Goal: Task Accomplishment & Management: Manage account settings

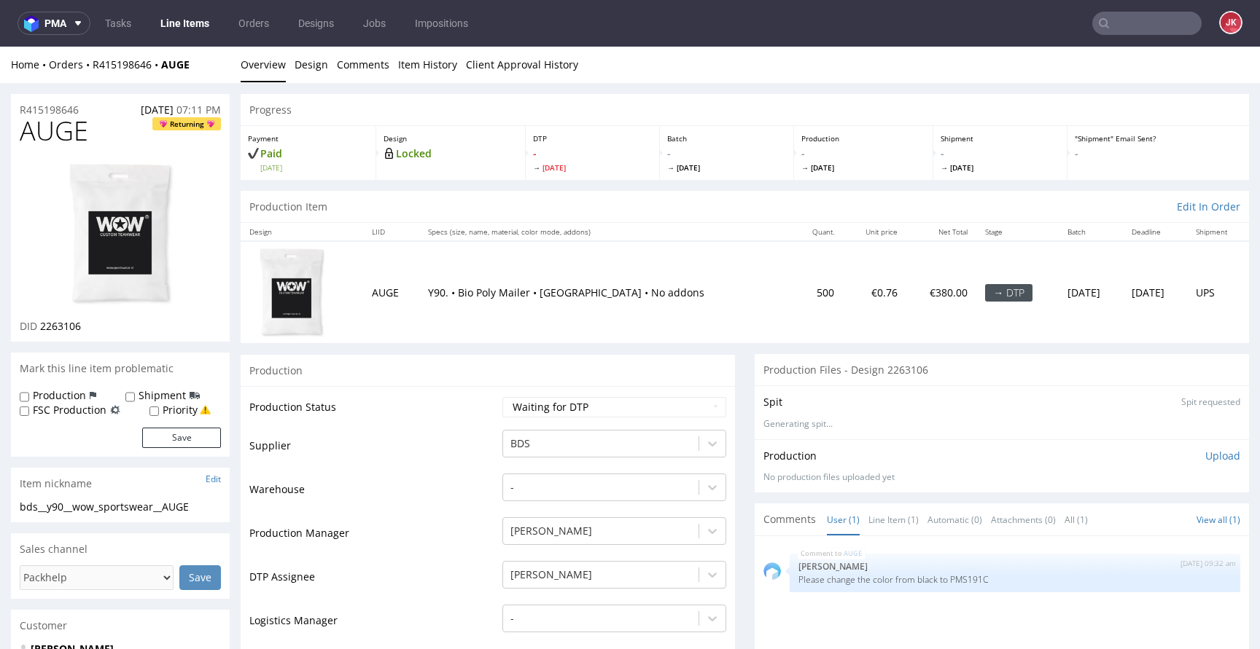
scroll to position [12, 0]
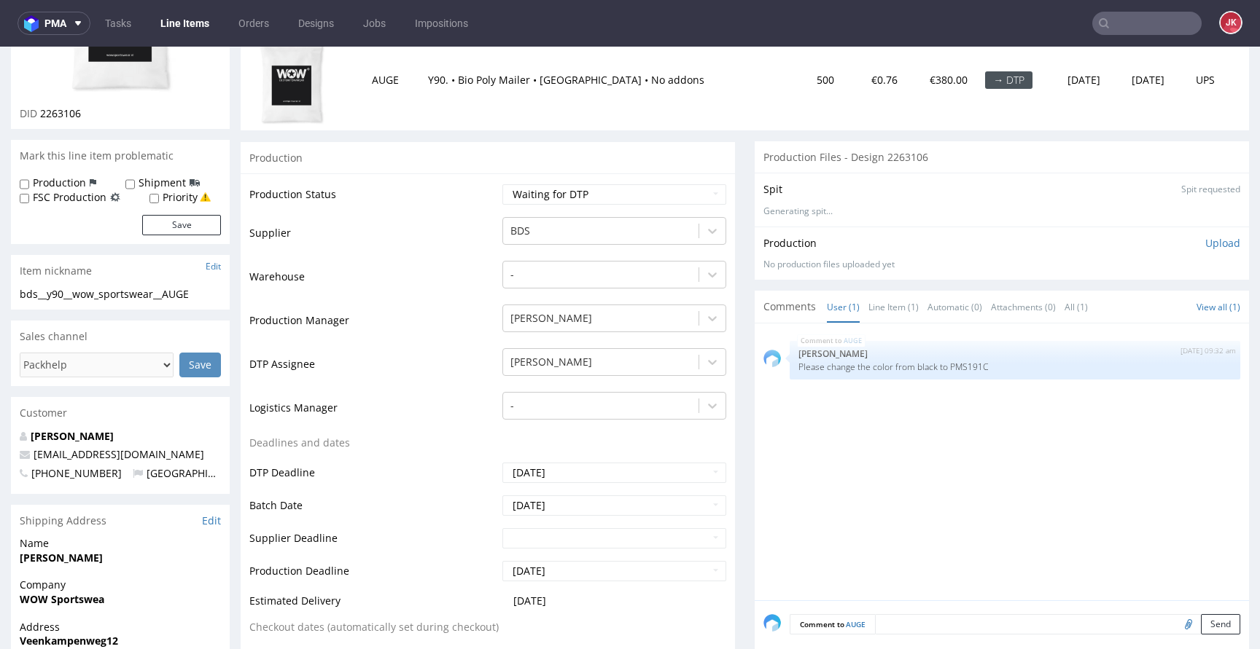
scroll to position [242, 0]
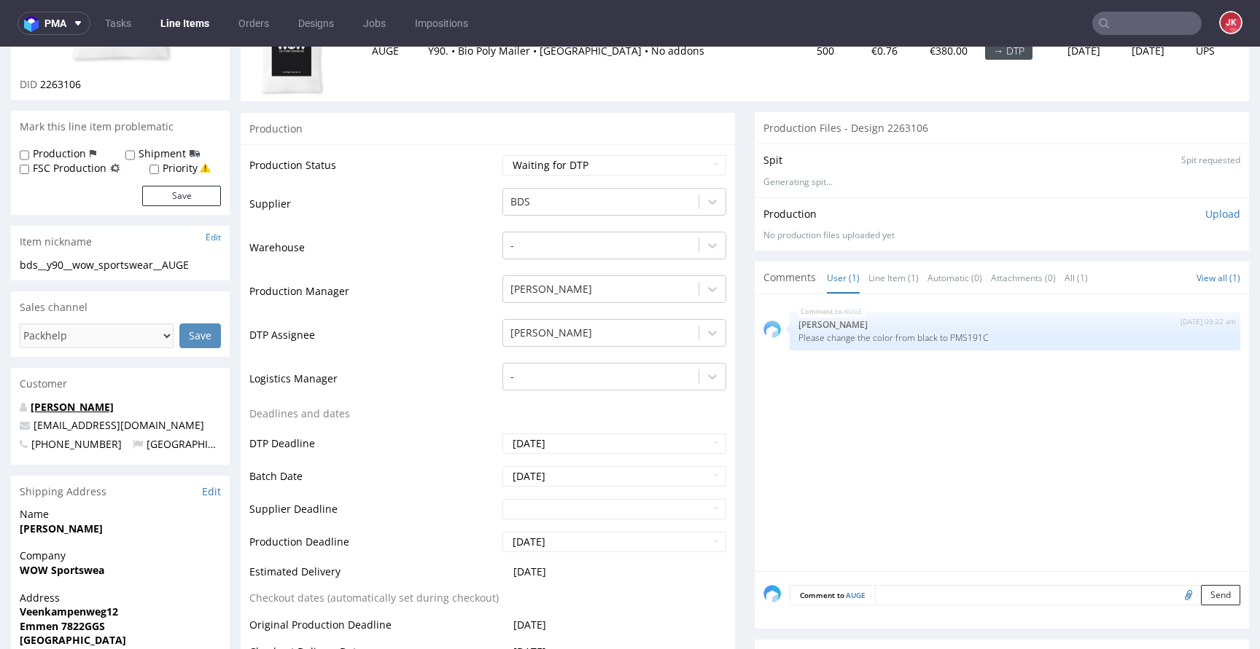
click at [85, 405] on link "Gisela van Os" at bounding box center [72, 407] width 83 height 14
click at [432, 324] on td "DTP Assignee" at bounding box center [373, 340] width 249 height 44
click at [548, 173] on select "Waiting for Artwork Waiting for Diecut Waiting for Mockup Waiting for DTP Waiti…" at bounding box center [614, 165] width 224 height 20
select select "dtp_in_process"
click at [502, 155] on select "Waiting for Artwork Waiting for Diecut Waiting for Mockup Waiting for DTP Waiti…" at bounding box center [614, 165] width 224 height 20
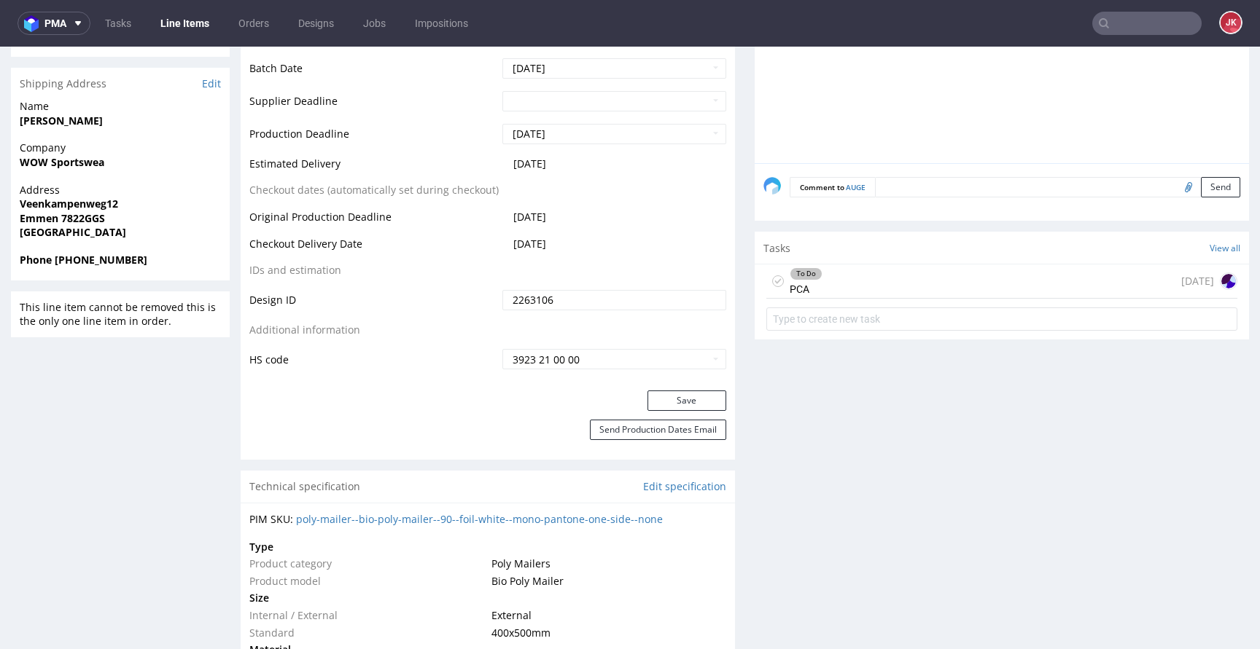
scroll to position [611, 0]
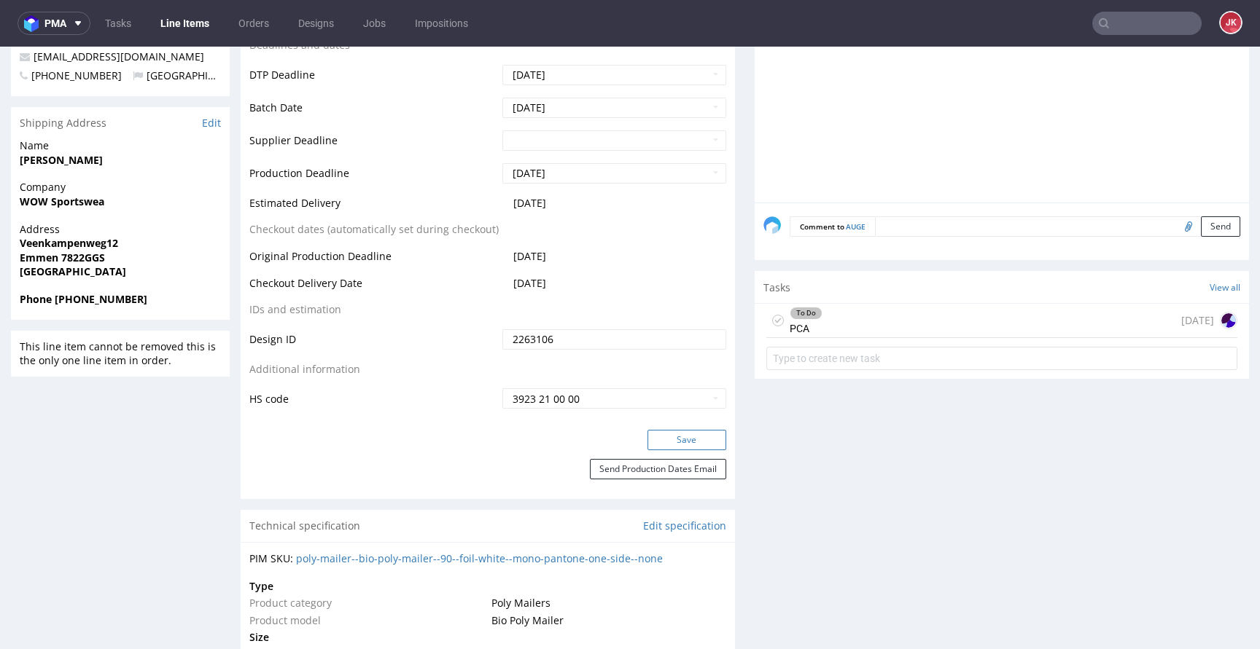
click at [672, 434] on button "Save" at bounding box center [686, 440] width 79 height 20
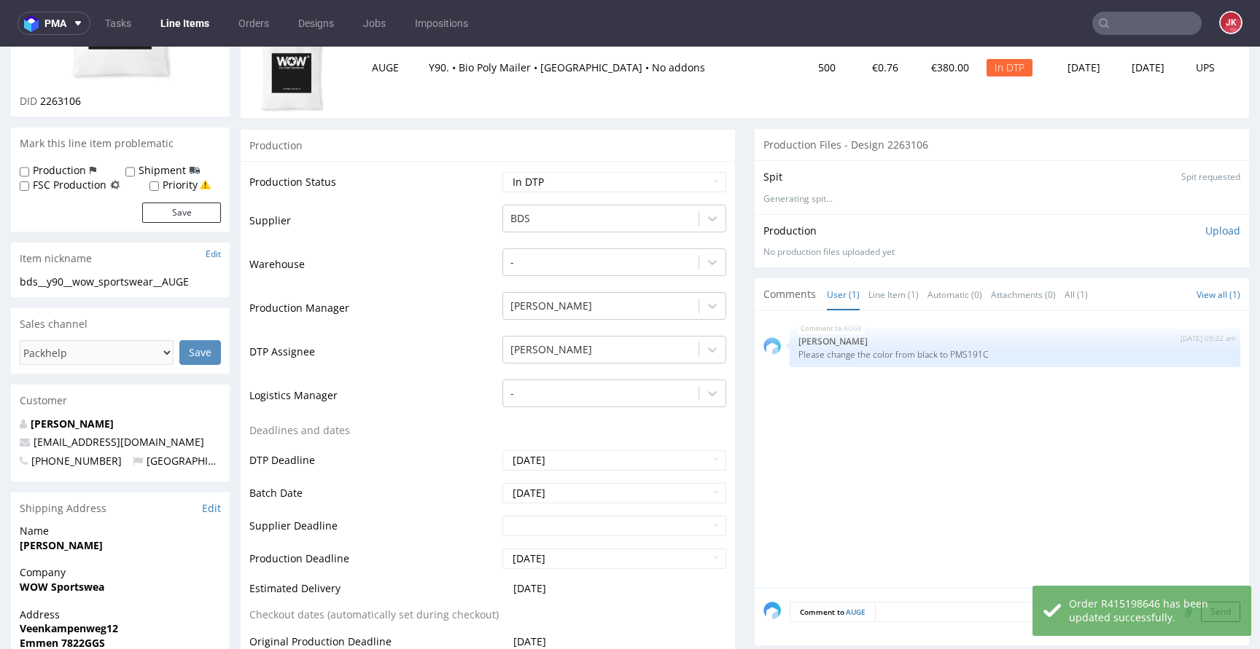
scroll to position [0, 0]
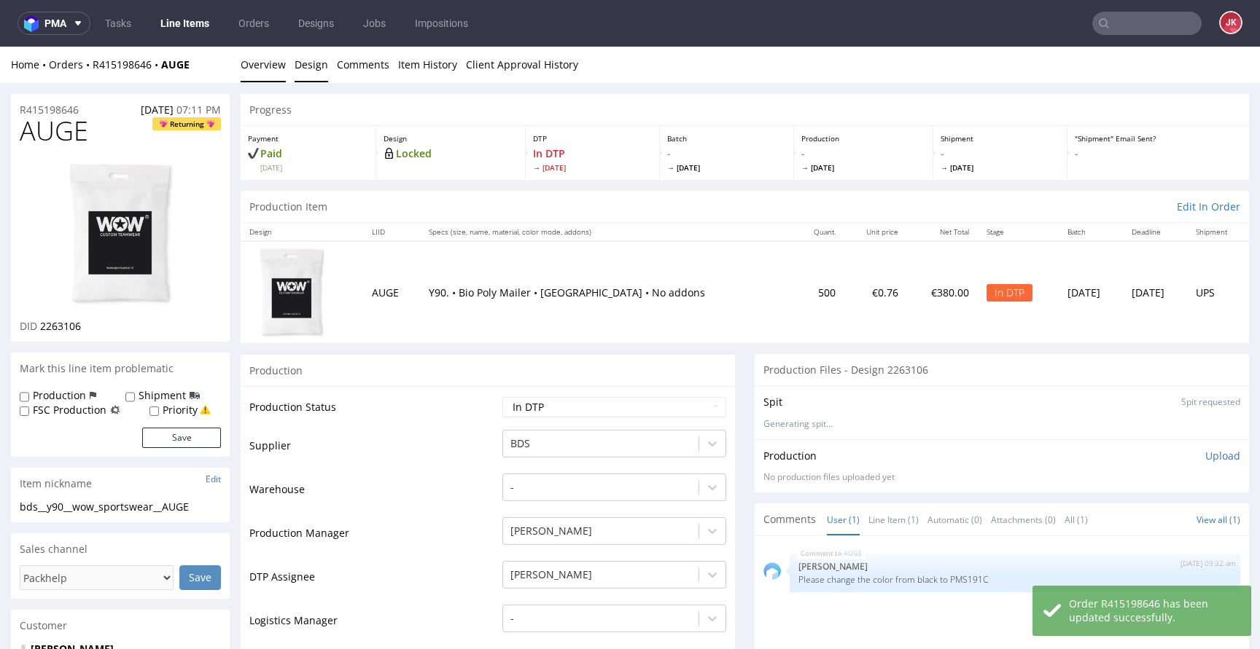
click at [308, 58] on link "Design" at bounding box center [311, 65] width 34 height 36
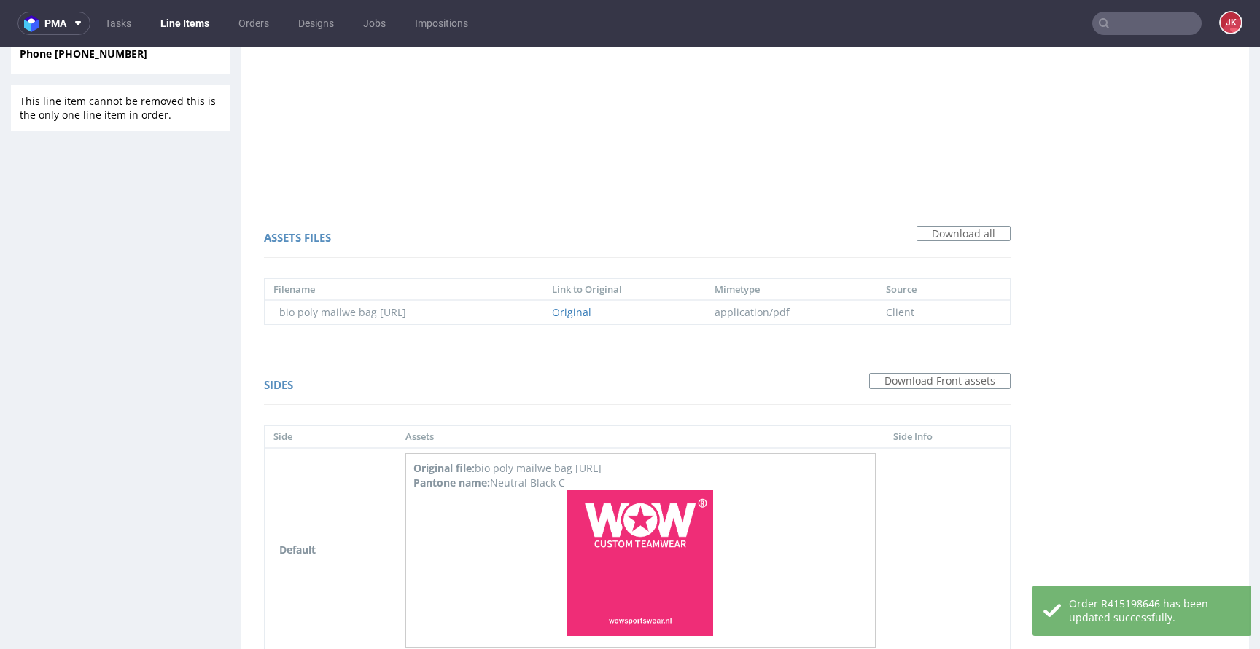
scroll to position [948, 0]
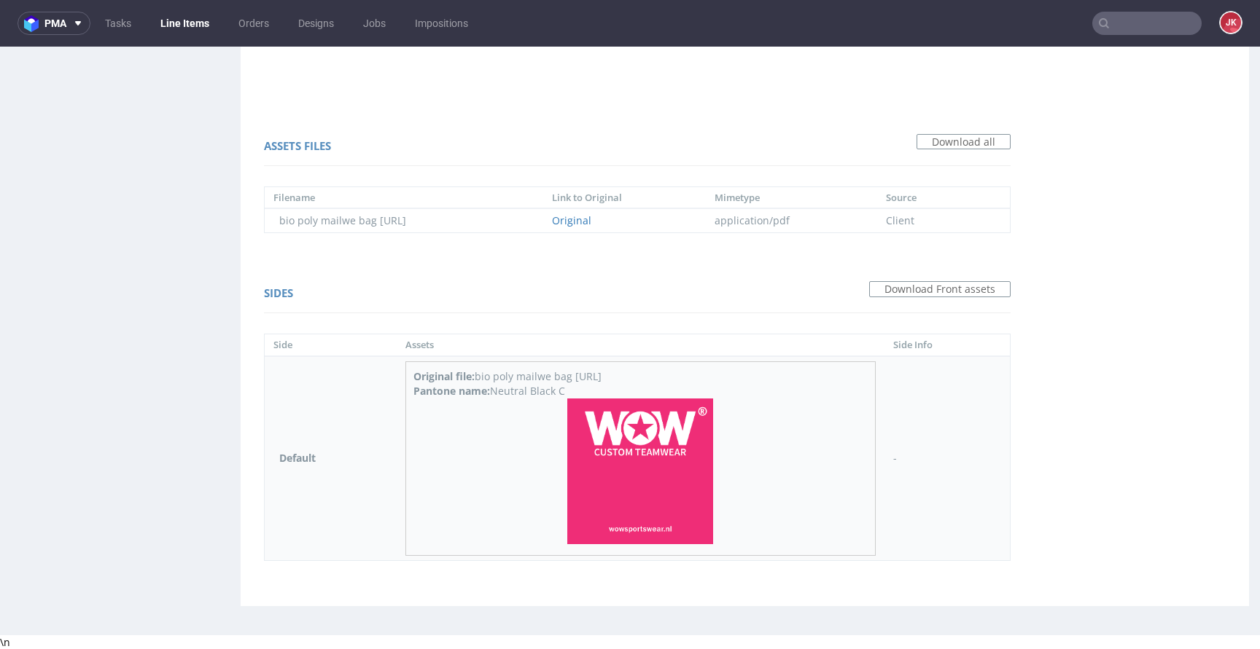
click at [626, 451] on img at bounding box center [640, 472] width 146 height 146
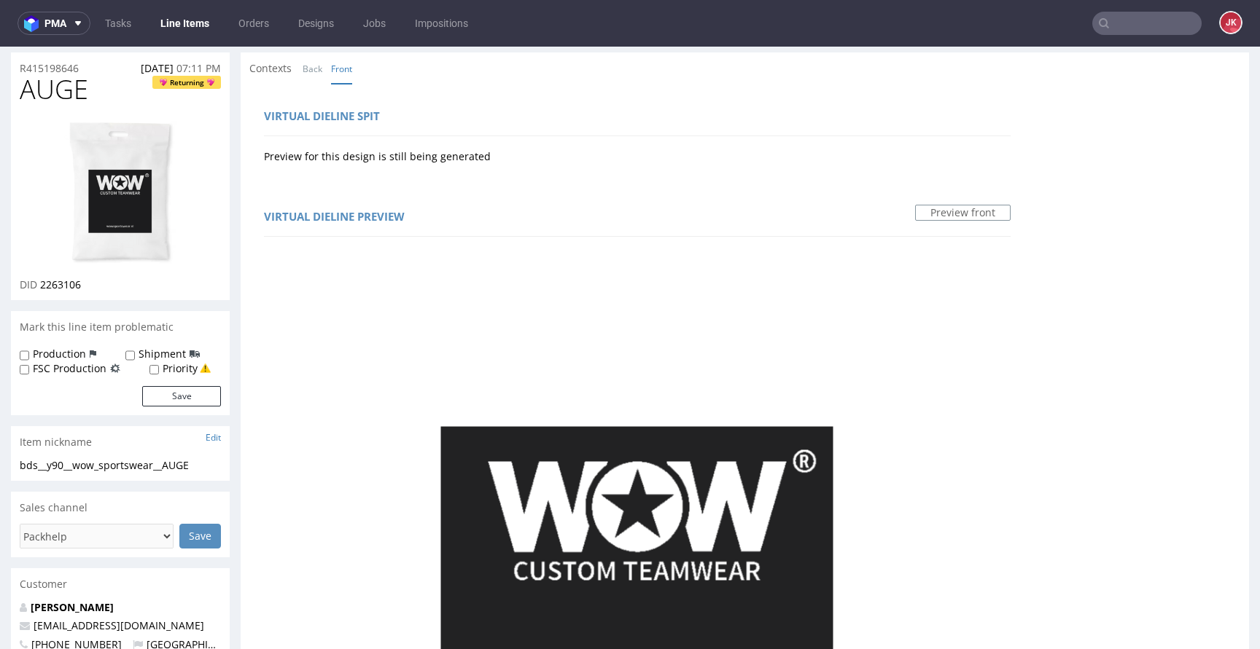
scroll to position [0, 0]
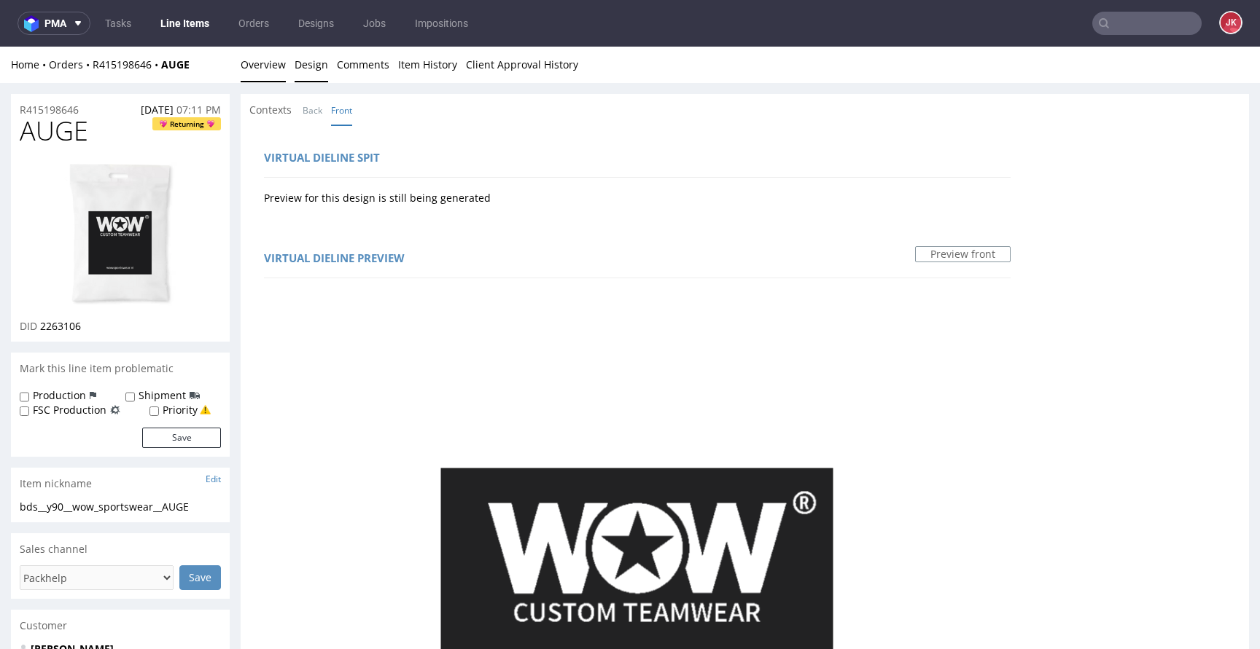
click at [264, 69] on link "Overview" at bounding box center [263, 65] width 45 height 36
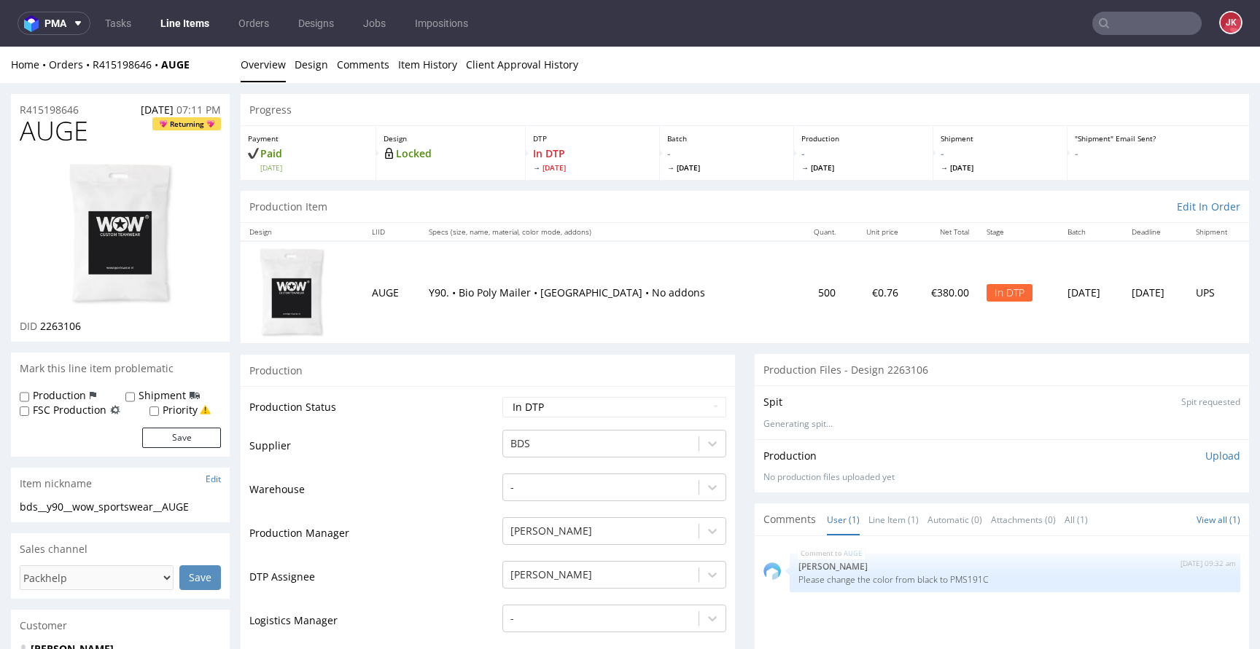
click at [41, 125] on span "AUGE" at bounding box center [54, 131] width 69 height 29
copy span "AUGE"
click at [375, 418] on td "Production Status" at bounding box center [373, 412] width 249 height 33
click at [112, 233] on img at bounding box center [120, 233] width 117 height 147
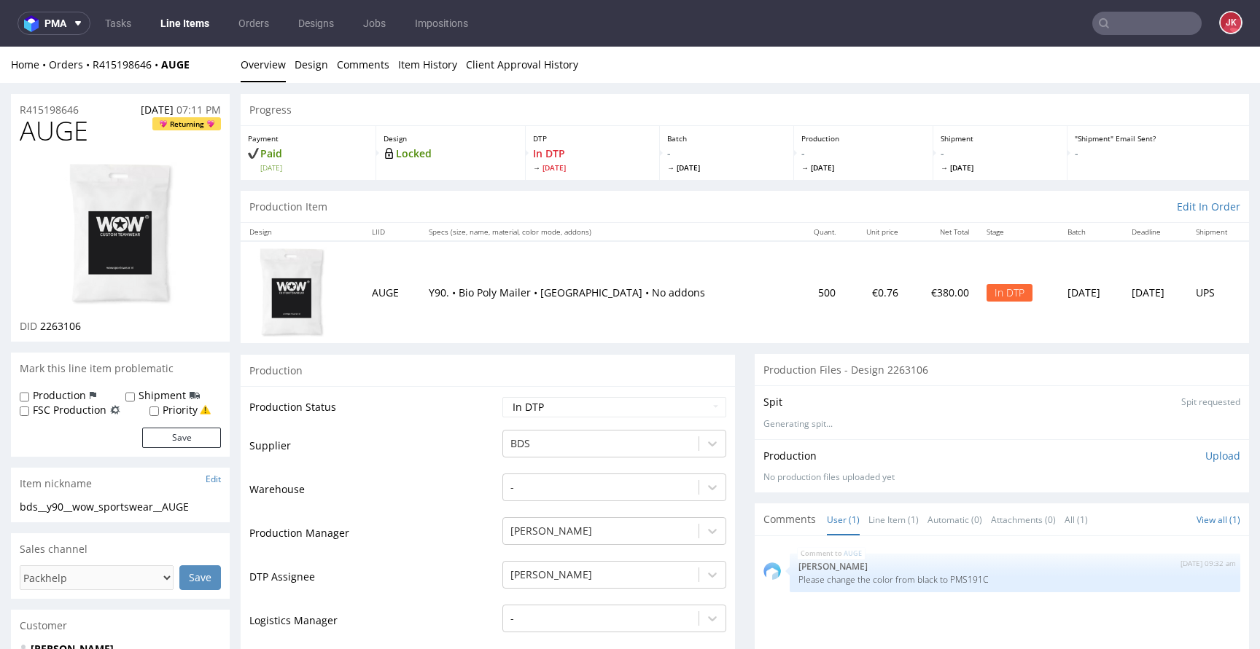
drag, startPoint x: 958, startPoint y: 580, endPoint x: 1003, endPoint y: 579, distance: 45.2
click at [1003, 579] on p "Please change the color from black to PMS191C" at bounding box center [1014, 579] width 433 height 11
copy p "PMS191C"
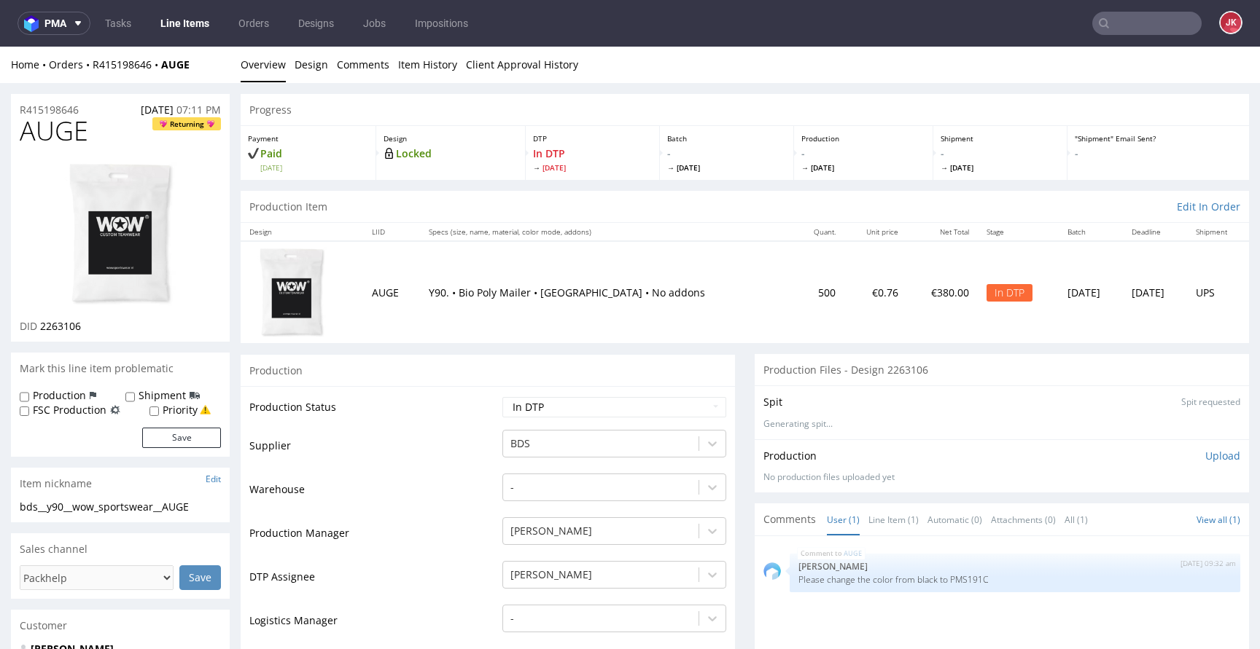
click at [459, 446] on td "Supplier" at bounding box center [373, 451] width 249 height 44
click at [64, 137] on span "AUGE" at bounding box center [54, 131] width 69 height 29
copy span "AUGE"
click at [145, 225] on img at bounding box center [120, 233] width 117 height 147
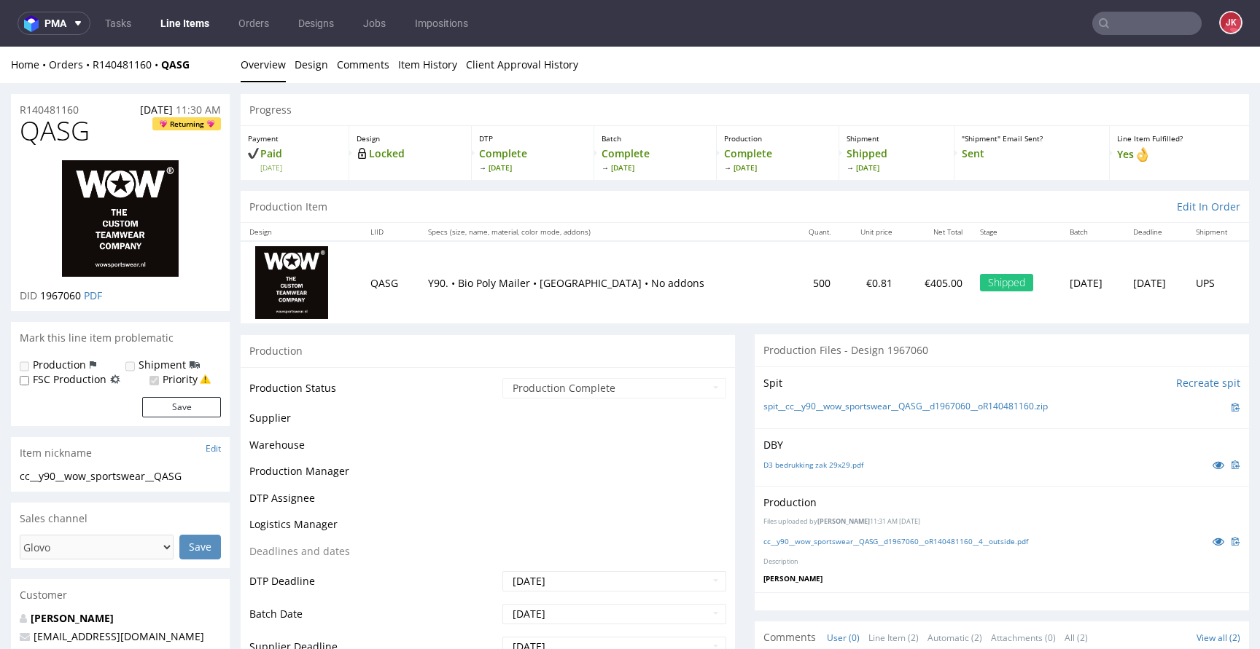
scroll to position [4, 0]
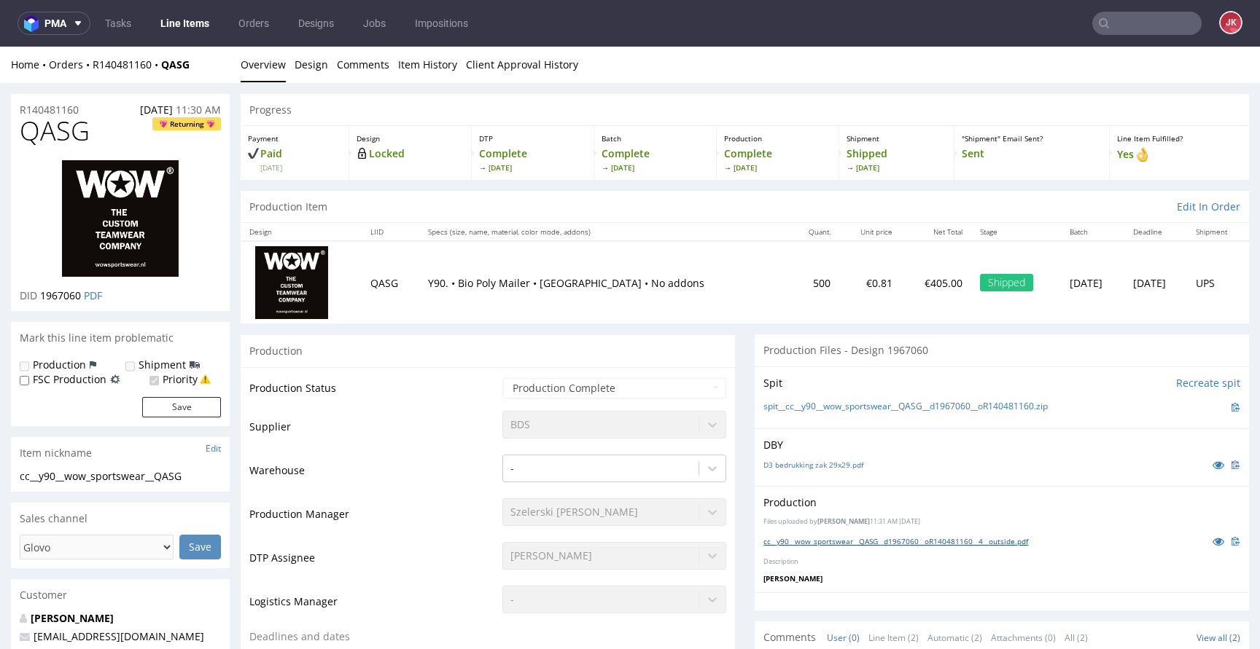
click at [811, 538] on link "cc__y90__wow_sportswear__QASG__d1967060__oR140481160__4__outside.pdf" at bounding box center [895, 541] width 265 height 10
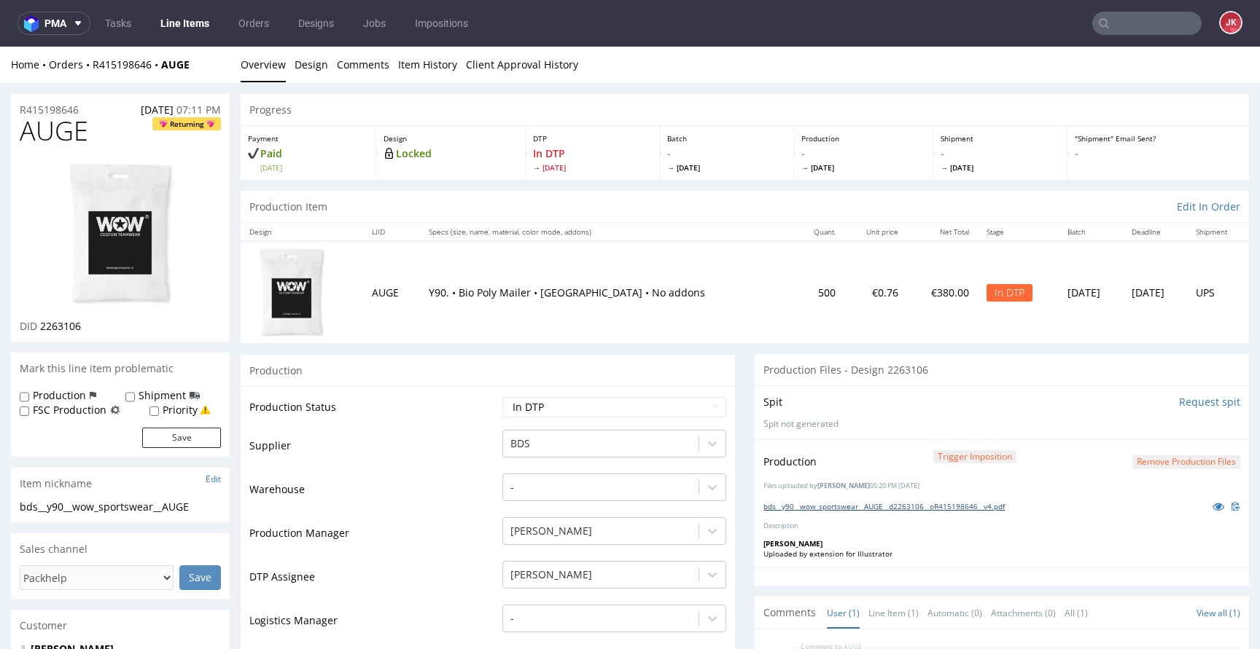
click at [786, 507] on link "bds__y90__wow_sportswear__AUGE__d2263106__oR415198646__v4.pdf" at bounding box center [883, 506] width 241 height 10
click at [1148, 464] on button "Remove production files" at bounding box center [1186, 463] width 108 height 14
click at [1125, 434] on link "Yes" at bounding box center [1141, 429] width 42 height 22
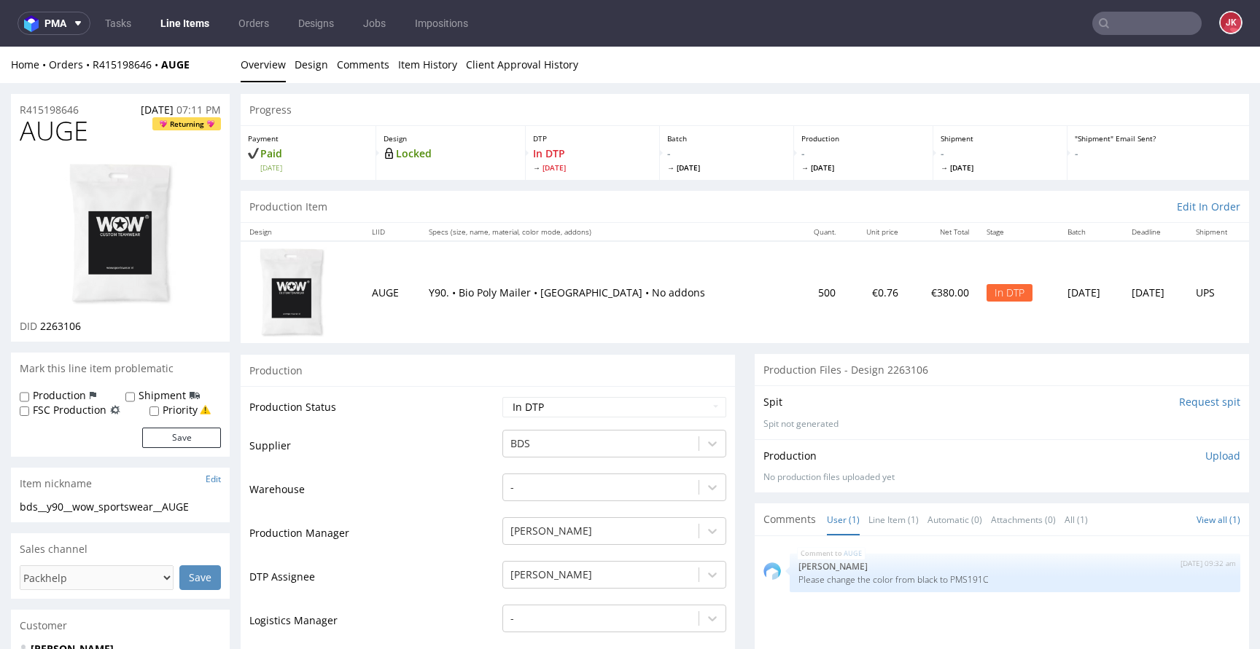
click at [587, 405] on select "Waiting for Artwork Waiting for Diecut Waiting for Mockup Waiting for DTP Waiti…" at bounding box center [614, 407] width 224 height 20
select select "dtp_ca_needed"
click at [502, 397] on select "Waiting for Artwork Waiting for Diecut Waiting for Mockup Waiting for DTP Waiti…" at bounding box center [614, 407] width 224 height 20
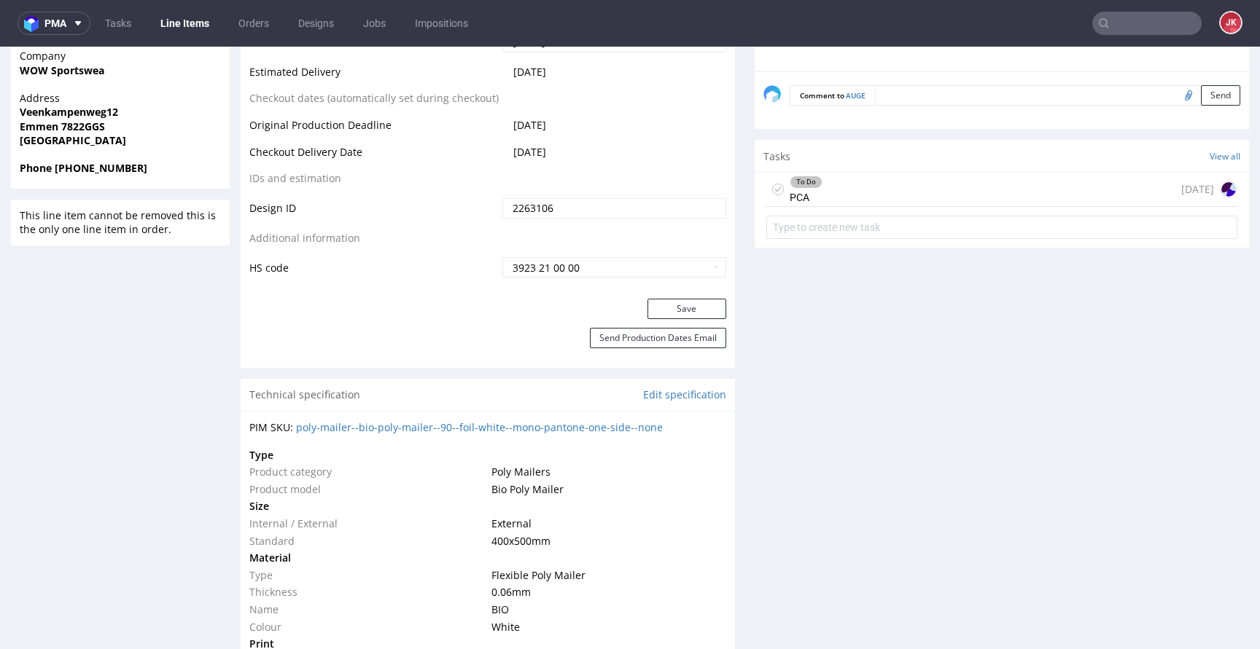
scroll to position [760, 0]
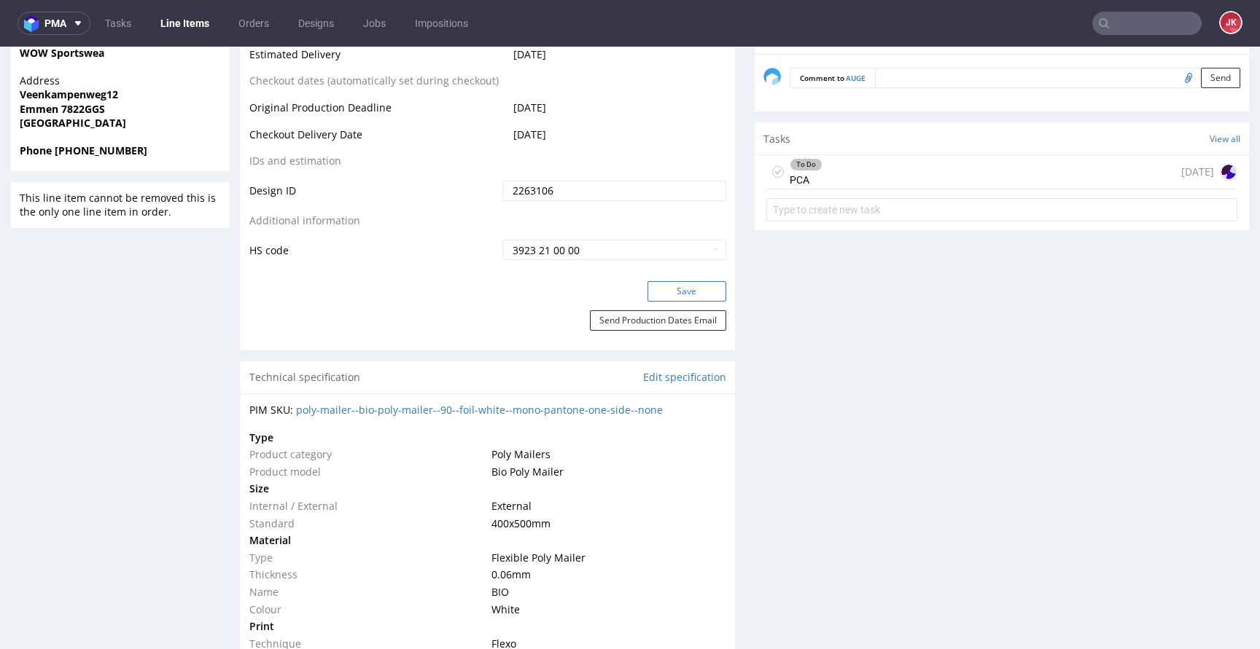
click at [687, 297] on button "Save" at bounding box center [686, 291] width 79 height 20
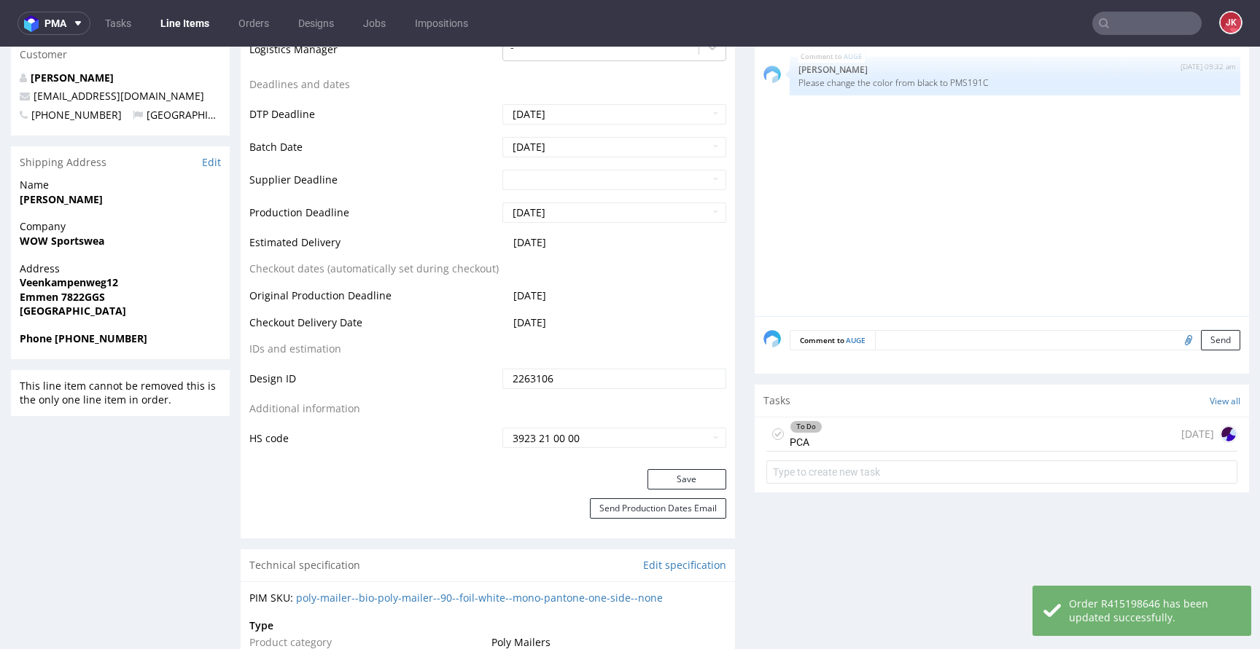
scroll to position [580, 0]
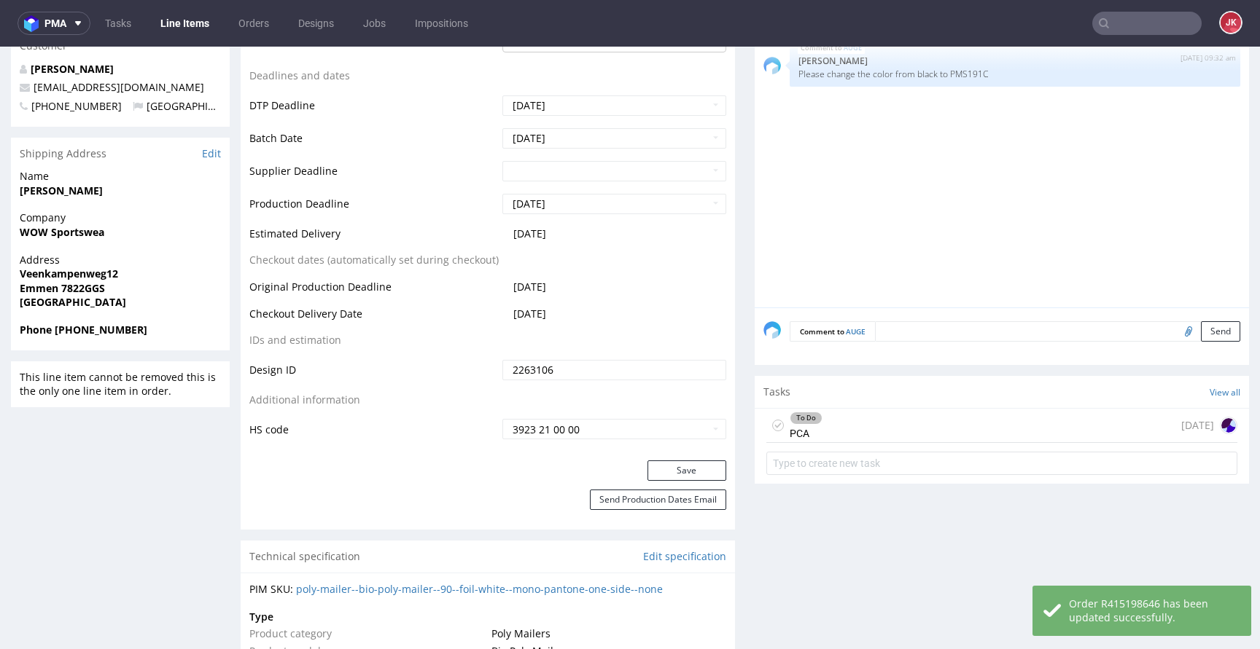
click at [772, 429] on icon at bounding box center [778, 426] width 12 height 12
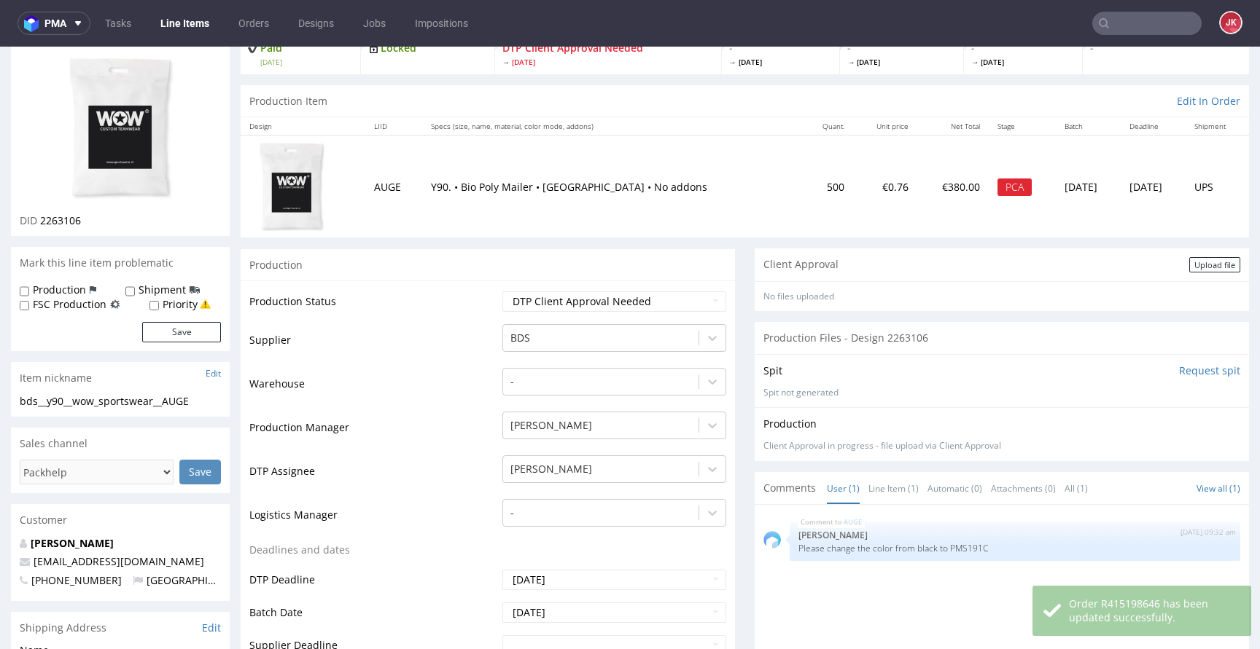
scroll to position [96, 0]
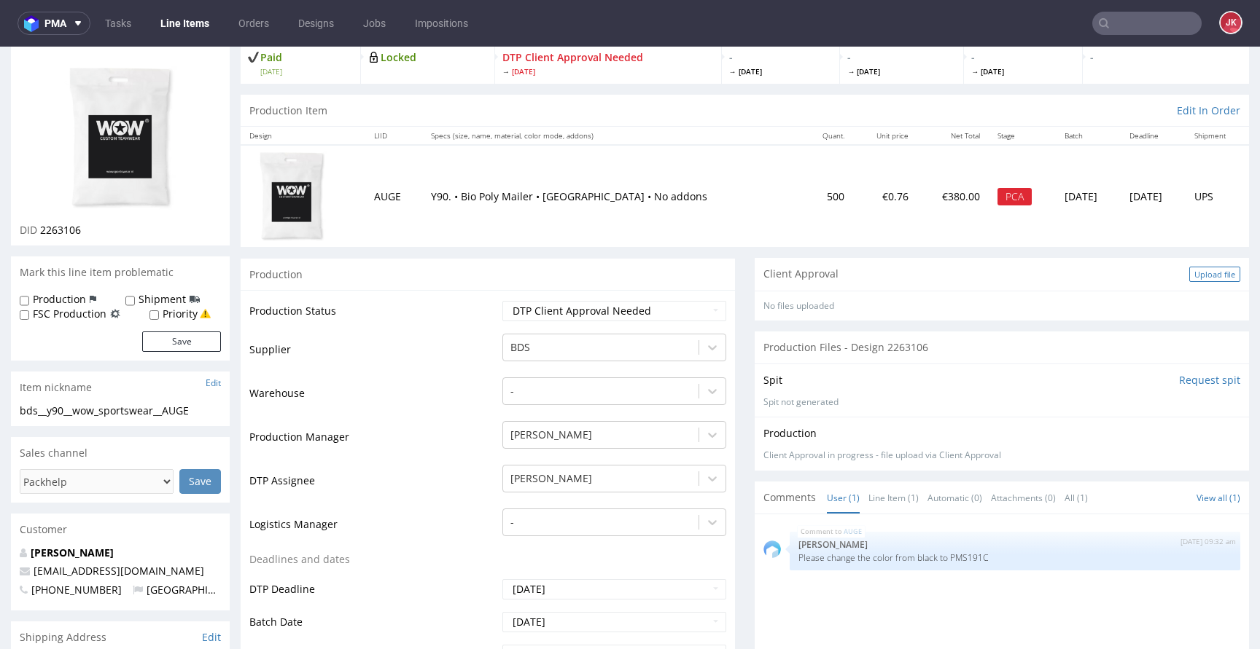
click at [1189, 274] on div "Upload file" at bounding box center [1214, 274] width 51 height 15
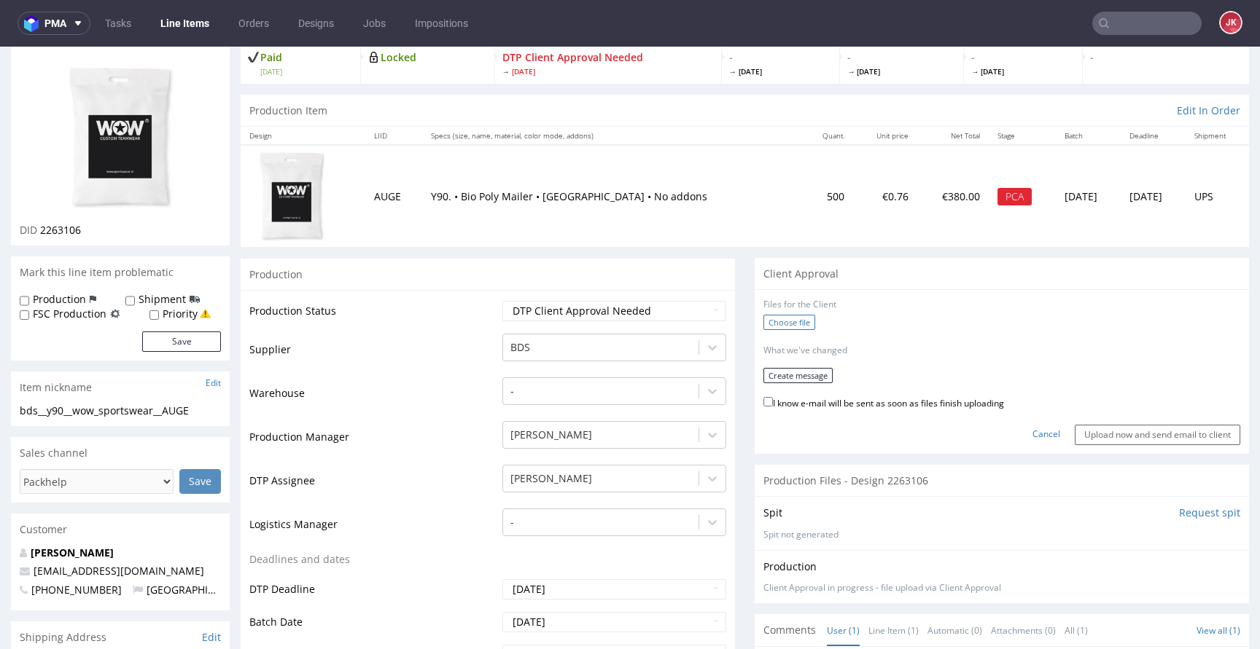
click at [777, 323] on label "Choose file" at bounding box center [789, 322] width 52 height 15
click at [0, 47] on input "Choose file" at bounding box center [0, 47] width 0 height 0
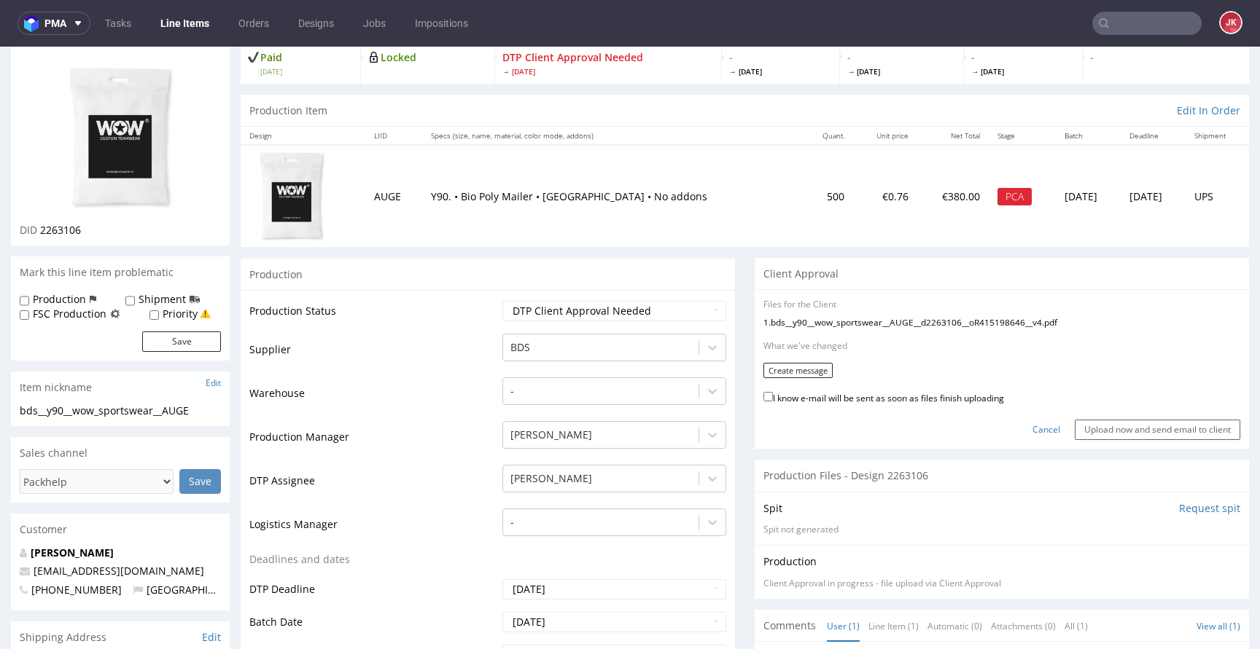
click at [812, 379] on form "Files for the Client 1 . bds__y90__wow_sportswear__AUGE__d2263106__oR415198646_…" at bounding box center [1001, 369] width 477 height 141
click at [811, 378] on button "Create message" at bounding box center [797, 370] width 69 height 15
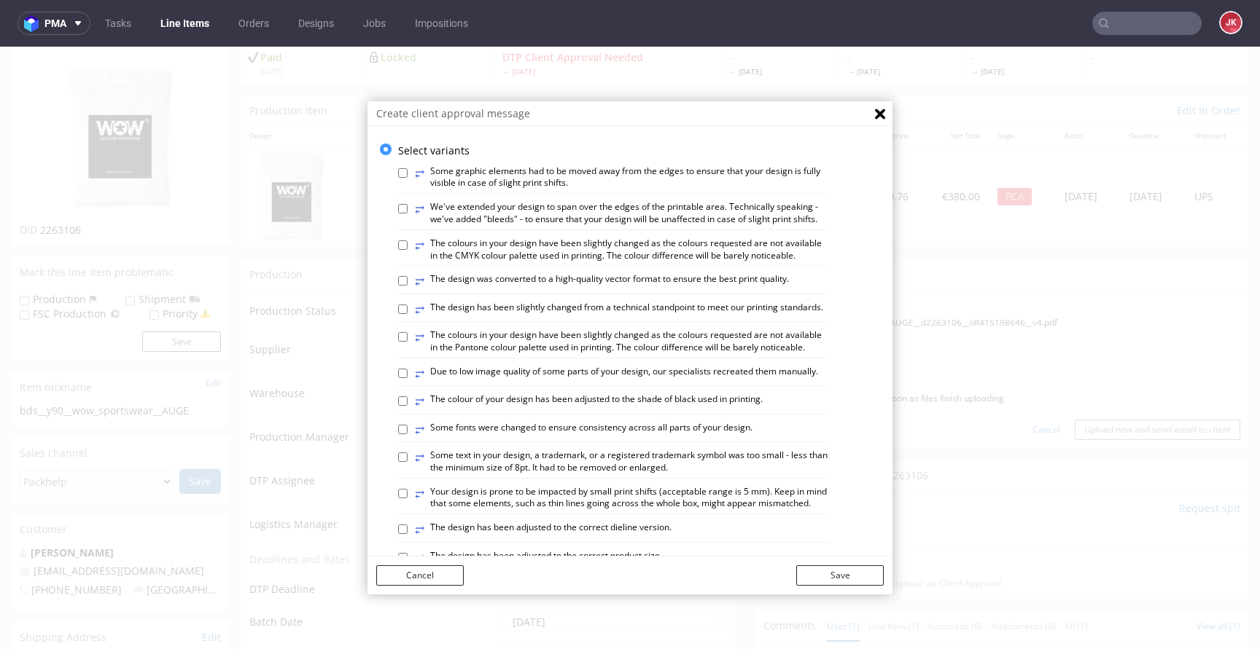
click at [652, 262] on label "⥂ The colours in your design have been slightly changed as the colours requeste…" at bounding box center [621, 250] width 413 height 25
click at [407, 250] on input "⥂ The colours in your design have been slightly changed as the colours requeste…" at bounding box center [402, 245] width 9 height 9
checkbox input "true"
click at [843, 575] on button "Save" at bounding box center [839, 576] width 87 height 20
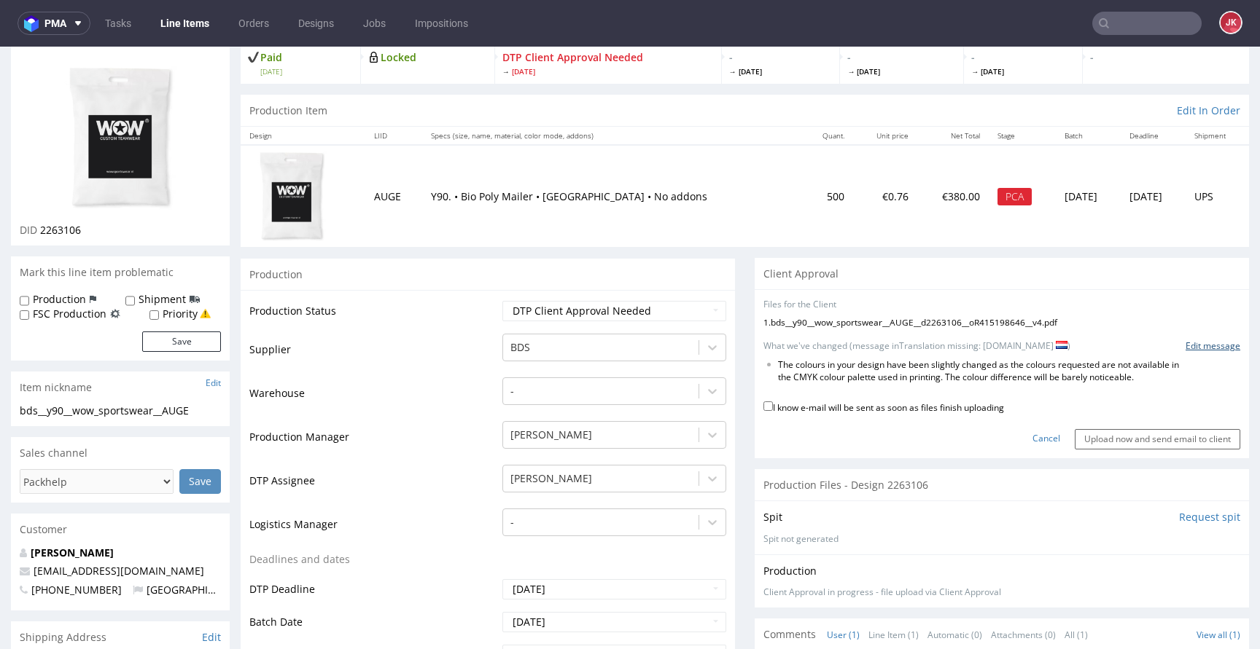
click at [1211, 346] on link "Edit message" at bounding box center [1212, 346] width 55 height 12
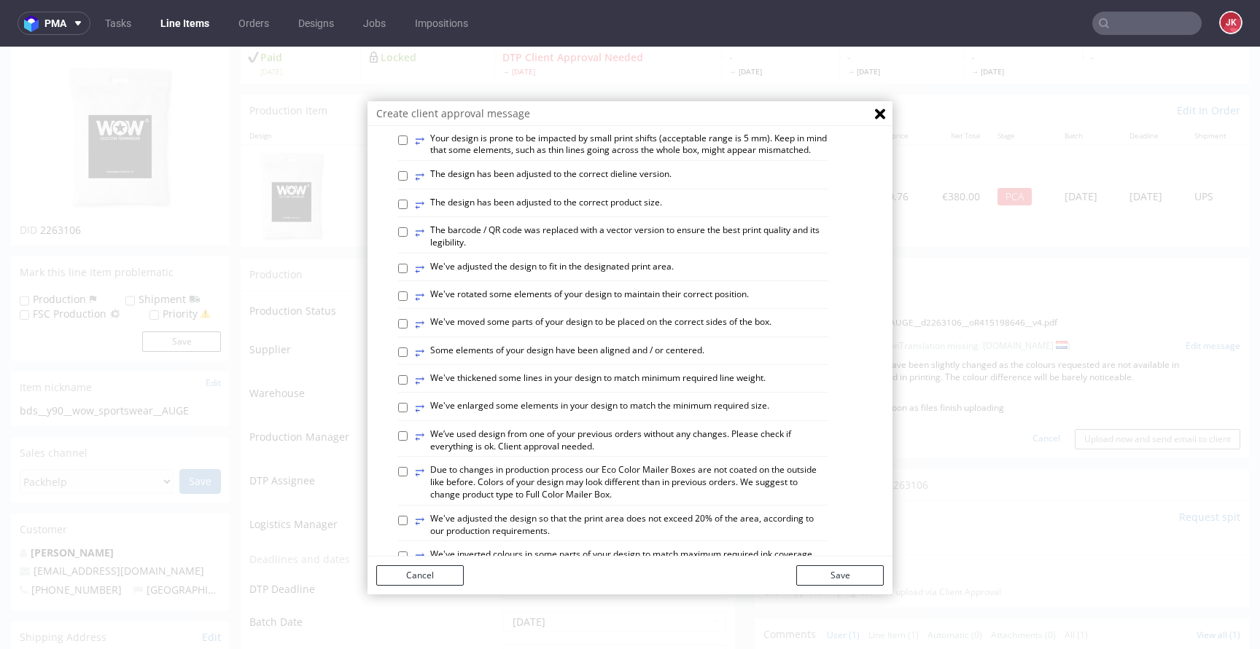
scroll to position [850, 0]
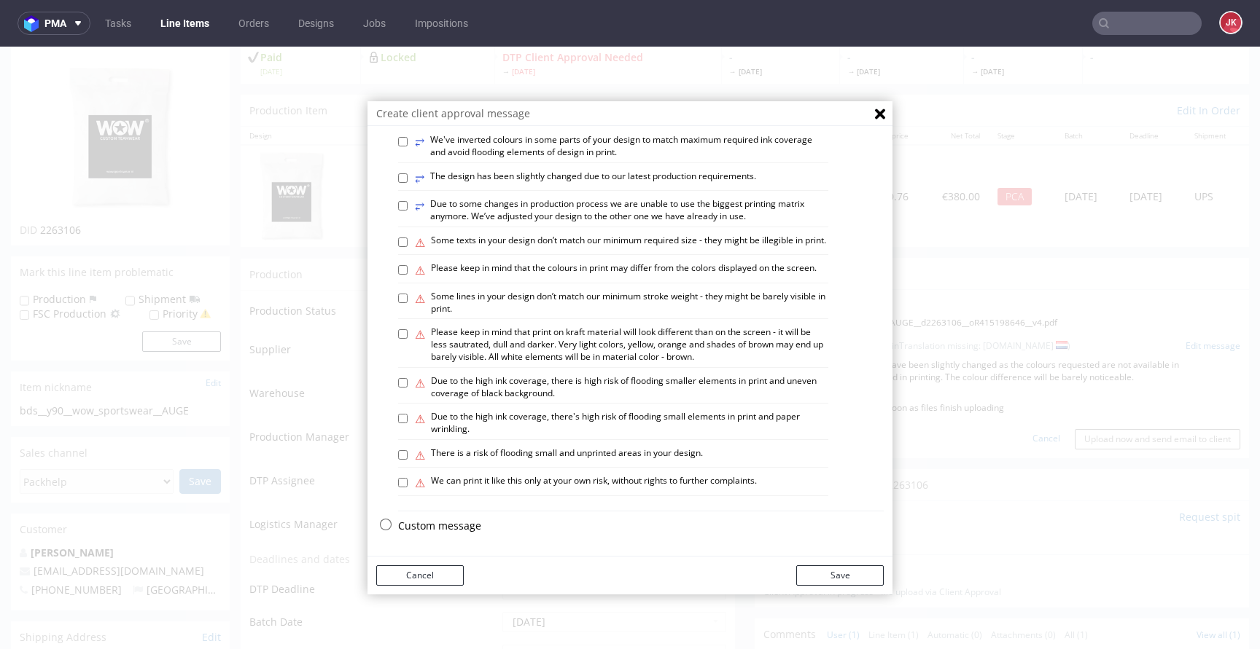
click at [453, 526] on p "Custom message" at bounding box center [640, 526] width 485 height 15
checkbox input "false"
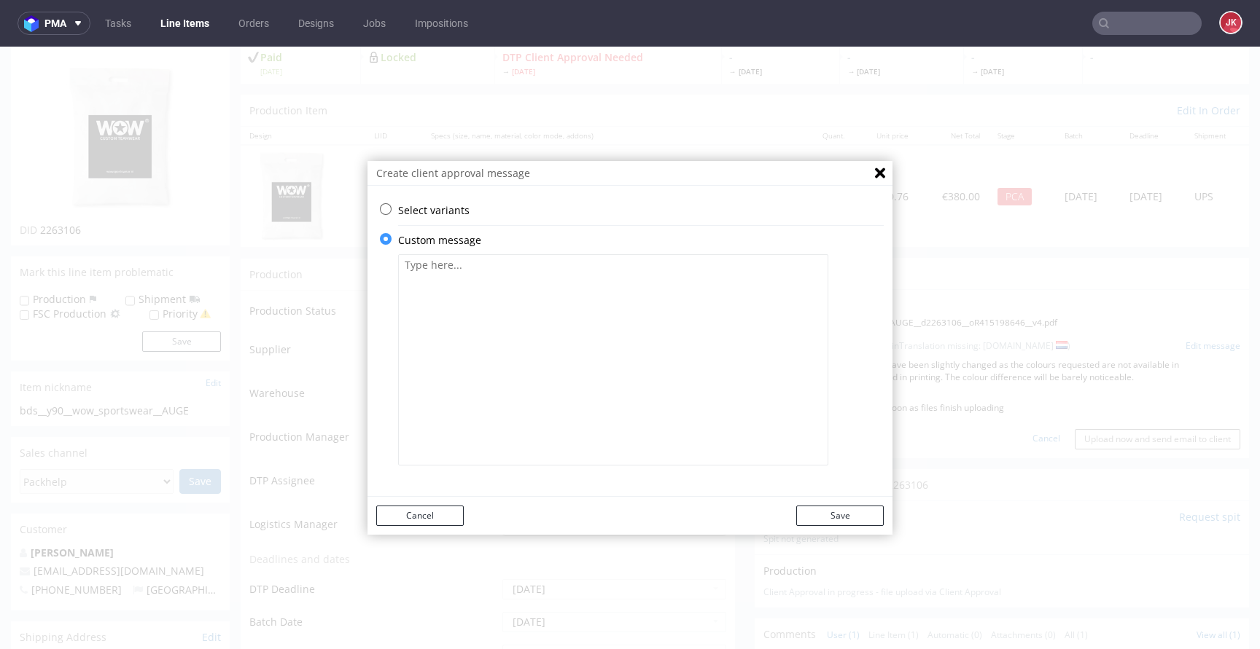
click at [612, 337] on textarea at bounding box center [613, 359] width 430 height 211
click at [514, 267] on textarea "We've adjusted color to 191C" at bounding box center [613, 359] width 430 height 211
type textarea "We've adjusted color to Pantone 191 C. Is this color ok?"
click at [827, 523] on button "Save" at bounding box center [839, 516] width 87 height 20
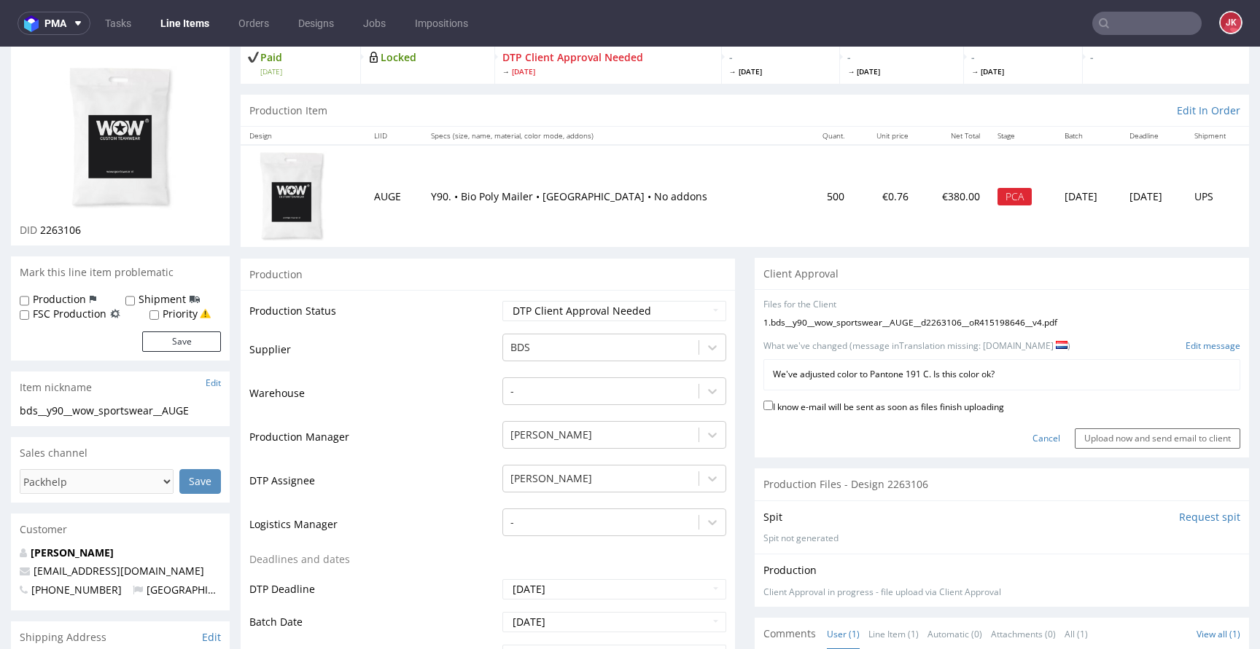
click at [826, 409] on label "I know e-mail will be sent as soon as files finish uploading" at bounding box center [883, 406] width 241 height 16
click at [773, 409] on input "I know e-mail will be sent as soon as files finish uploading" at bounding box center [767, 405] width 9 height 9
checkbox input "true"
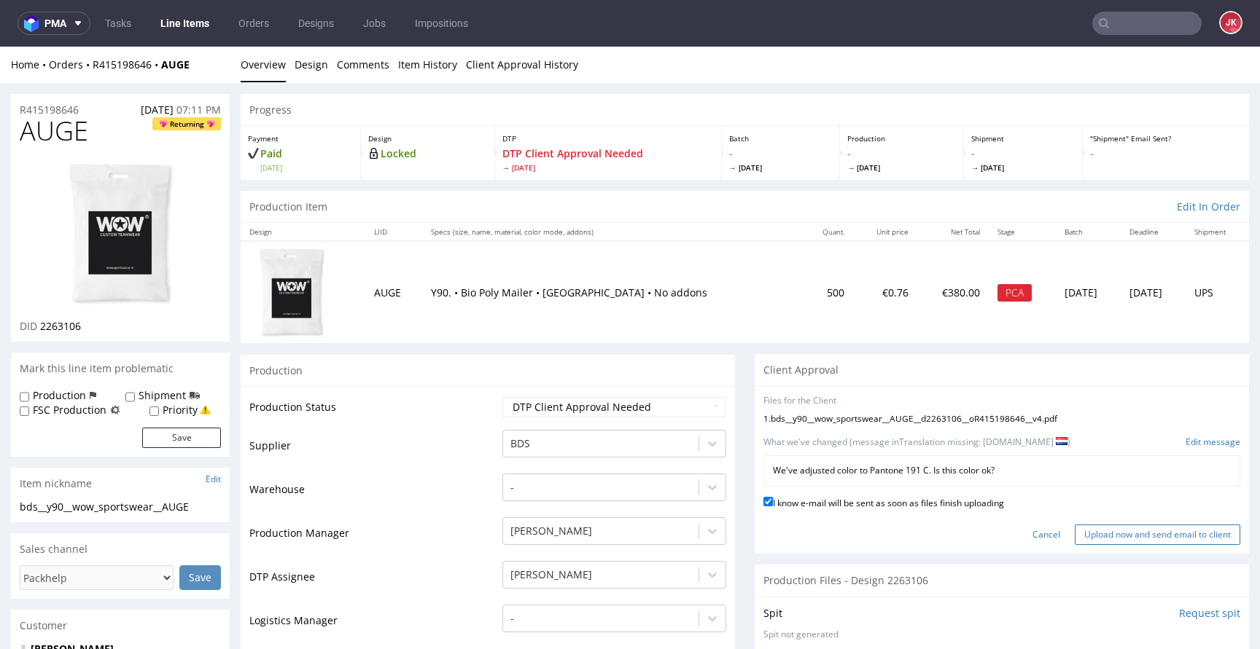
click at [1107, 537] on input "Upload now and send email to client" at bounding box center [1156, 535] width 165 height 20
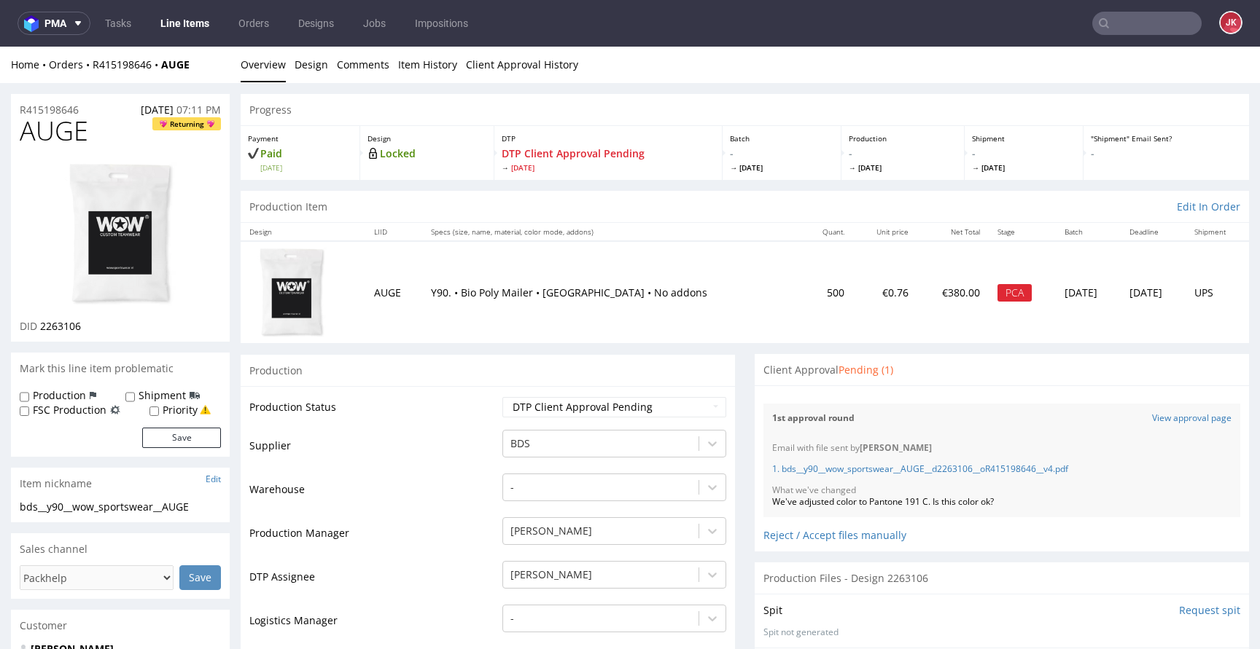
click at [796, 503] on div "We've adjusted color to Pantone 191 C. Is this color ok?" at bounding box center [1001, 502] width 459 height 12
copy div "We've adjusted color to Pantone 191 C. Is this color ok?"
click at [58, 125] on span "AUGE" at bounding box center [54, 131] width 69 height 29
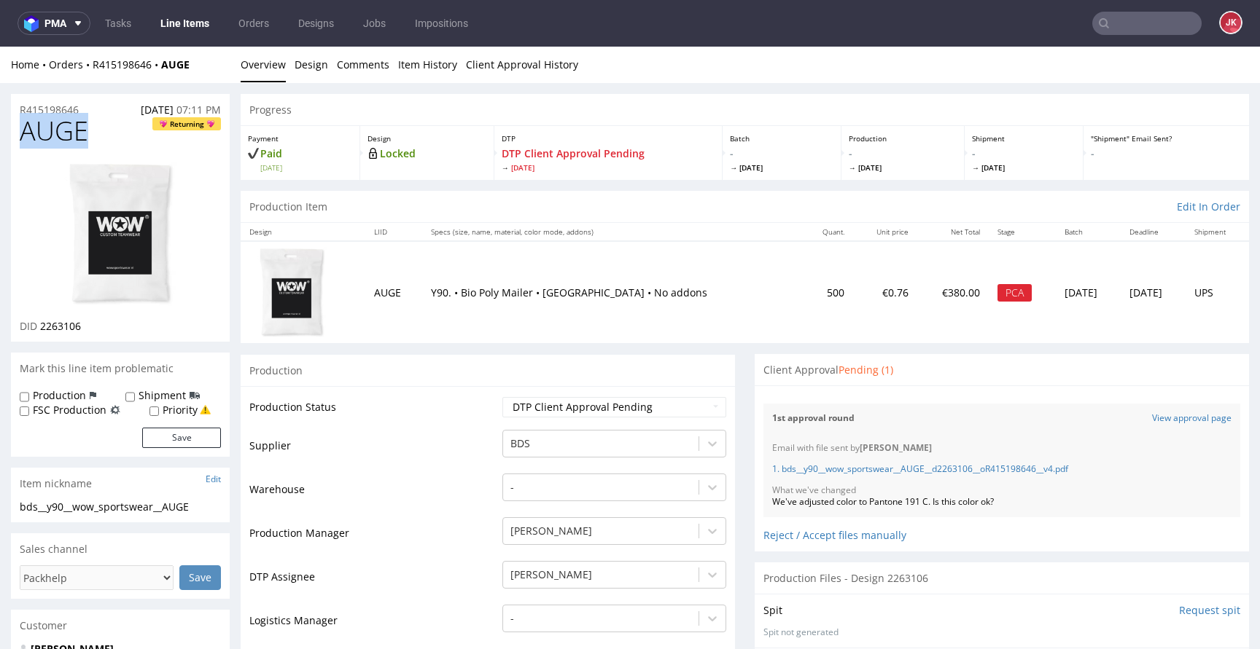
click at [58, 125] on span "AUGE" at bounding box center [54, 131] width 69 height 29
copy span "AUGE"
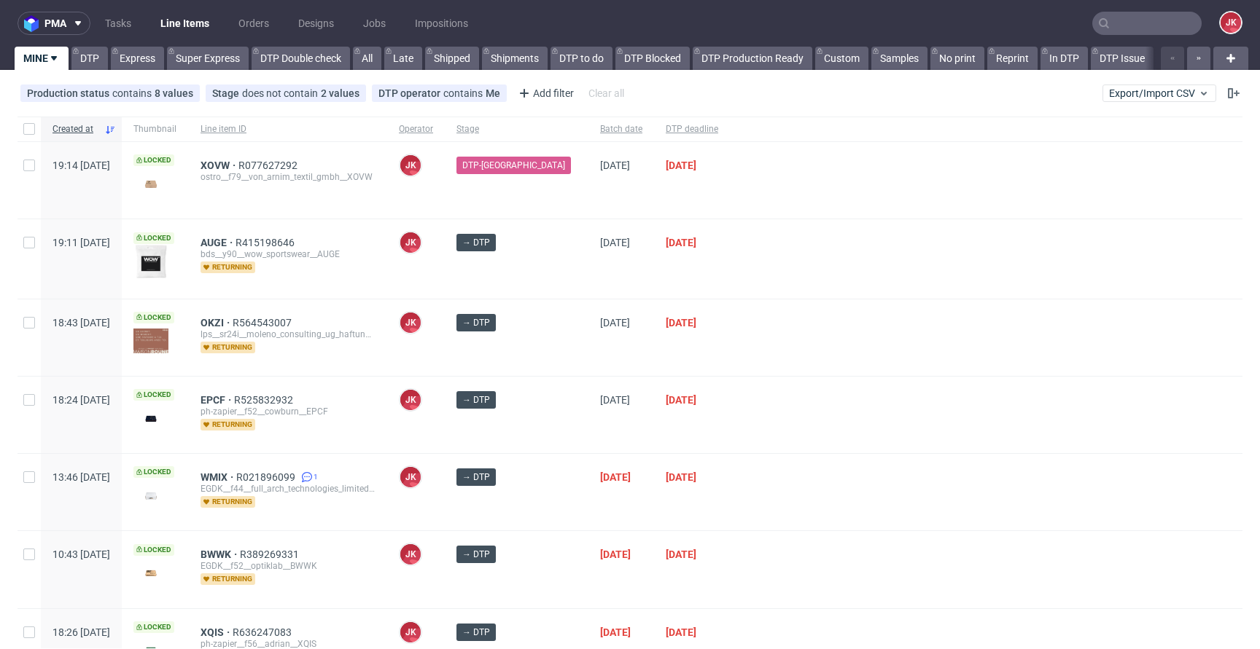
click at [714, 282] on div "23/09/2025" at bounding box center [692, 258] width 76 height 79
click at [235, 241] on span "AUGE" at bounding box center [217, 243] width 35 height 12
click at [788, 287] on div at bounding box center [986, 258] width 512 height 79
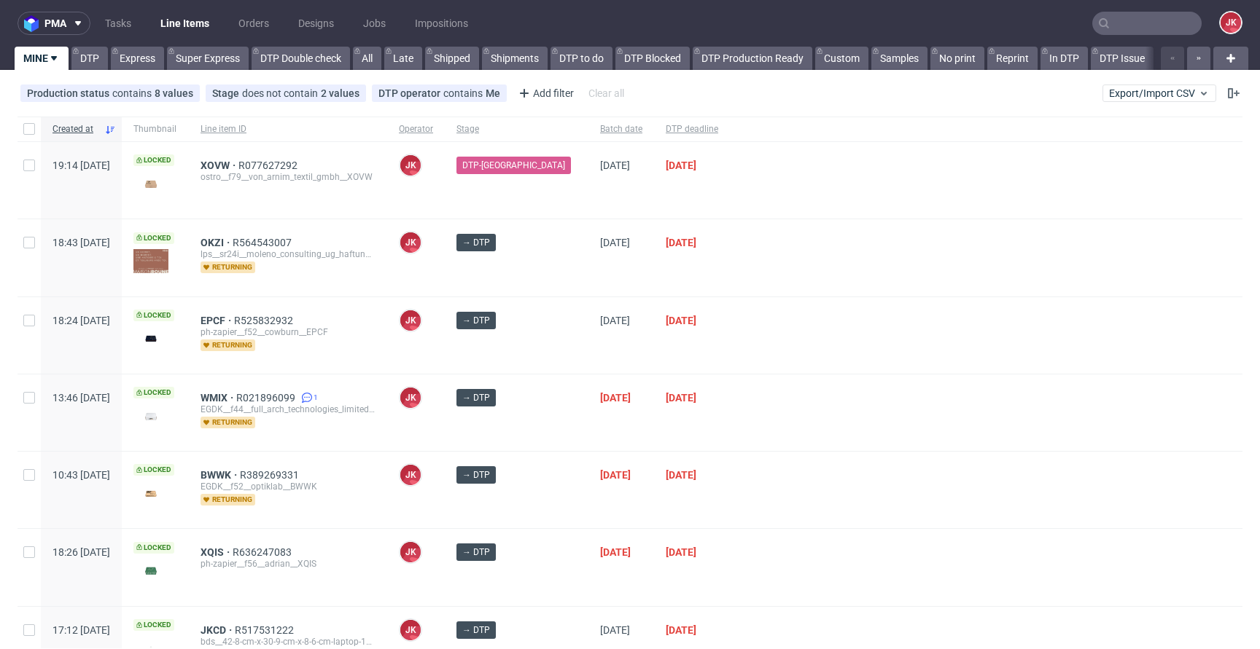
click at [714, 281] on div "[DATE]" at bounding box center [692, 257] width 76 height 77
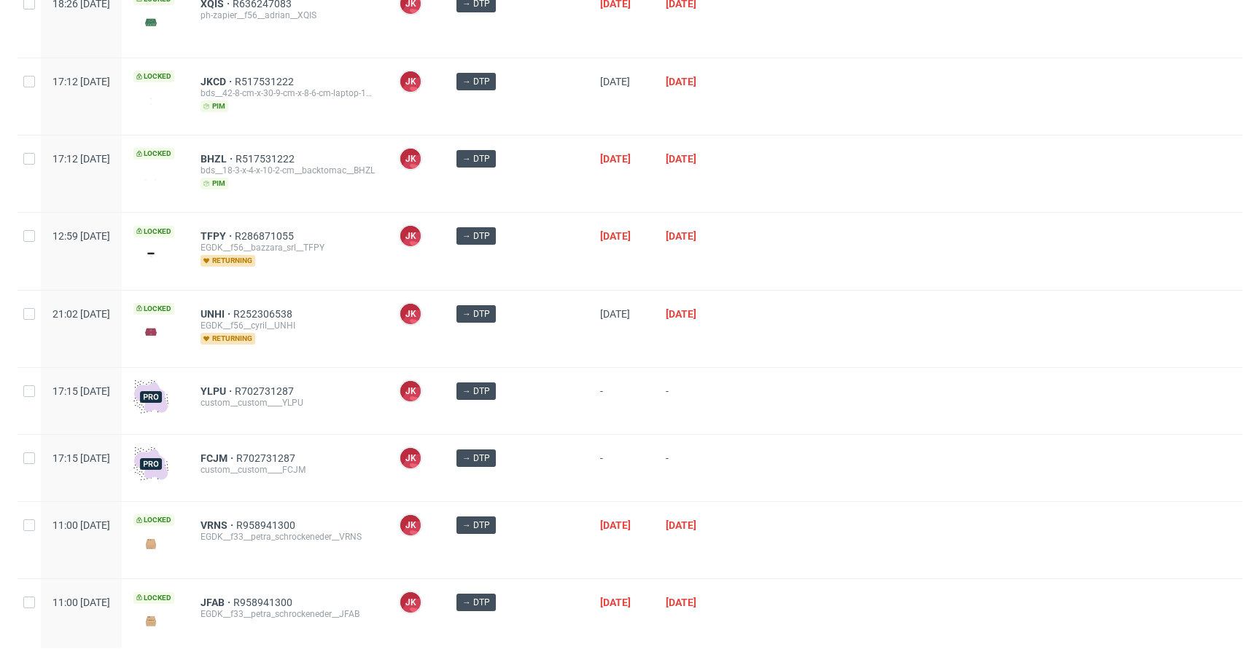
scroll to position [600, 0]
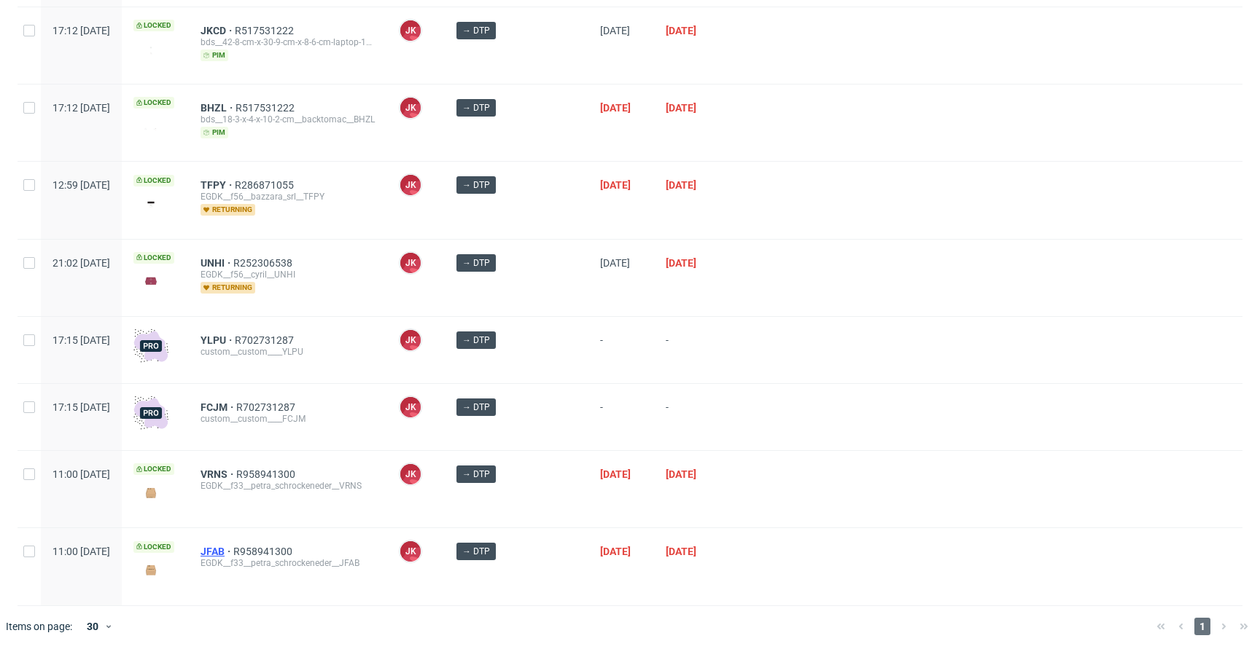
click at [233, 550] on span "JFAB" at bounding box center [216, 552] width 33 height 12
click at [776, 337] on div at bounding box center [986, 350] width 512 height 66
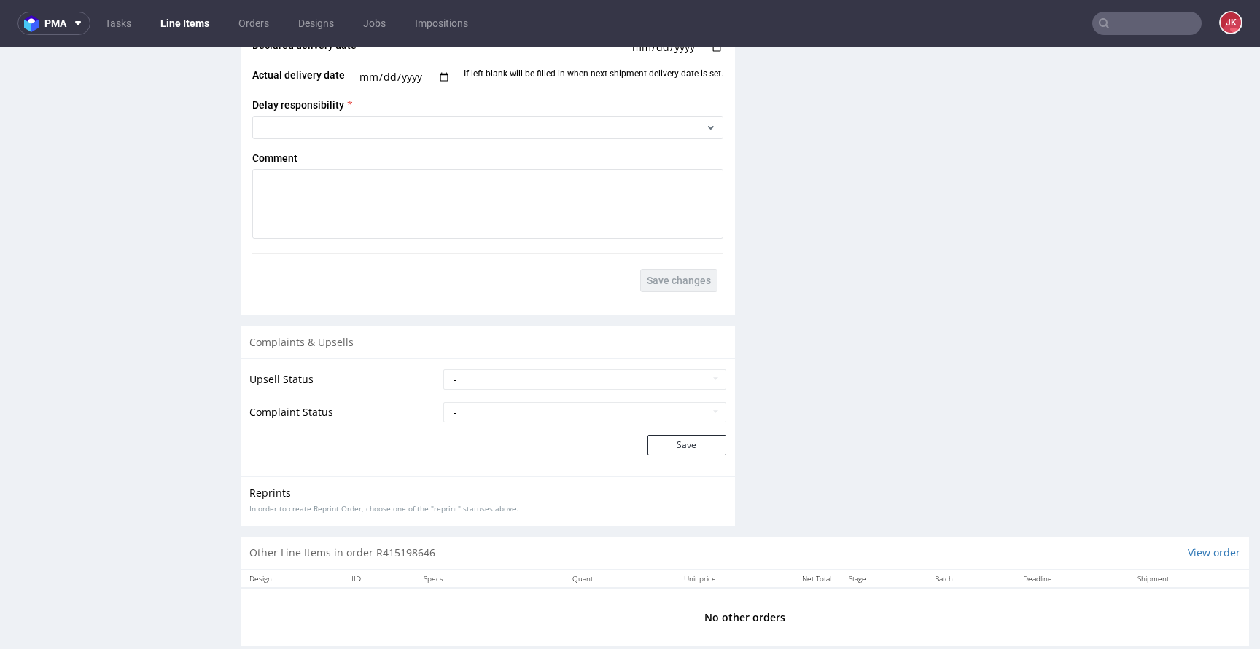
scroll to position [2102, 0]
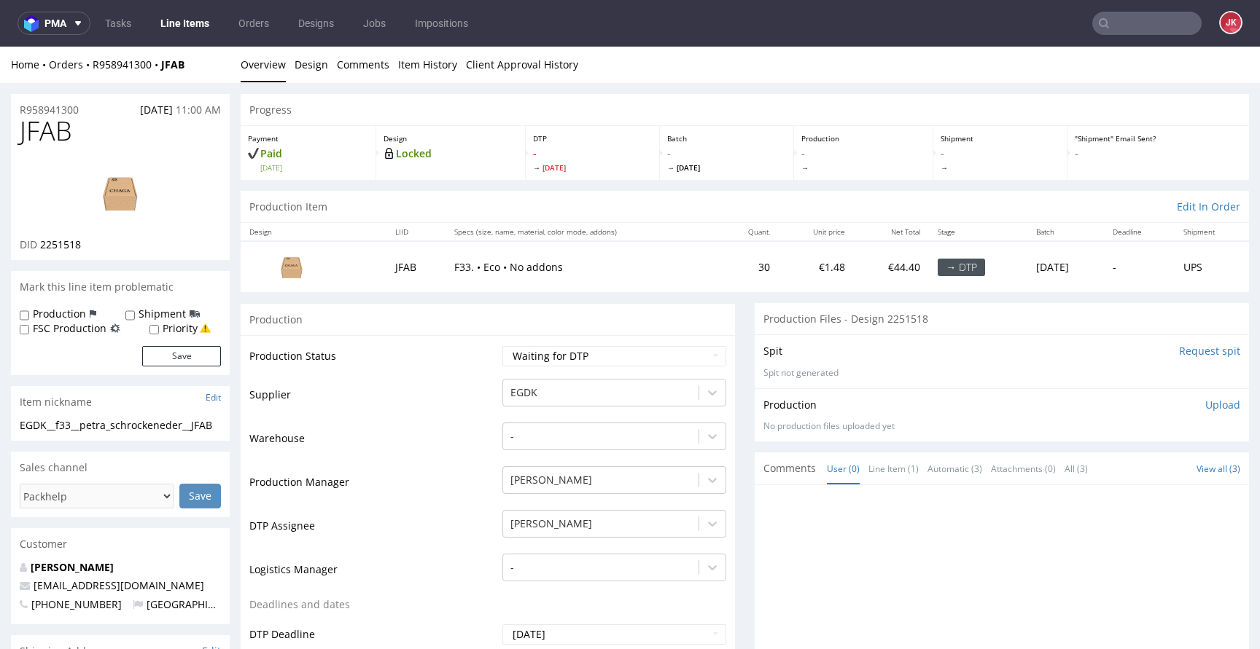
click at [1179, 348] on input "Request spit" at bounding box center [1209, 351] width 61 height 15
click at [312, 72] on link "Design" at bounding box center [311, 65] width 34 height 36
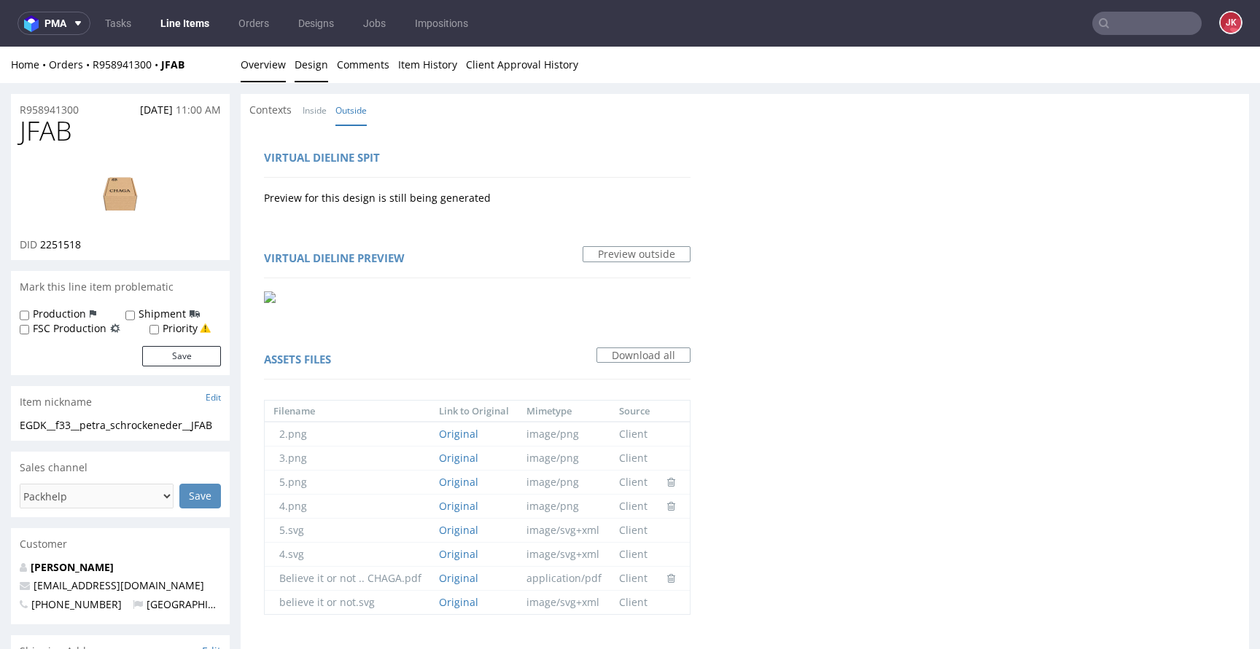
click at [267, 70] on link "Overview" at bounding box center [263, 65] width 45 height 36
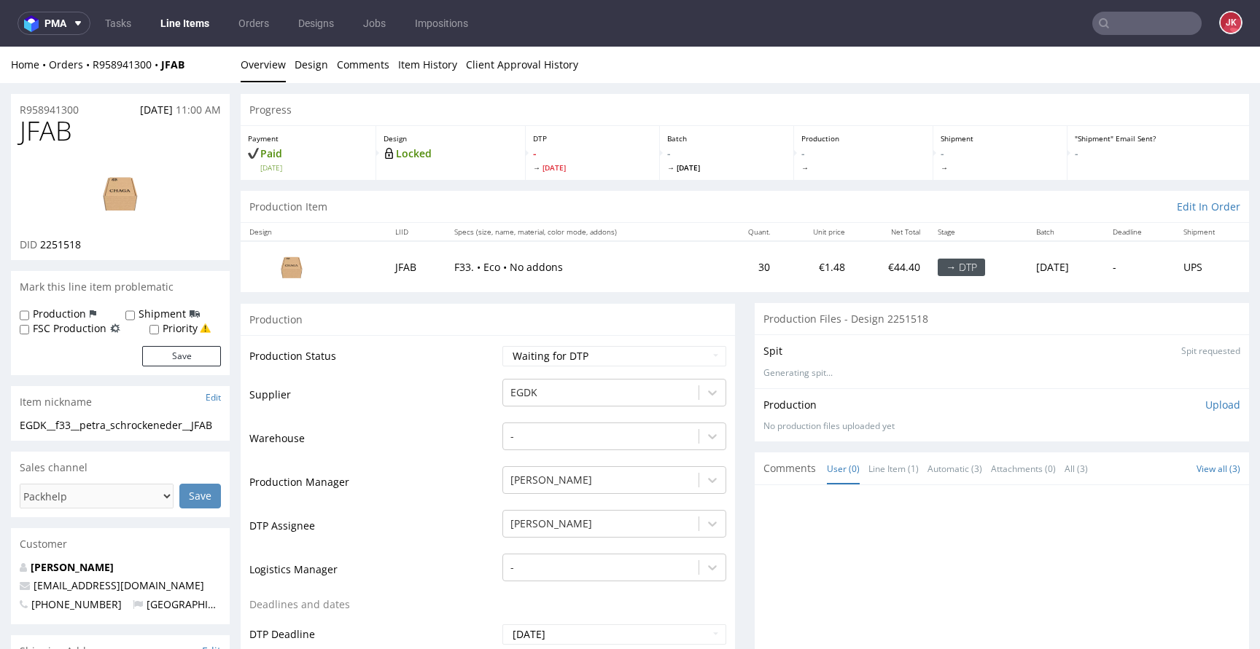
click at [133, 184] on img at bounding box center [120, 193] width 117 height 66
click at [66, 245] on span "2251518" at bounding box center [60, 245] width 41 height 14
copy span "2251518"
drag, startPoint x: 429, startPoint y: 365, endPoint x: 511, endPoint y: 353, distance: 83.3
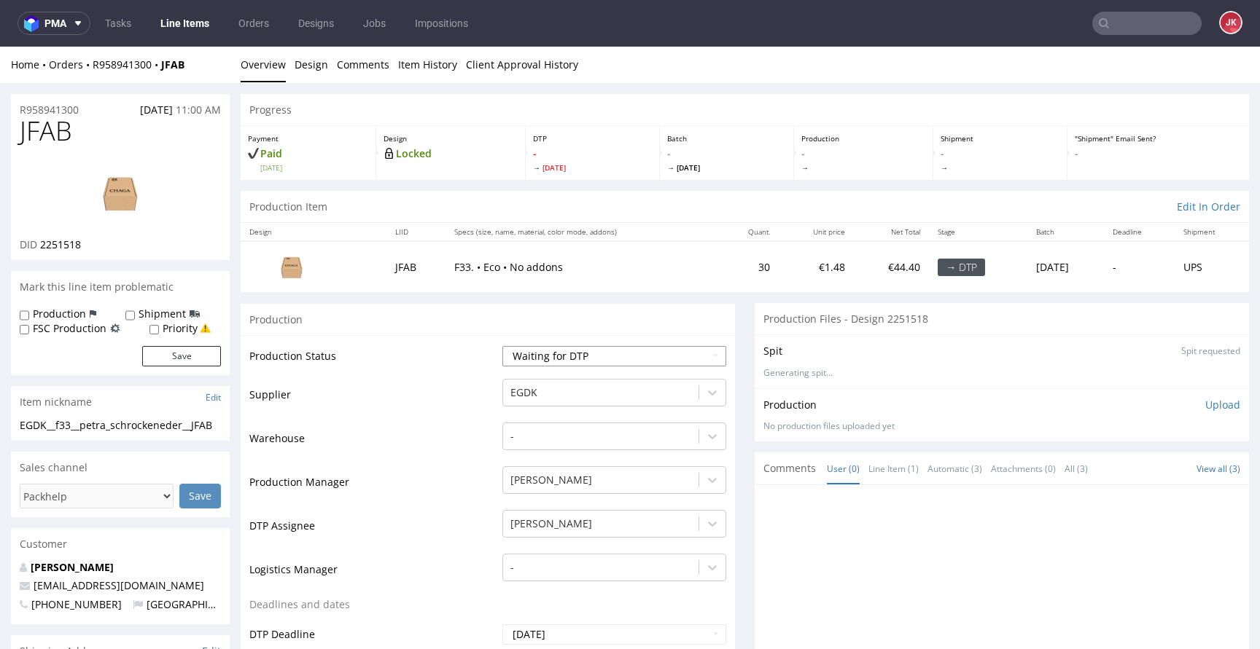
click at [430, 364] on td "Production Status" at bounding box center [373, 361] width 249 height 33
click at [518, 353] on select "Waiting for Artwork Waiting for Diecut Waiting for Mockup Waiting for DTP Waiti…" at bounding box center [614, 356] width 224 height 20
select select "dtp_in_process"
click at [502, 346] on select "Waiting for Artwork Waiting for Diecut Waiting for Mockup Waiting for DTP Waiti…" at bounding box center [614, 356] width 224 height 20
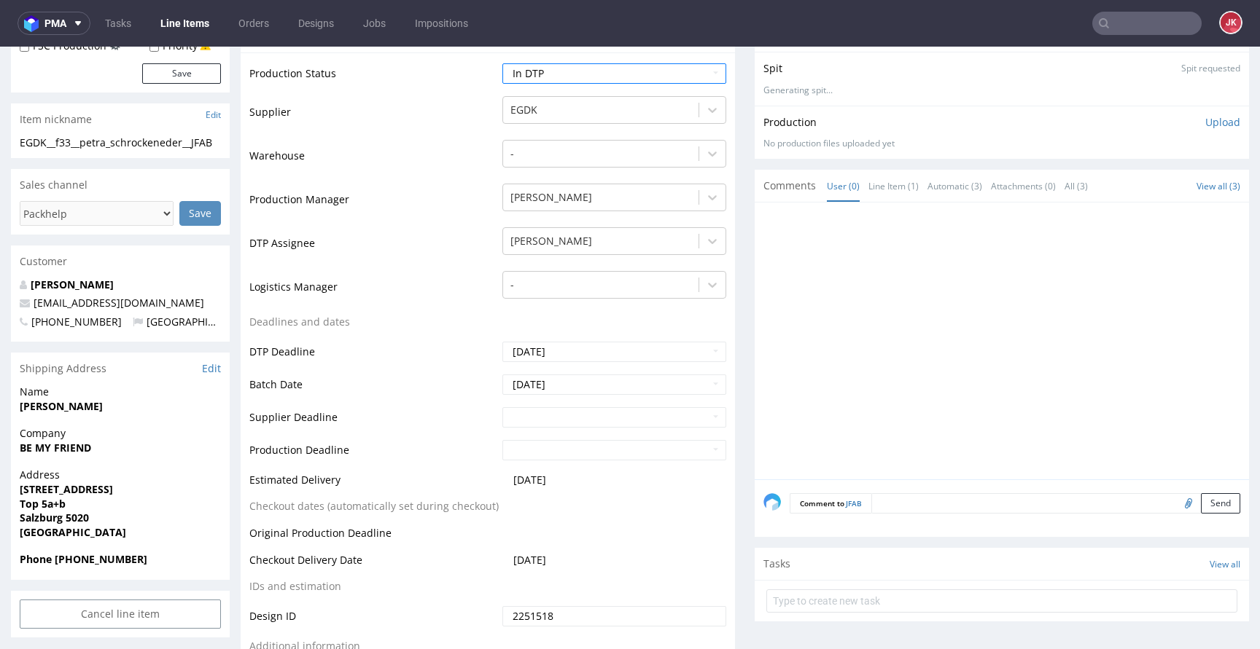
scroll to position [757, 0]
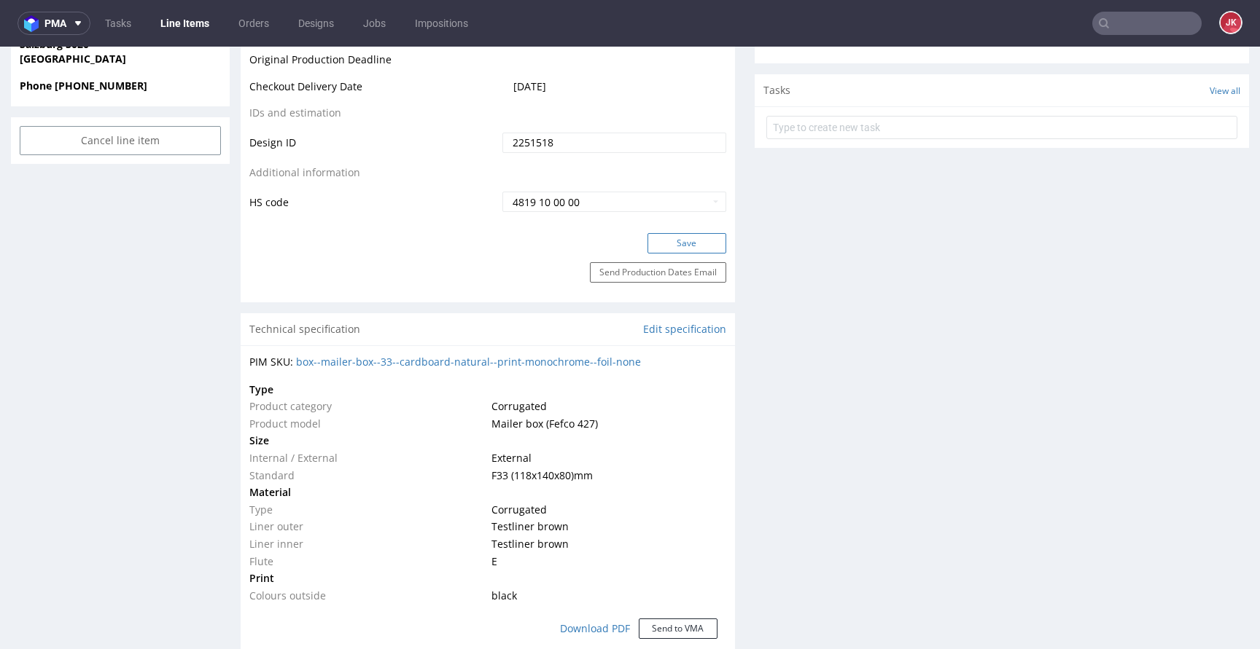
click at [682, 248] on button "Save" at bounding box center [686, 243] width 79 height 20
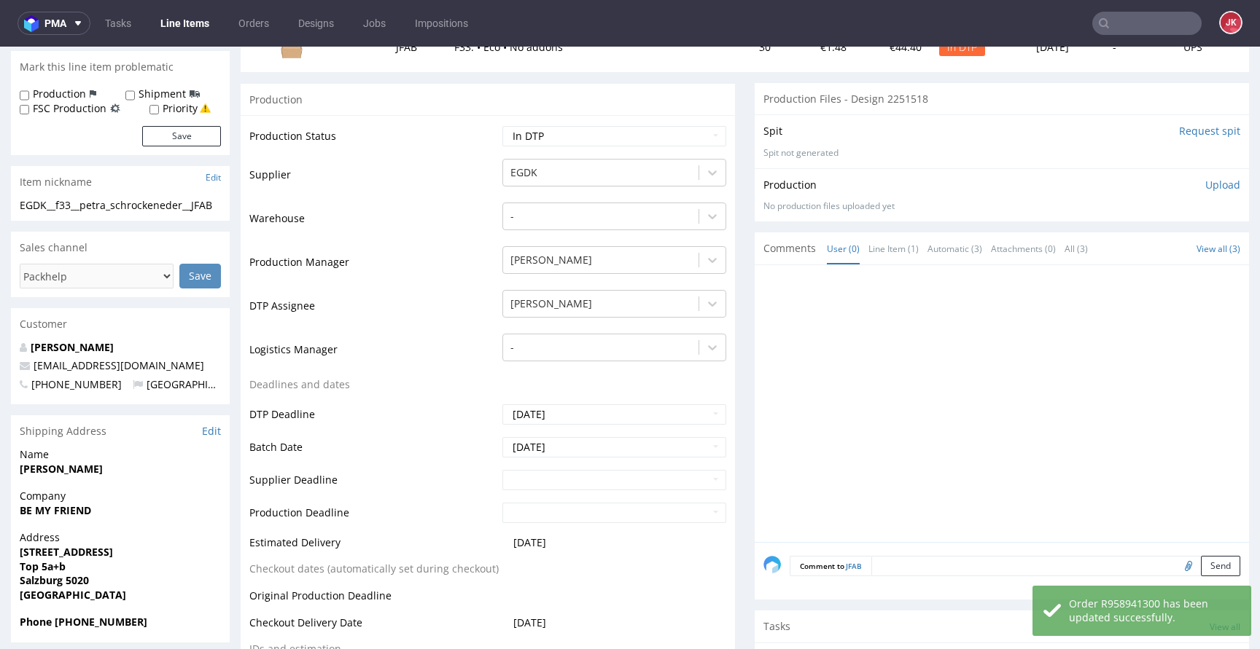
scroll to position [0, 0]
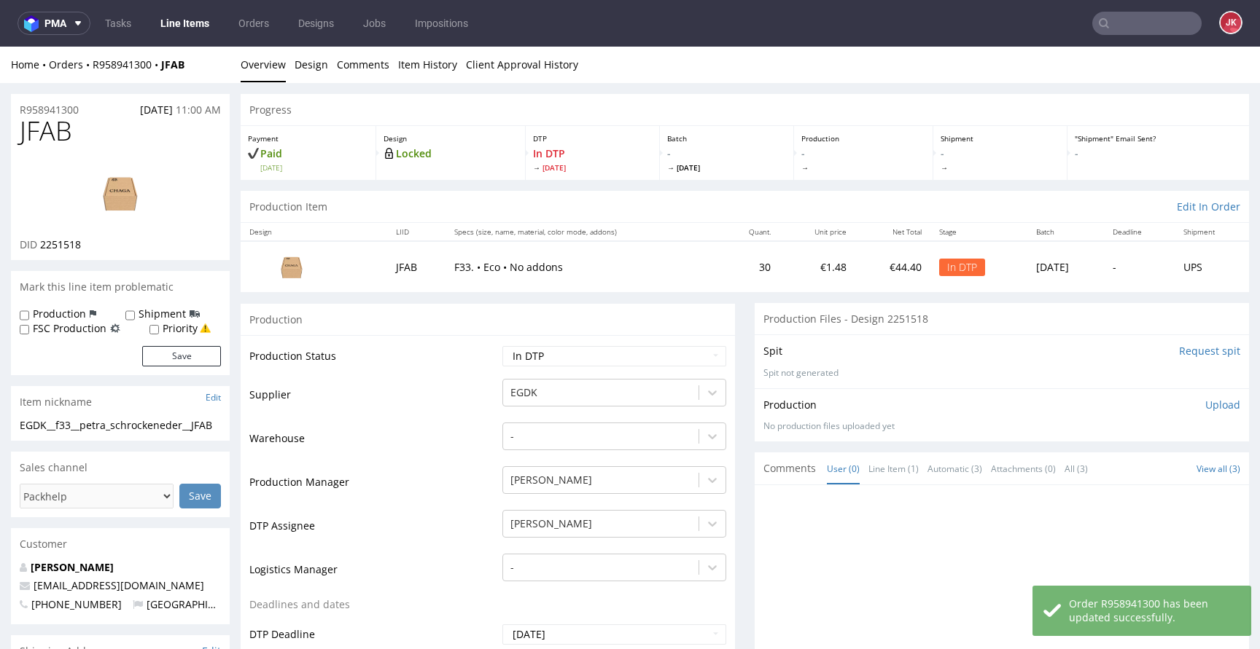
click at [163, 210] on img at bounding box center [120, 193] width 117 height 66
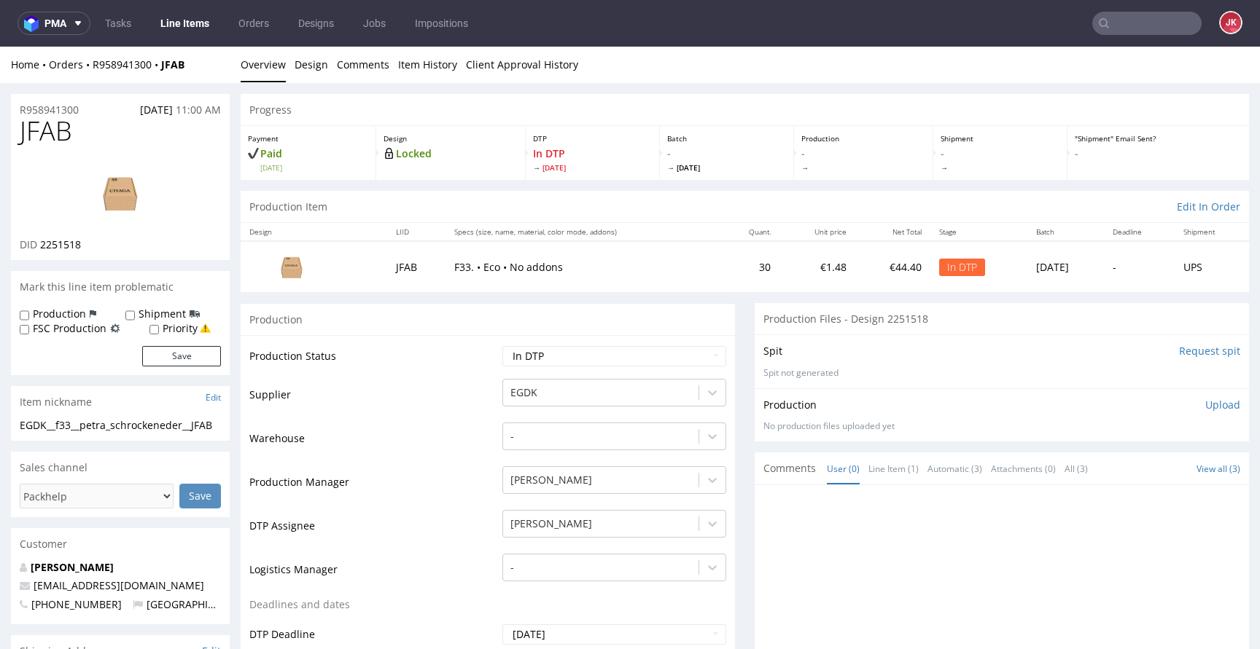
click at [39, 139] on span "JFAB" at bounding box center [46, 131] width 52 height 29
copy span "JFAB"
click at [410, 360] on td "Production Status" at bounding box center [373, 361] width 249 height 33
click at [318, 64] on link "Design" at bounding box center [311, 65] width 34 height 36
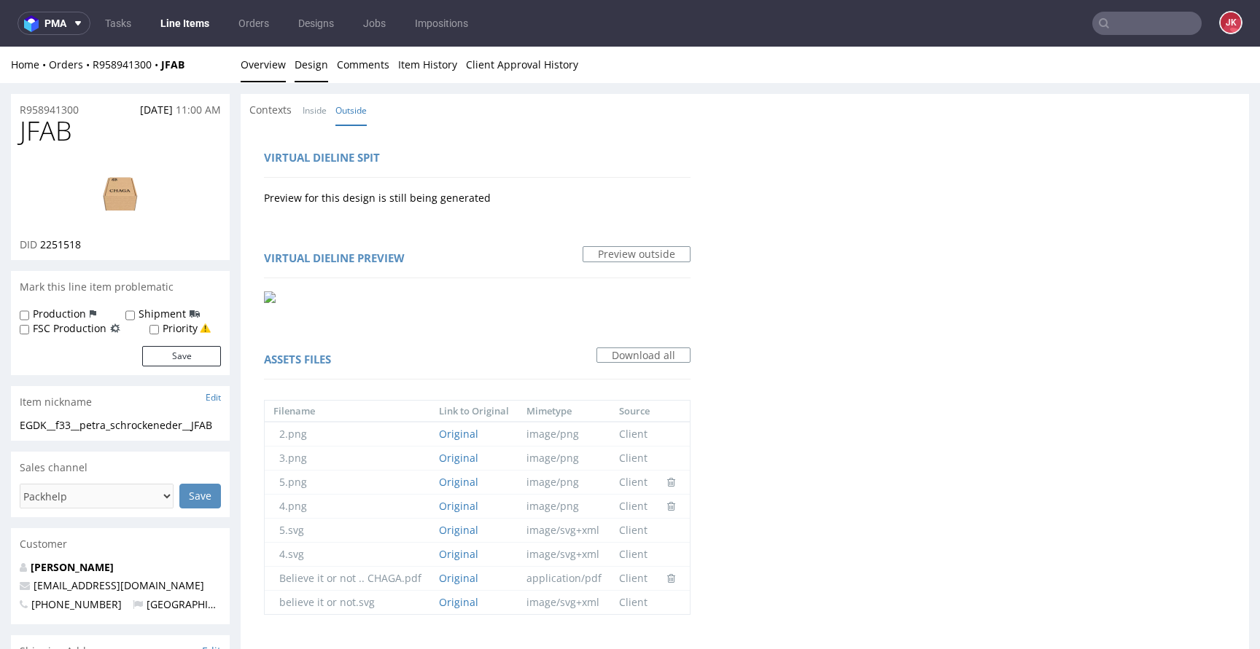
click at [268, 66] on link "Overview" at bounding box center [263, 65] width 45 height 36
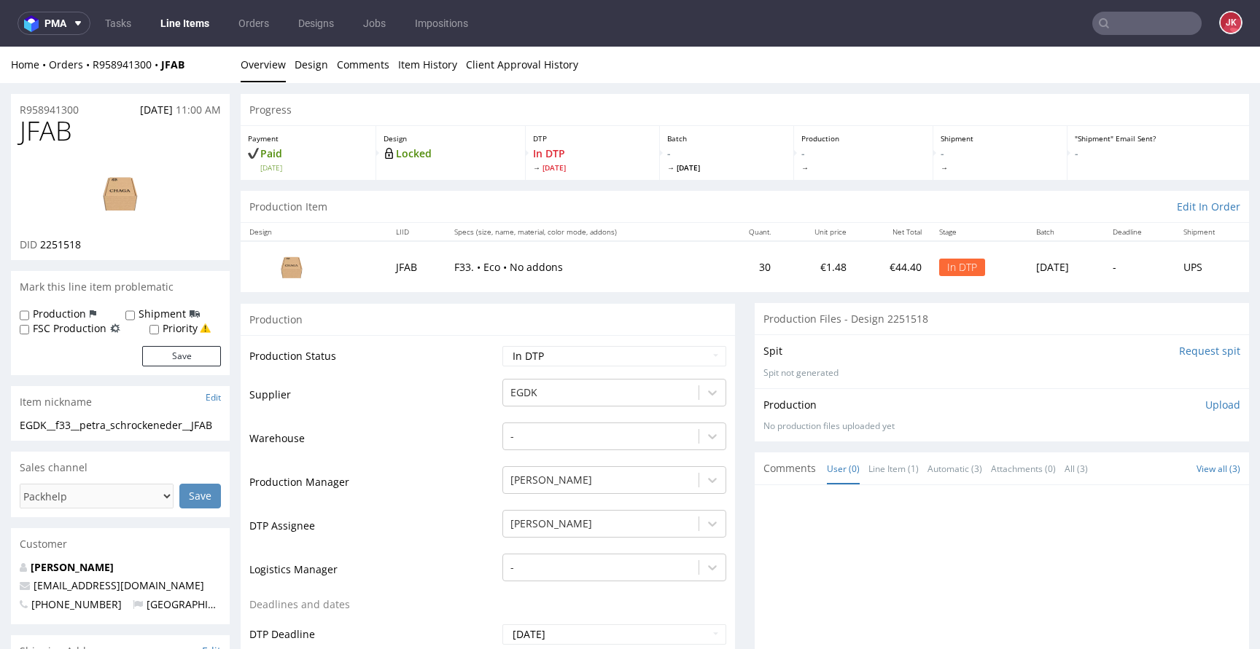
click at [436, 427] on td "Warehouse" at bounding box center [373, 443] width 249 height 44
drag, startPoint x: 82, startPoint y: 442, endPoint x: 0, endPoint y: 419, distance: 85.4
copy div "EGDK__f33__petra_schrockeneder__JFAB"
drag, startPoint x: 69, startPoint y: 107, endPoint x: 7, endPoint y: 111, distance: 61.3
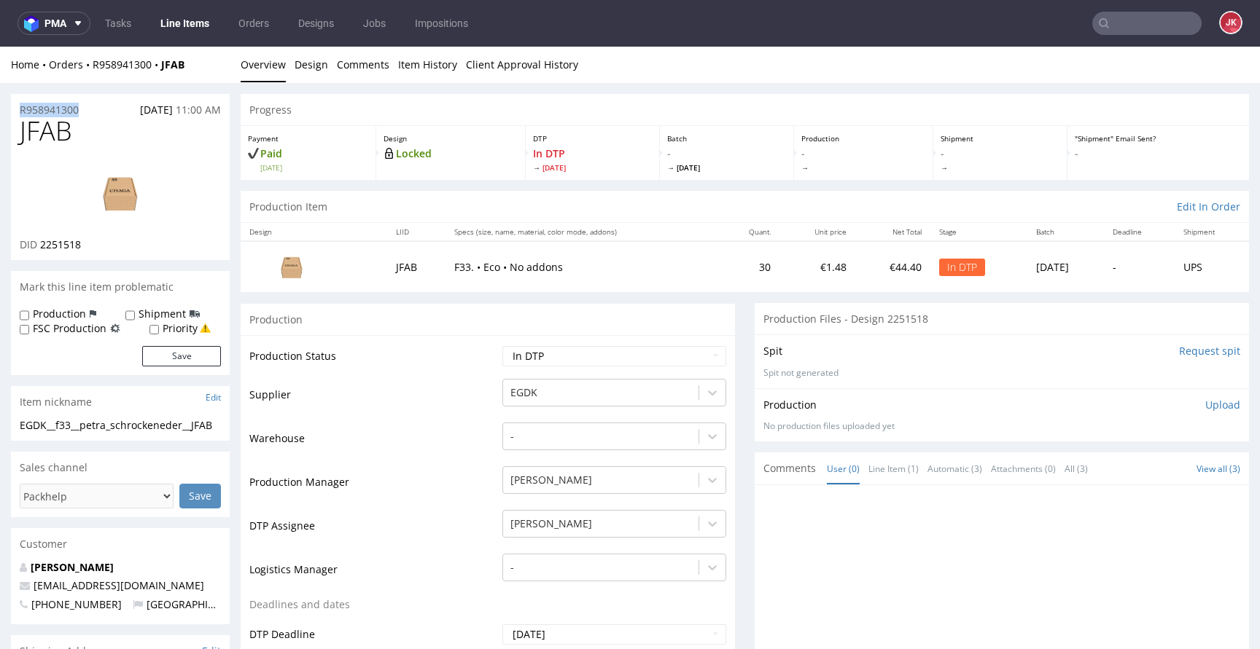
copy p "R958941300"
click at [453, 441] on td "Warehouse" at bounding box center [373, 443] width 249 height 44
click at [1205, 404] on p "Upload" at bounding box center [1222, 405] width 35 height 15
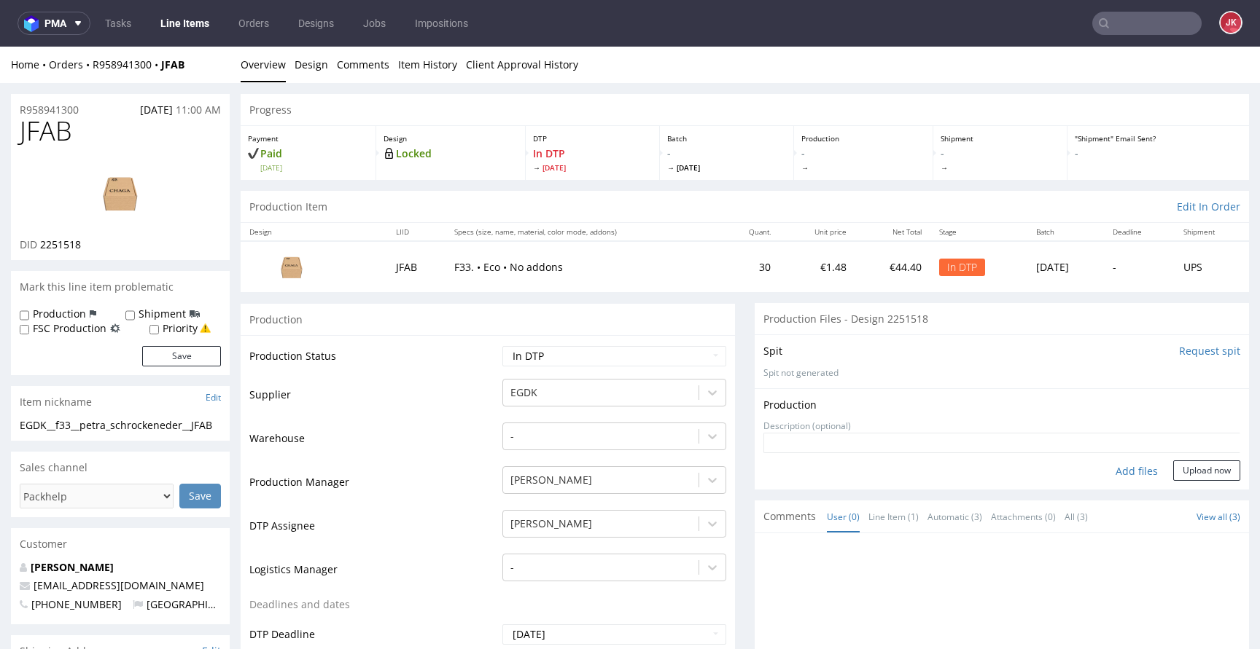
click at [1104, 471] on div "Add files" at bounding box center [1136, 472] width 73 height 22
type input "C:\fakepath\EGDK__f33__petra_schrockeneder__JFAB__d2251518__oR958941300__outsid…"
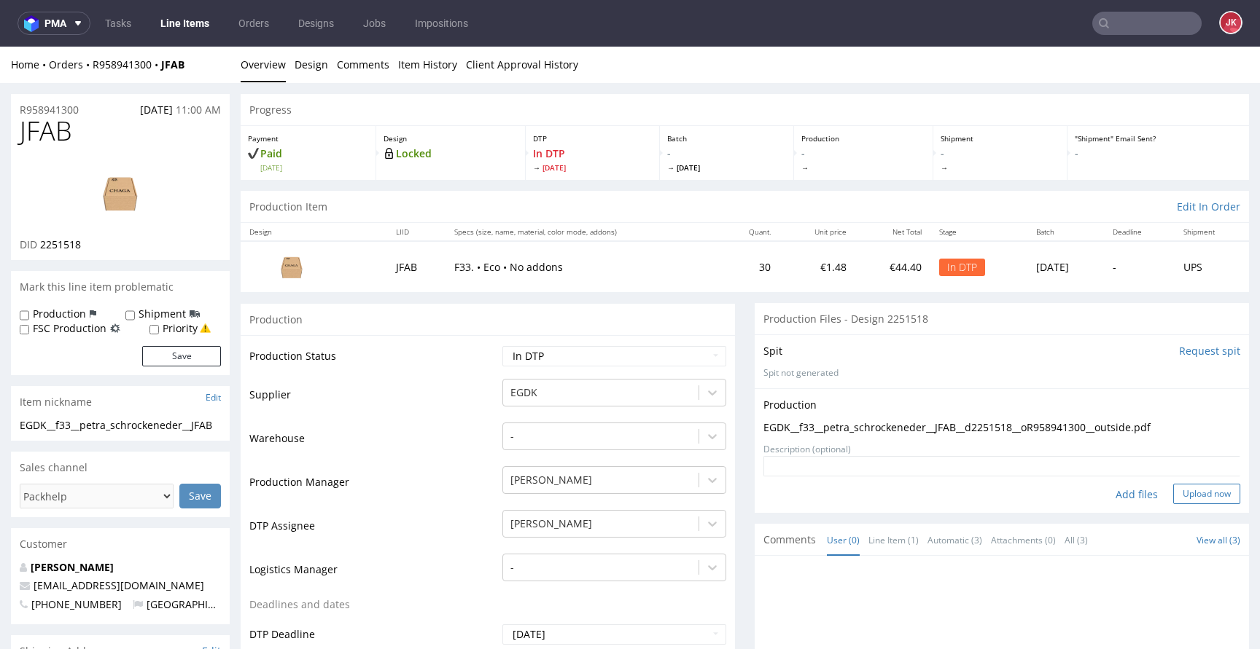
click at [1192, 493] on button "Upload now" at bounding box center [1206, 494] width 67 height 20
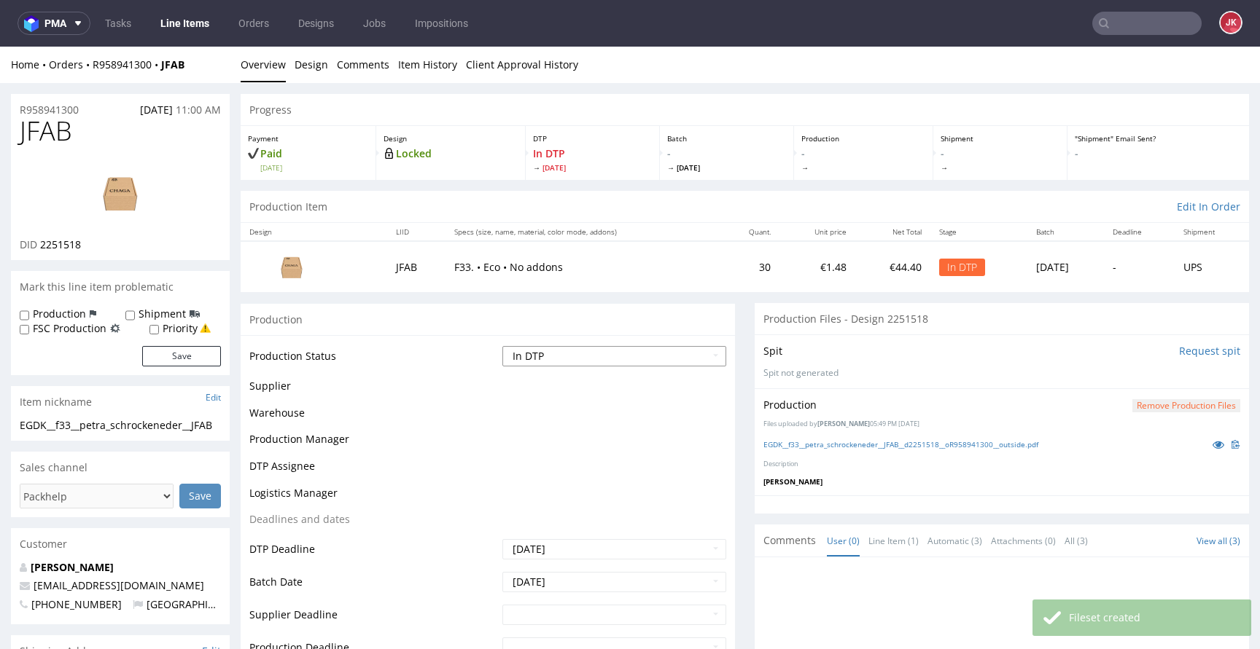
click at [656, 365] on select "Waiting for Artwork Waiting for Diecut Waiting for Mockup Waiting for DTP Waiti…" at bounding box center [614, 356] width 224 height 20
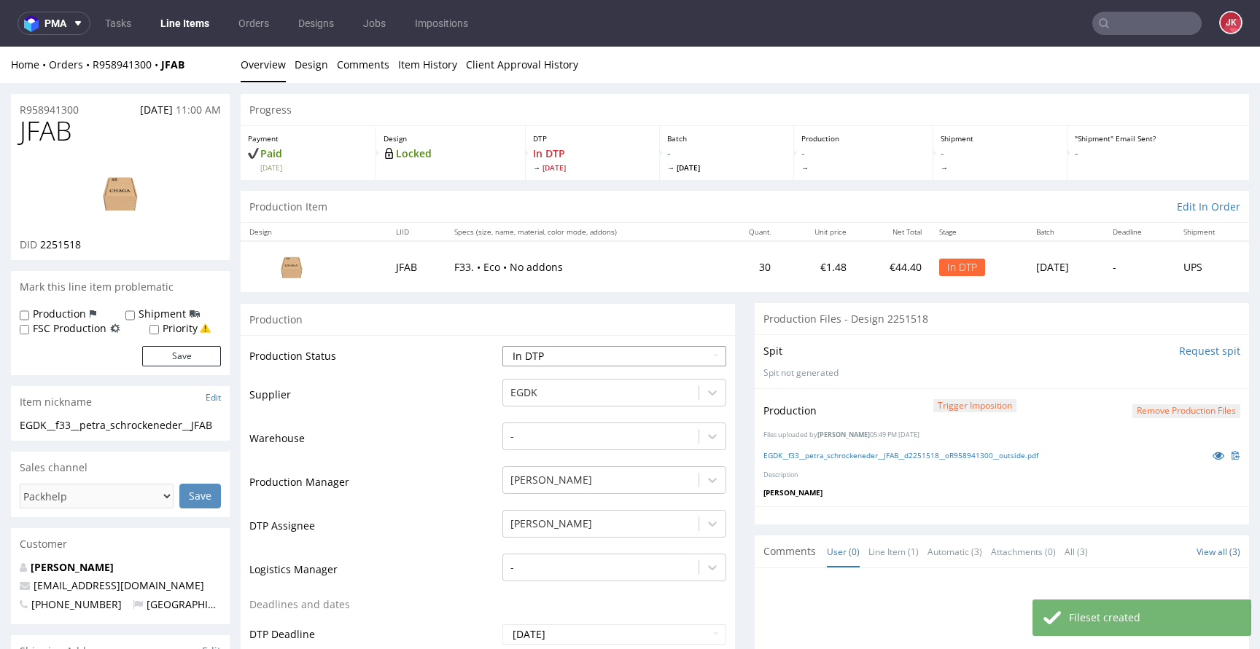
select select "dtp_production_ready"
click at [502, 346] on select "Waiting for Artwork Waiting for Diecut Waiting for Mockup Waiting for DTP Waiti…" at bounding box center [614, 356] width 224 height 20
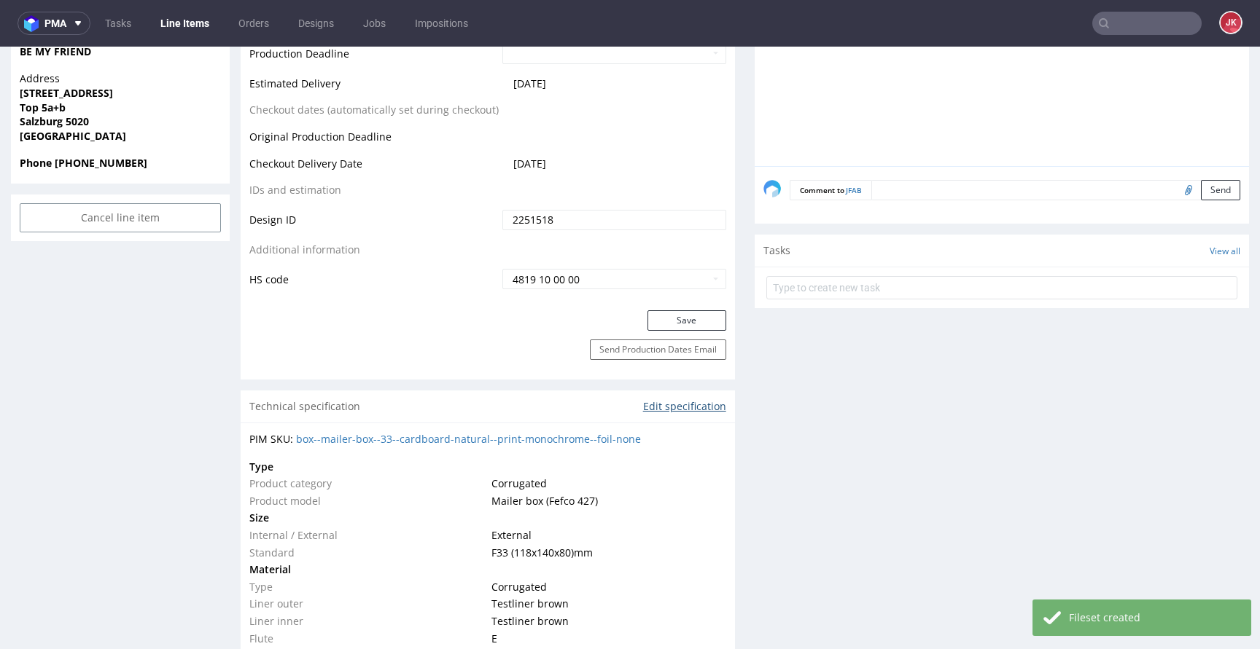
scroll to position [695, 0]
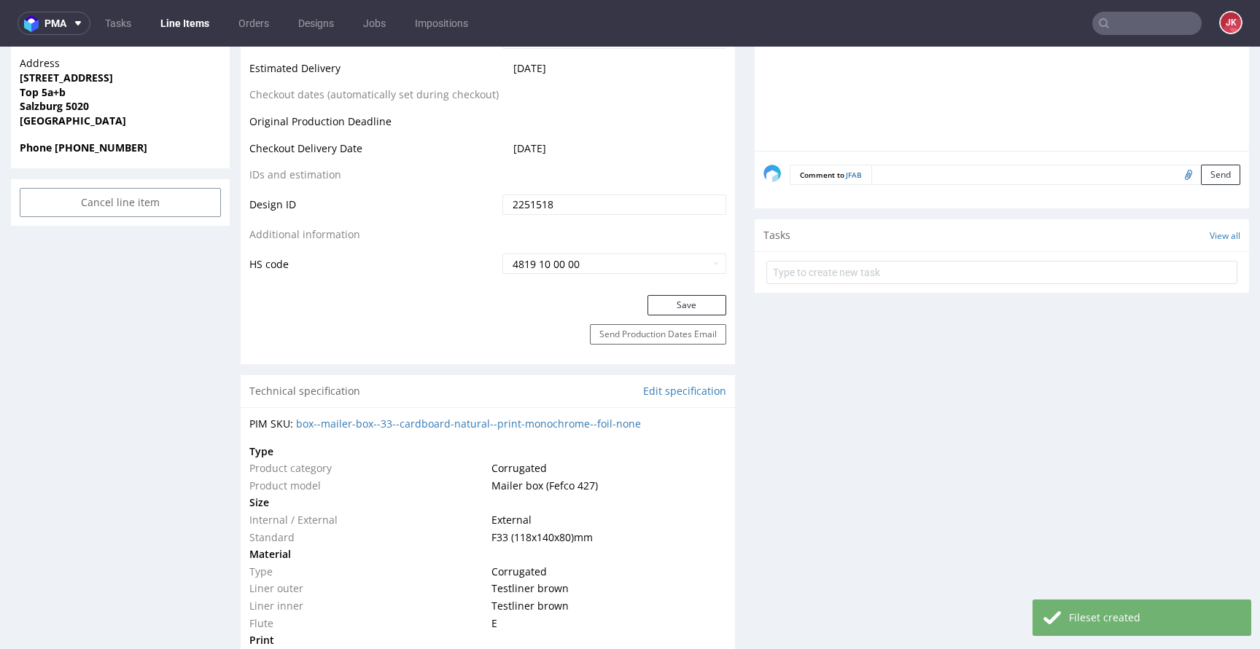
click at [662, 301] on button "Save" at bounding box center [686, 305] width 79 height 20
click at [475, 362] on div "Send Production Dates Email" at bounding box center [488, 344] width 494 height 40
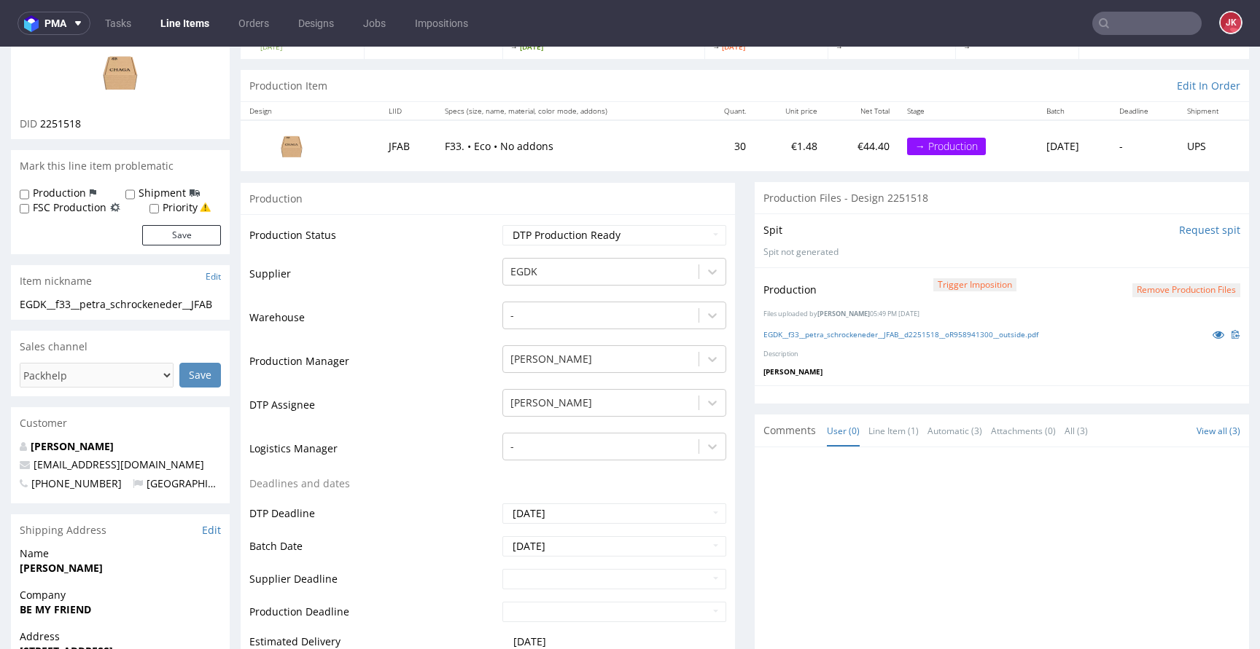
scroll to position [0, 0]
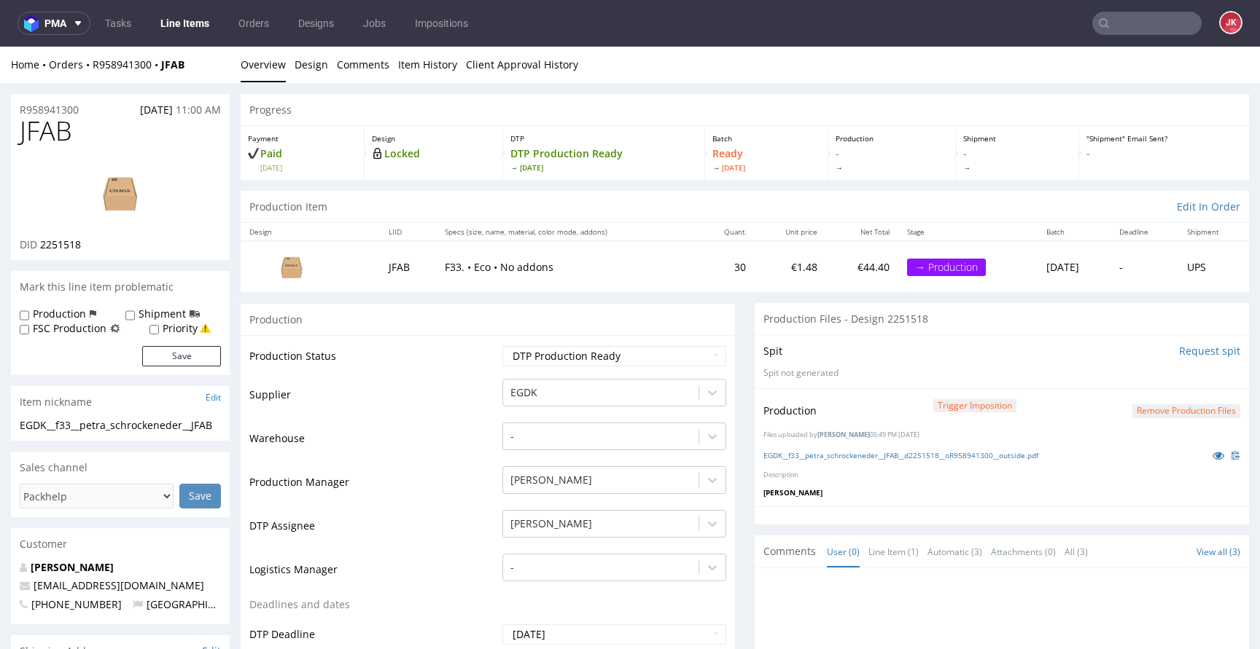
click at [477, 362] on td "Production Status" at bounding box center [373, 361] width 249 height 33
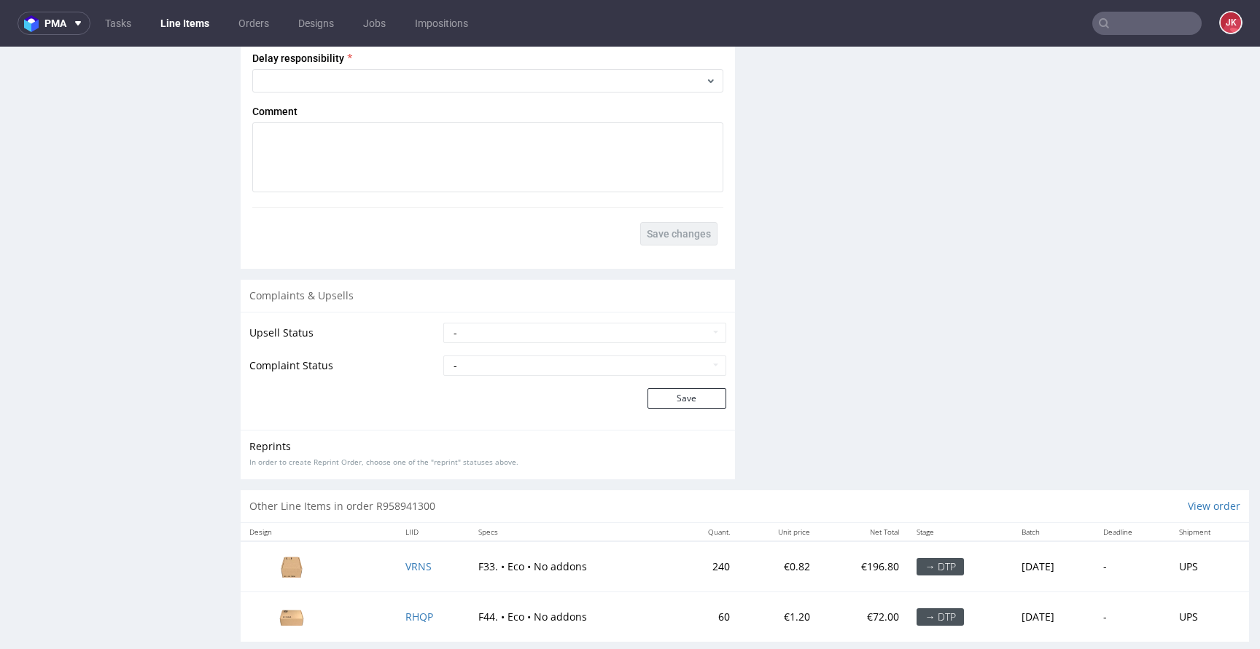
scroll to position [2022, 0]
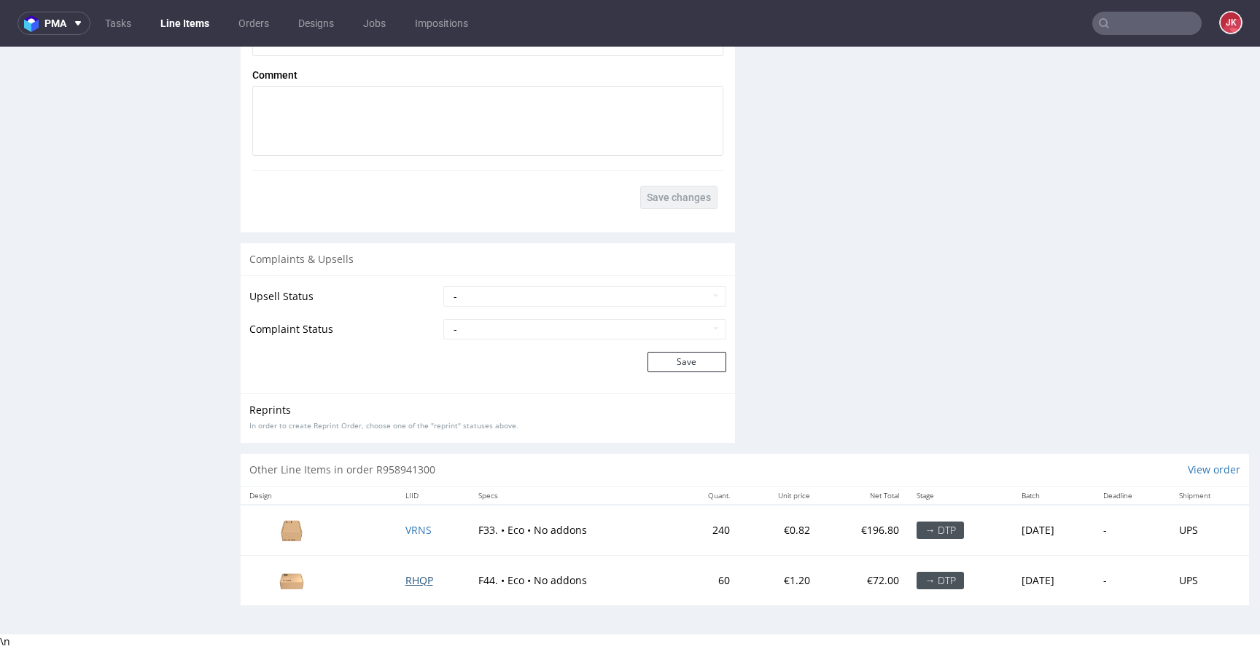
click at [415, 575] on span "RHQP" at bounding box center [419, 581] width 28 height 14
click at [414, 535] on span "VRNS" at bounding box center [418, 530] width 26 height 14
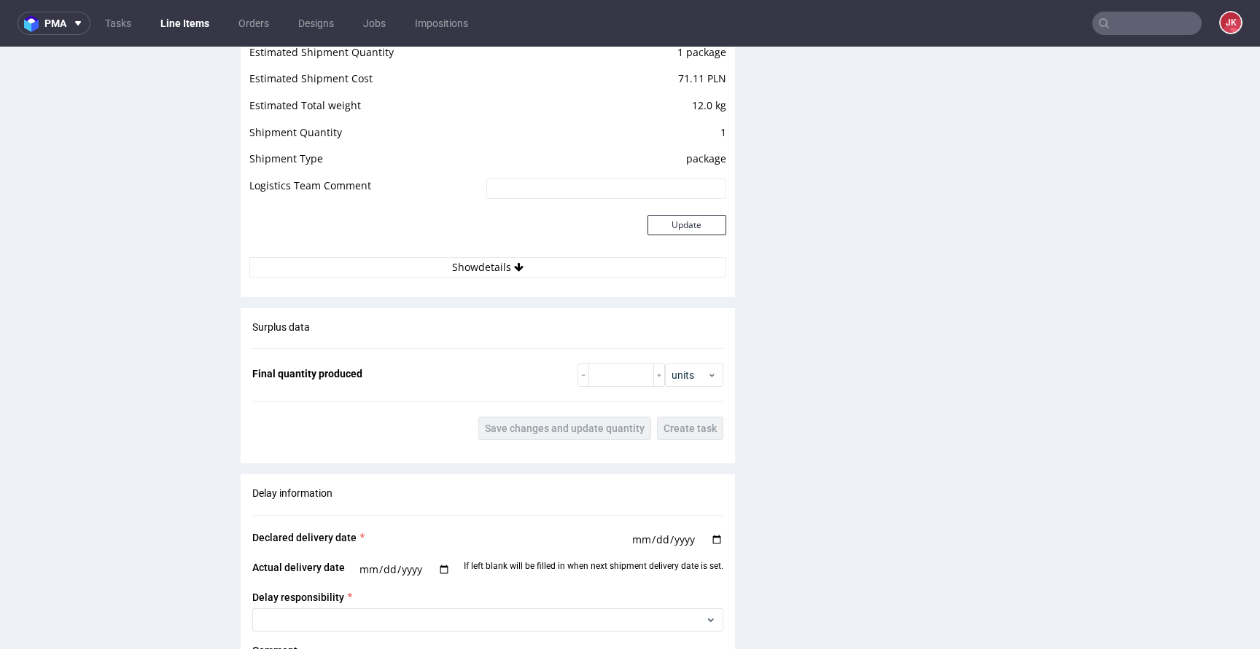
scroll to position [2007, 0]
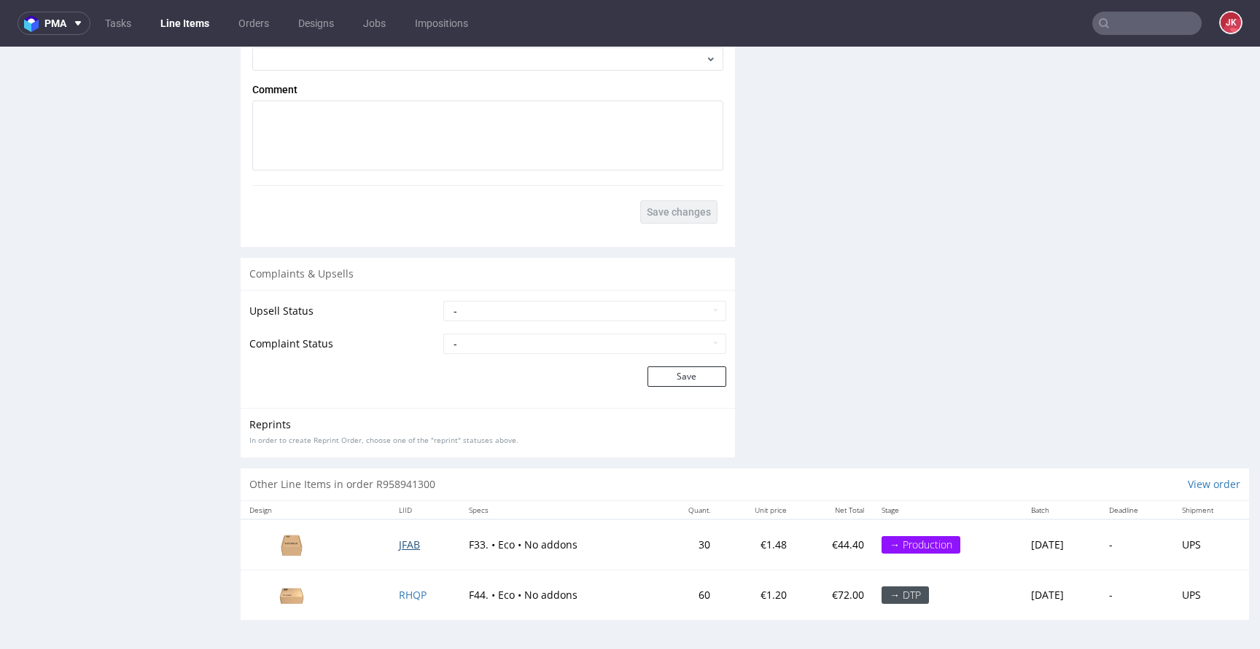
click at [399, 544] on span "JFAB" at bounding box center [409, 545] width 21 height 14
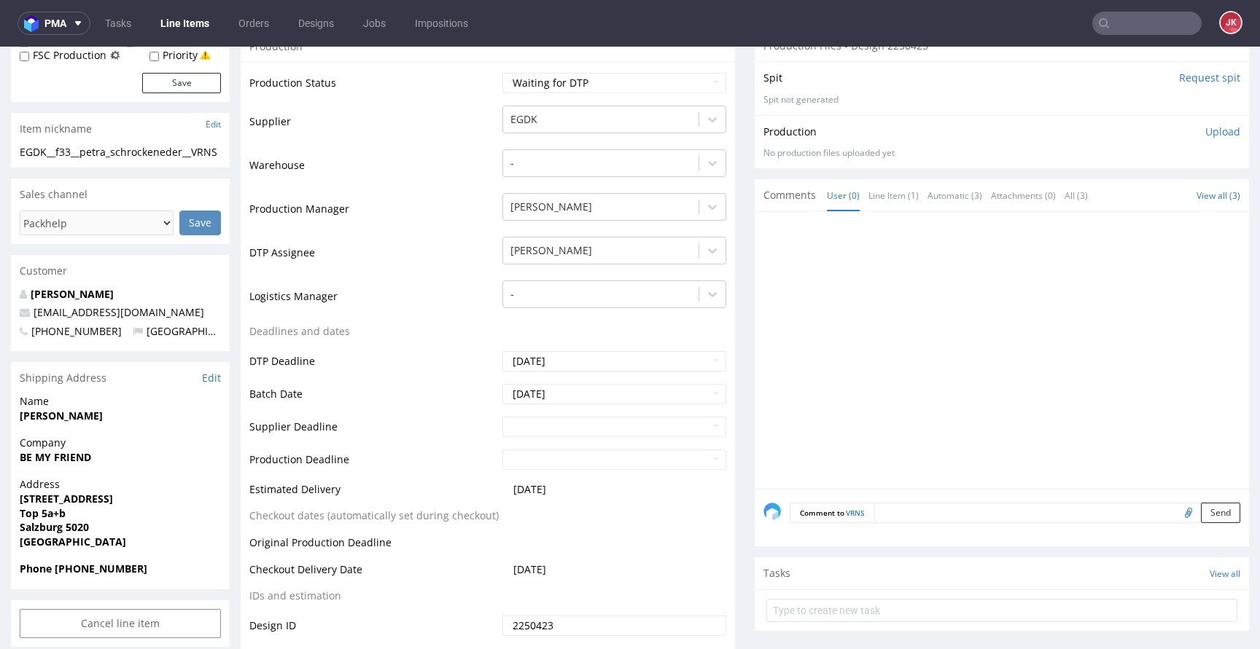
scroll to position [0, 0]
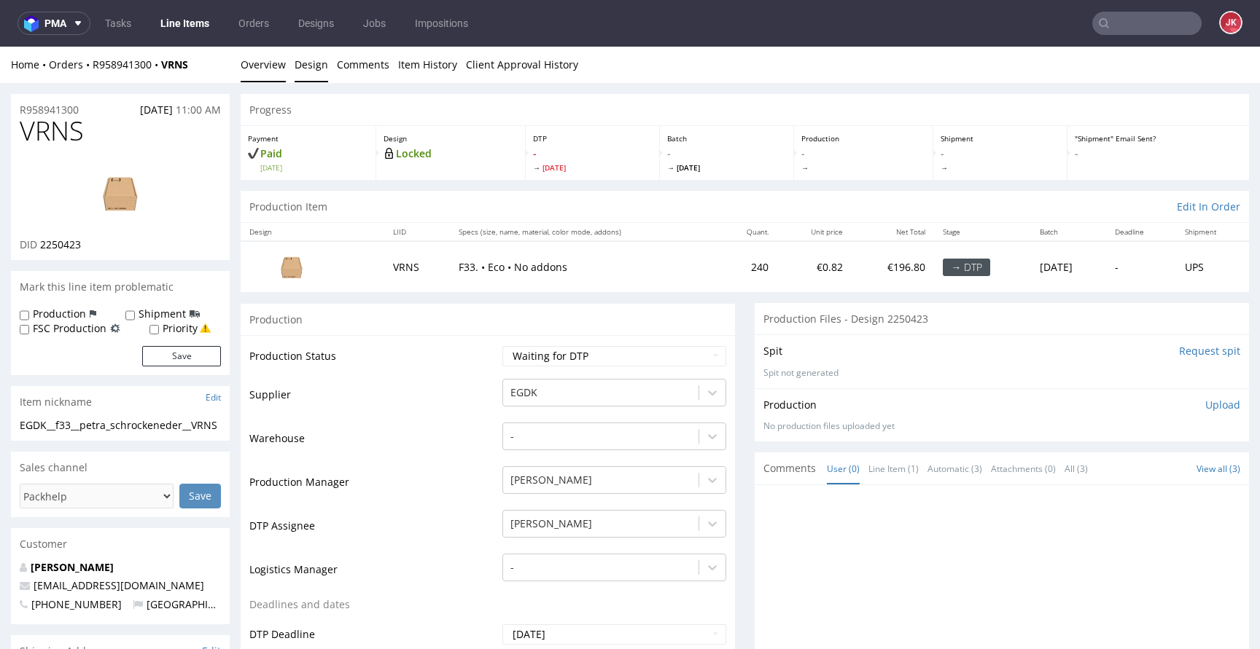
click at [294, 64] on link "Design" at bounding box center [311, 65] width 34 height 36
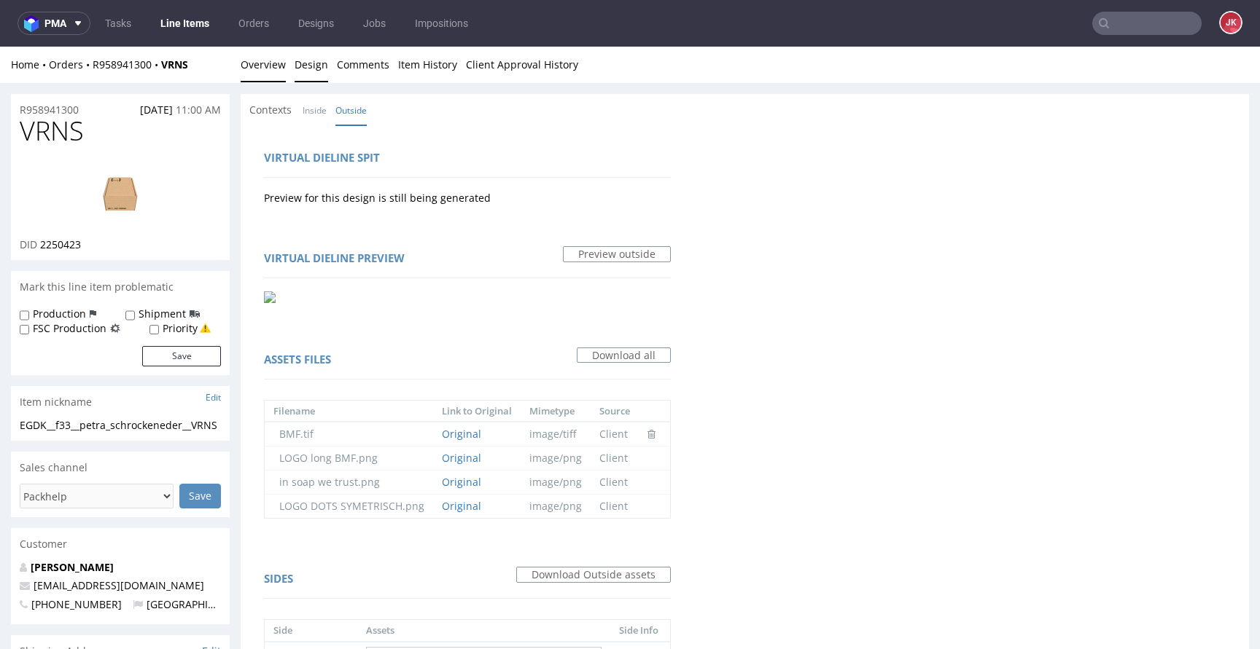
click at [262, 63] on link "Overview" at bounding box center [263, 65] width 45 height 36
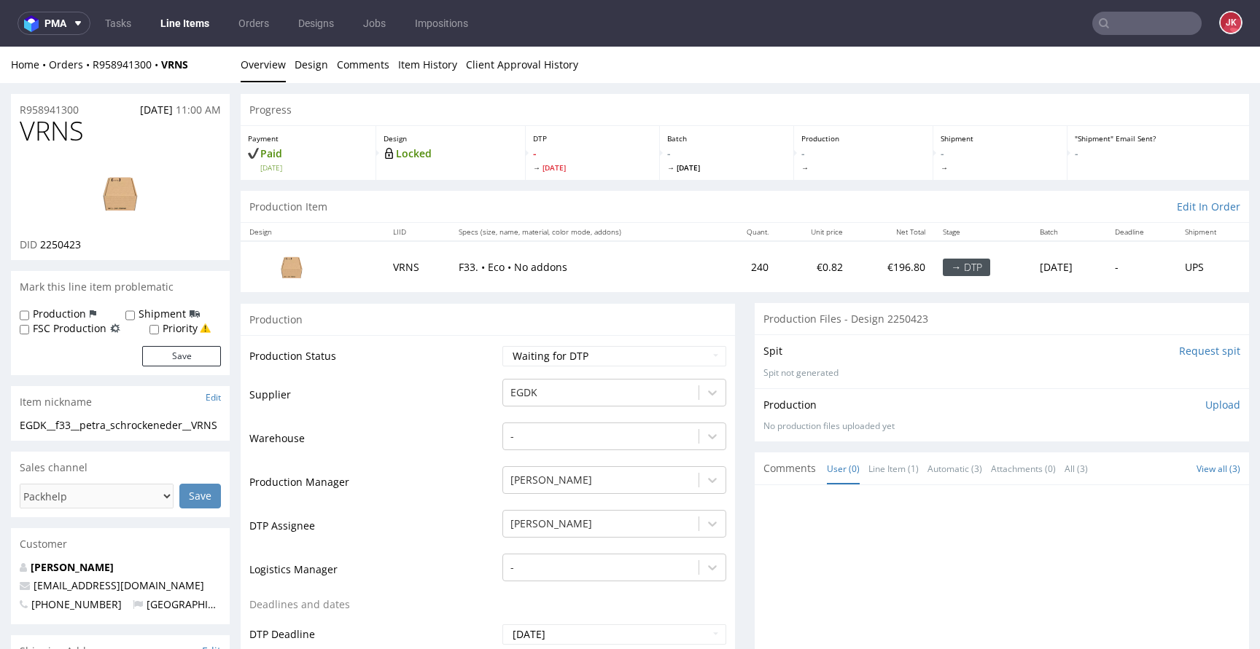
click at [138, 223] on img at bounding box center [120, 193] width 117 height 66
click at [583, 351] on select "Waiting for Artwork Waiting for Diecut Waiting for Mockup Waiting for DTP Waiti…" at bounding box center [614, 356] width 224 height 20
select select "dtp_in_process"
click at [502, 346] on select "Waiting for Artwork Waiting for Diecut Waiting for Mockup Waiting for DTP Waiti…" at bounding box center [614, 356] width 224 height 20
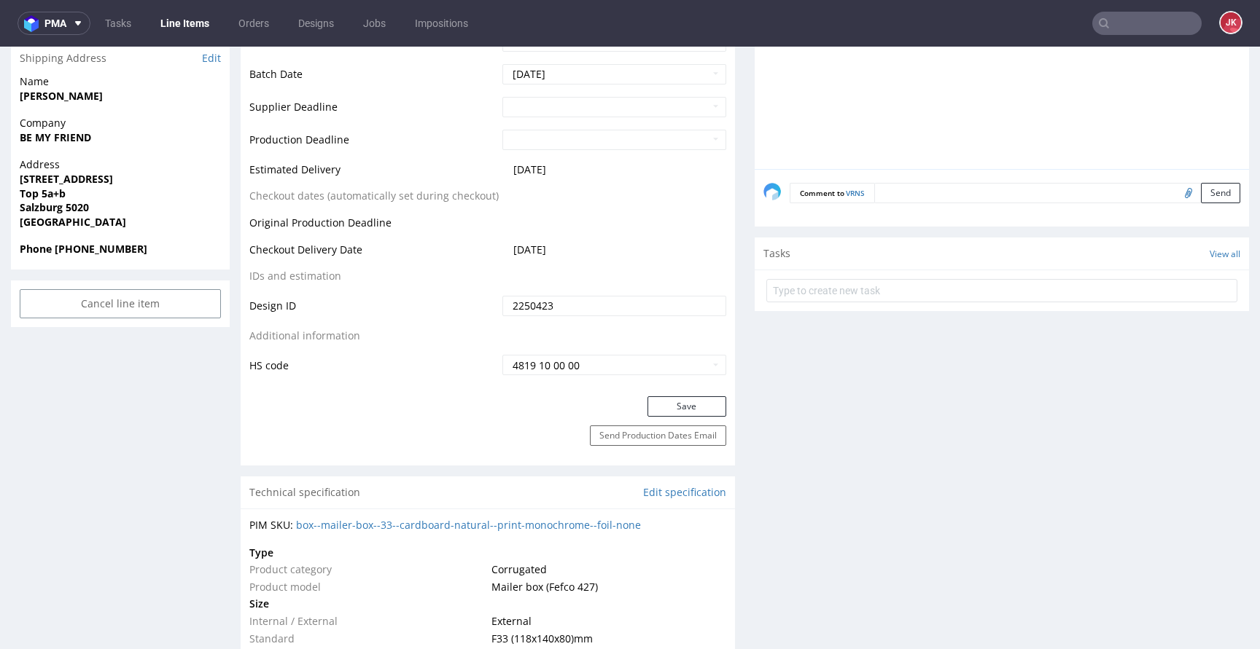
scroll to position [733, 0]
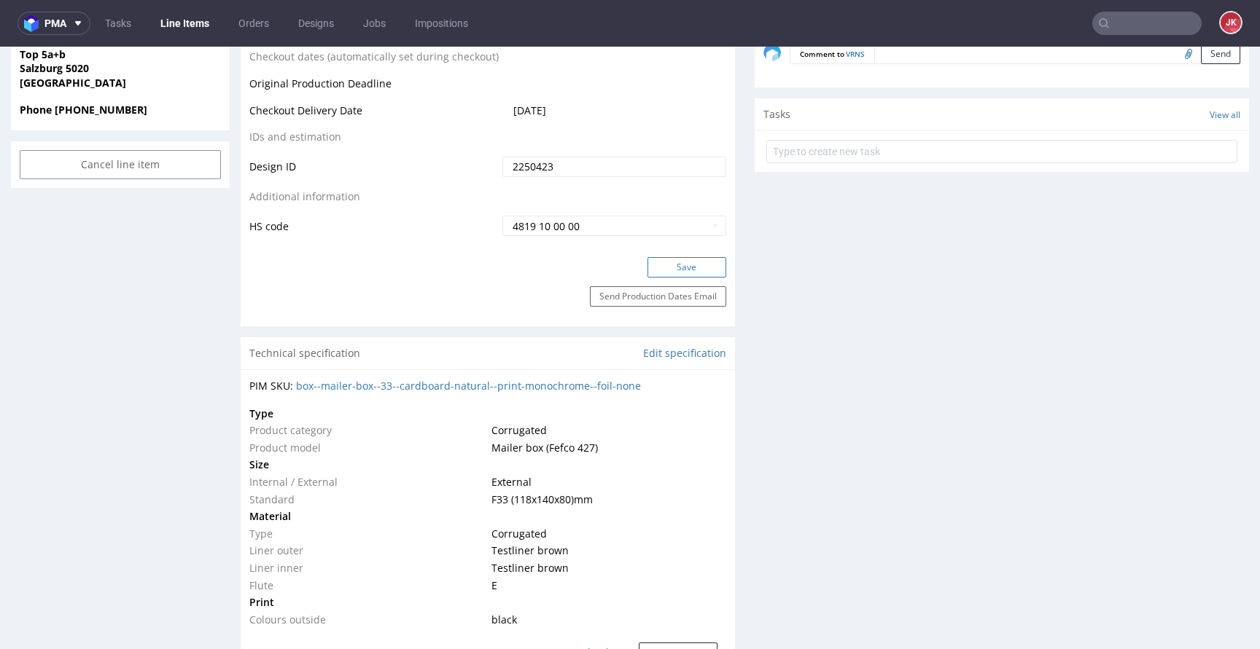
click at [683, 268] on button "Save" at bounding box center [686, 267] width 79 height 20
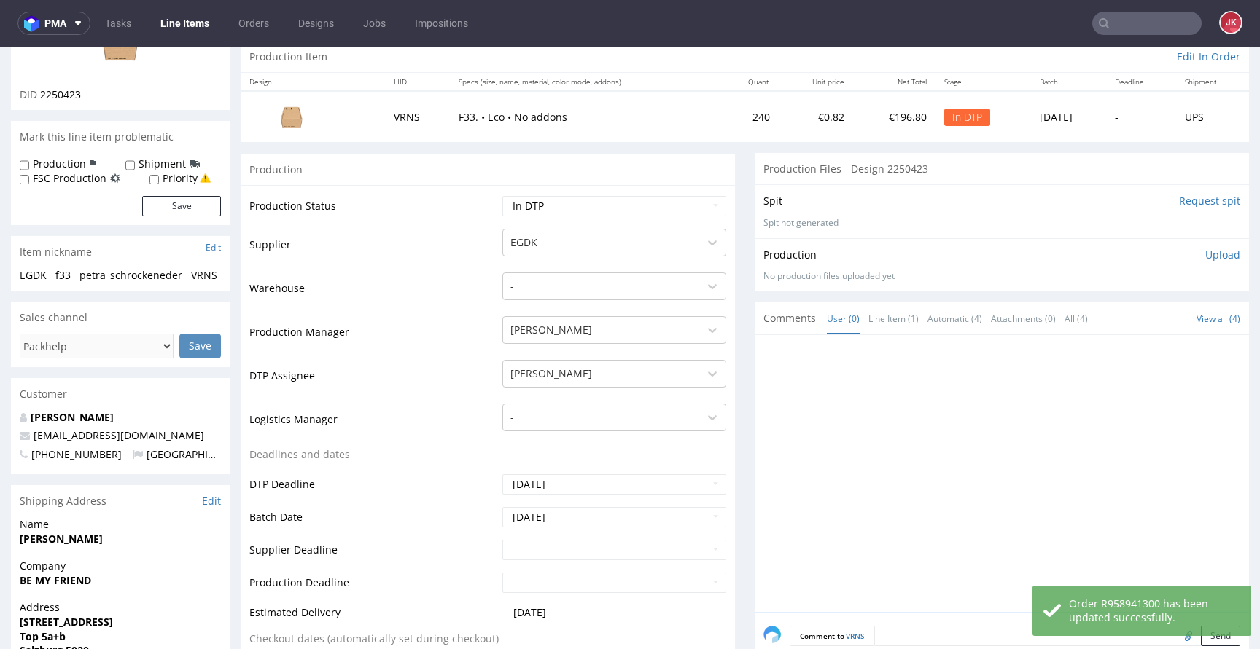
scroll to position [0, 0]
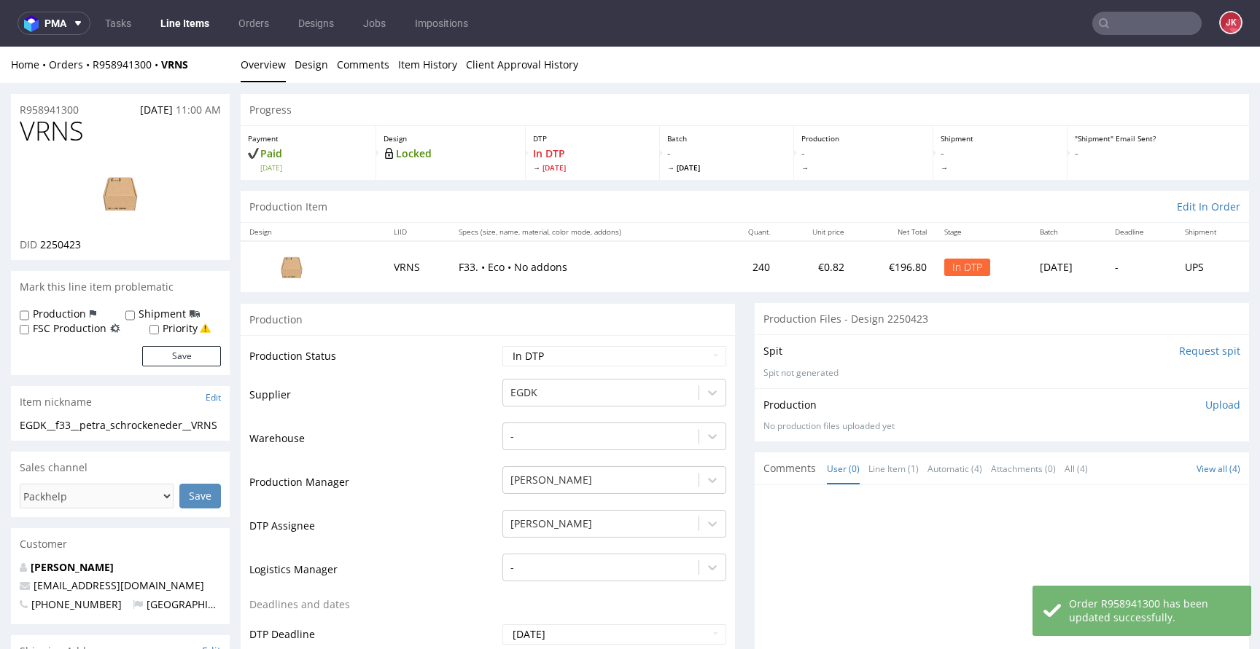
click at [62, 245] on span "2250423" at bounding box center [60, 245] width 41 height 14
copy span "2250423"
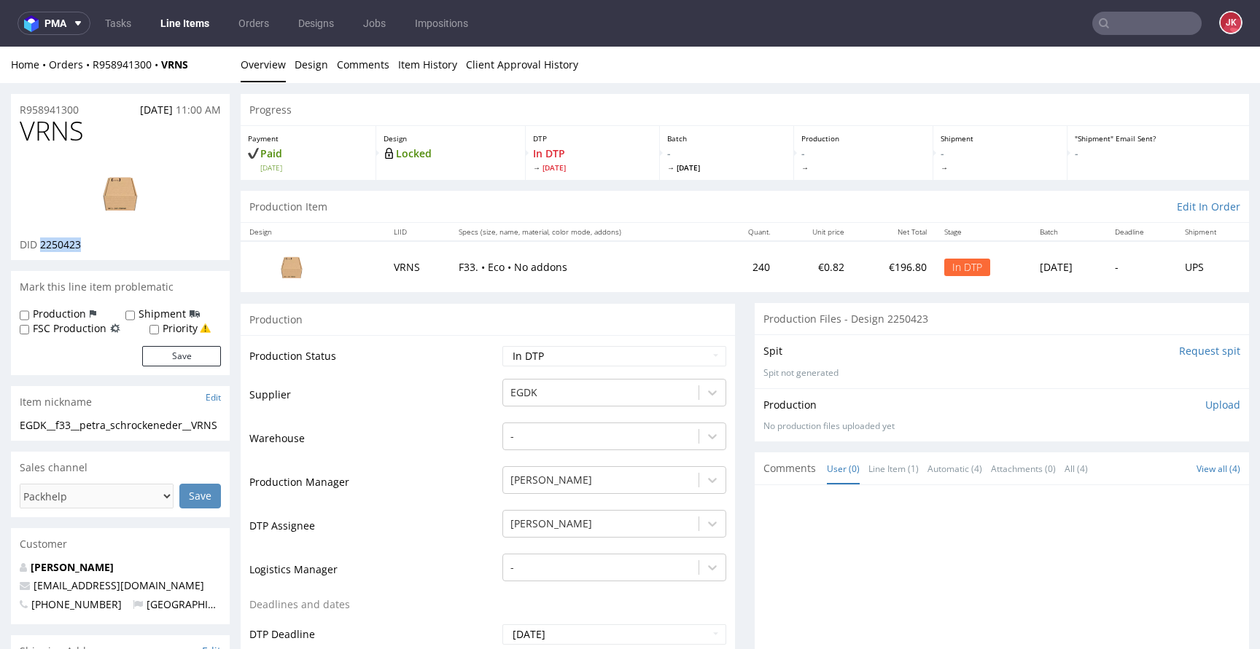
click at [119, 195] on img at bounding box center [120, 193] width 117 height 66
click at [62, 135] on span "VRNS" at bounding box center [52, 131] width 64 height 29
copy span "VRNS"
click at [357, 421] on td "Warehouse" at bounding box center [373, 443] width 249 height 44
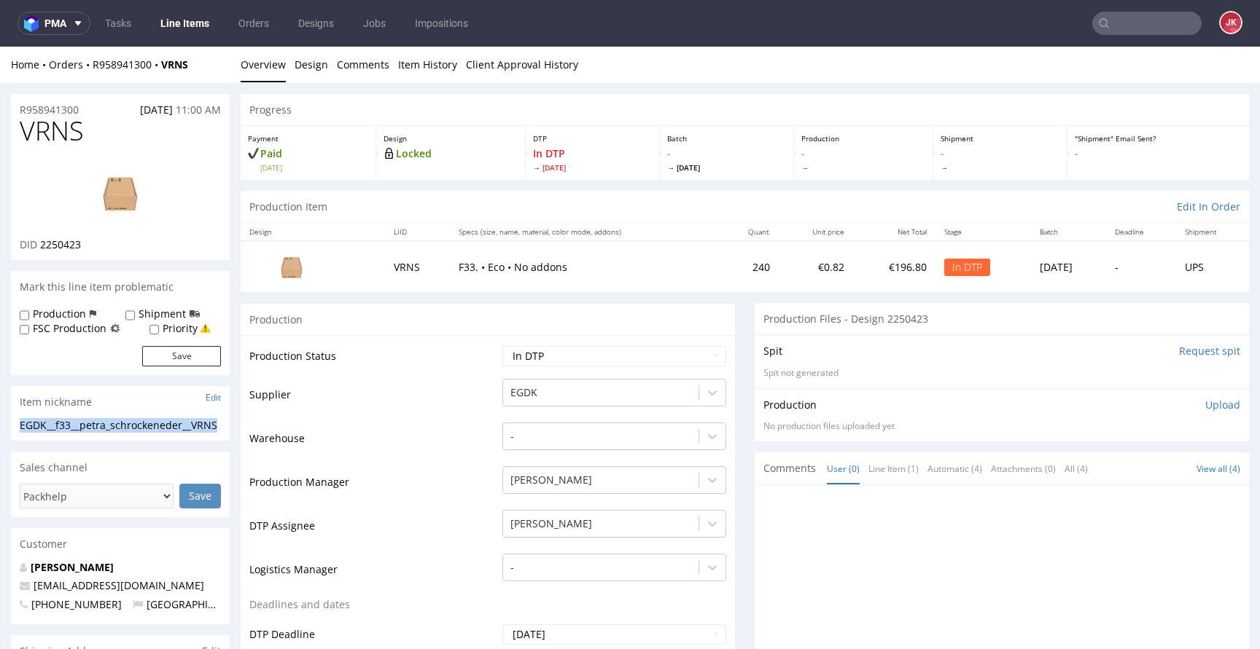
drag, startPoint x: 67, startPoint y: 437, endPoint x: 0, endPoint y: 423, distance: 68.3
copy div "EGDK__f33__petra_schrockeneder__VRNS"
drag, startPoint x: 99, startPoint y: 106, endPoint x: 6, endPoint y: 117, distance: 93.9
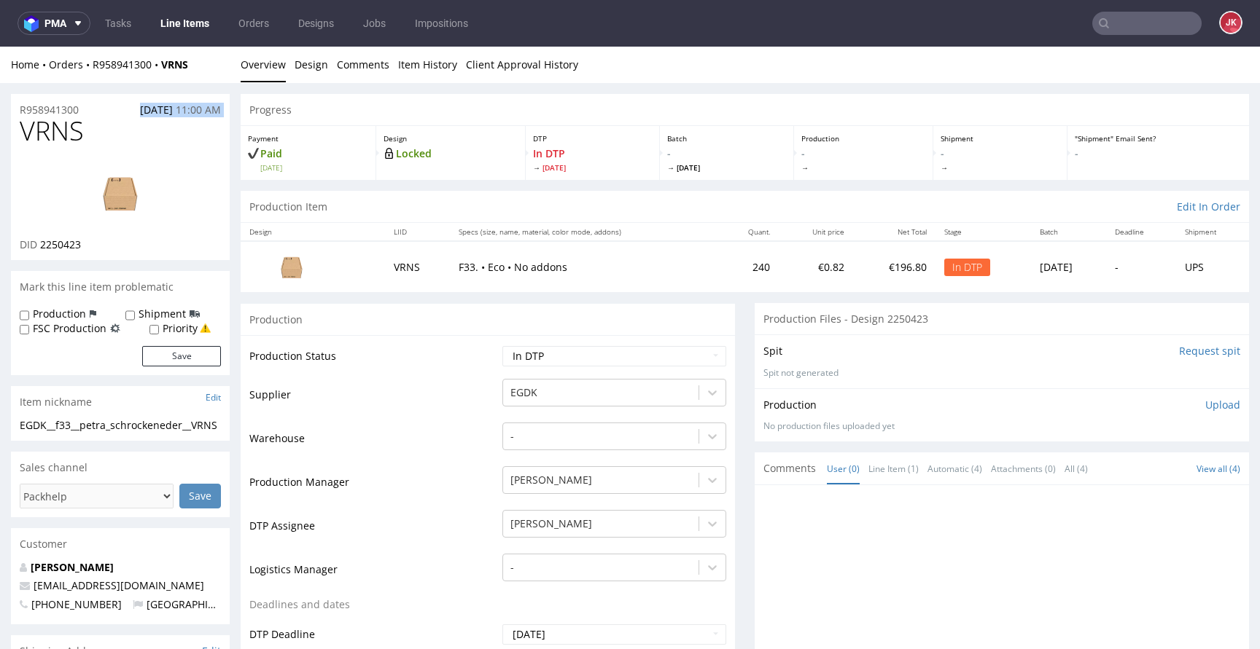
click at [84, 106] on div "R958941300 01.09.2025 11:00 AM" at bounding box center [120, 105] width 219 height 23
copy p "R958941300"
click at [1205, 400] on p "Upload" at bounding box center [1222, 405] width 35 height 15
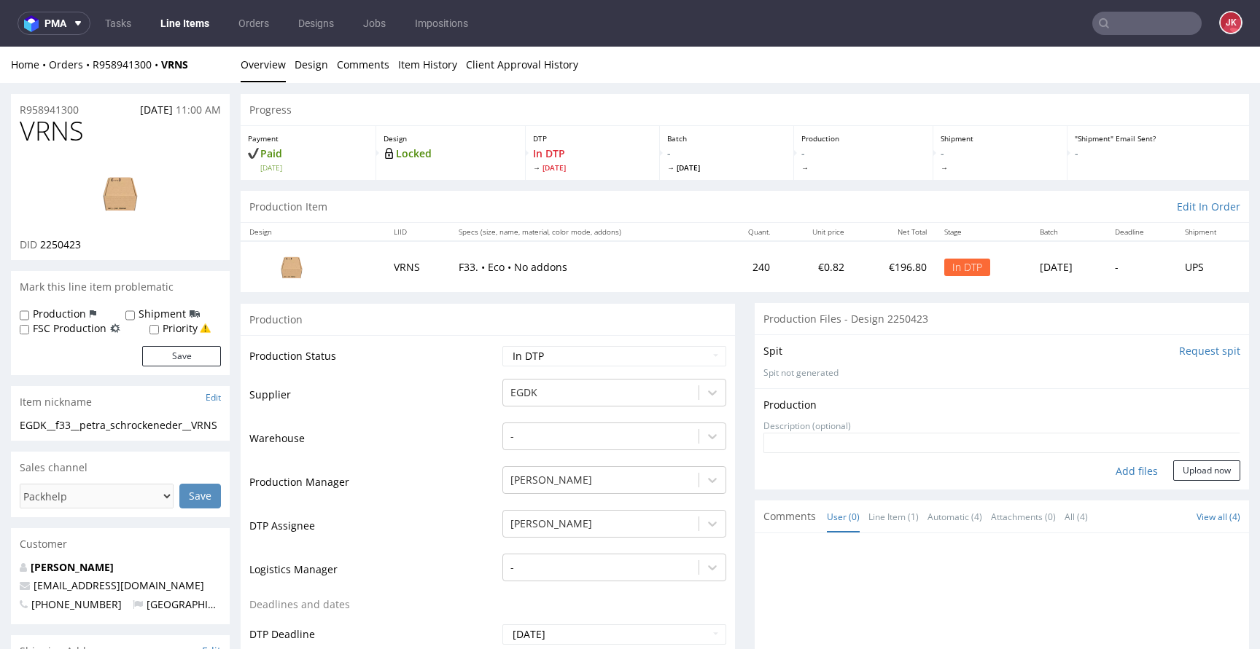
click at [1112, 468] on div "Add files" at bounding box center [1136, 472] width 73 height 22
type input "C:\fakepath\EGDK__f33__petra_schrockeneder__VRNS__d2250423__oR958941300__outsid…"
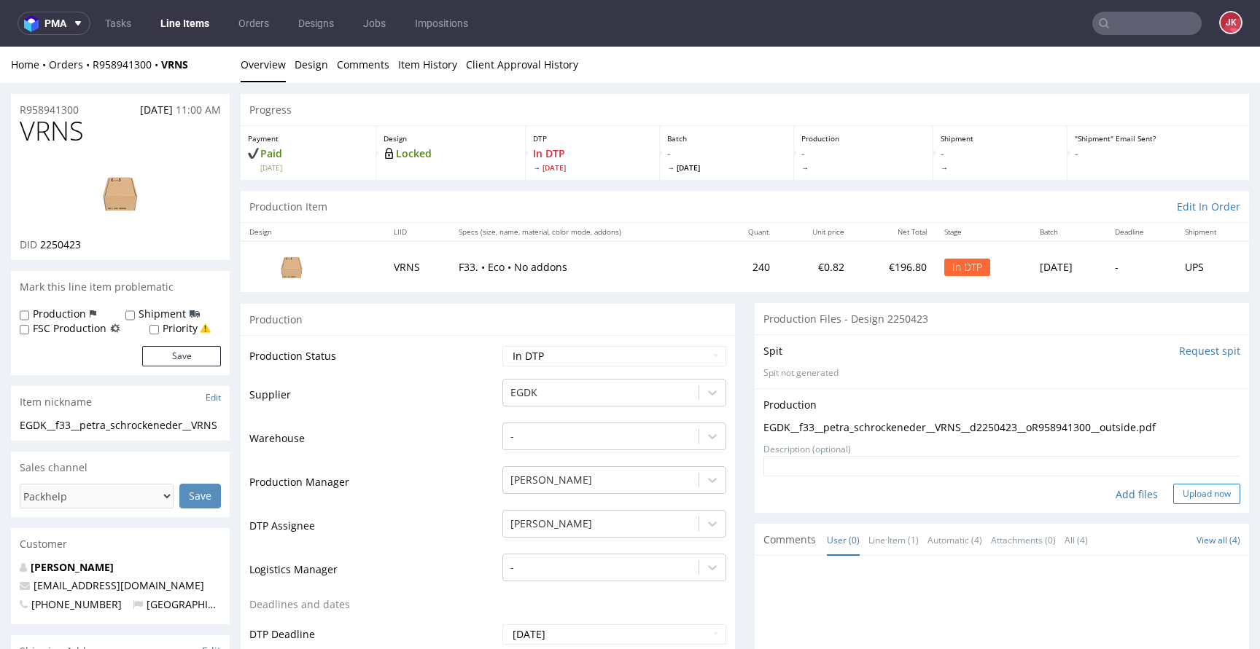
click at [1185, 499] on button "Upload now" at bounding box center [1206, 494] width 67 height 20
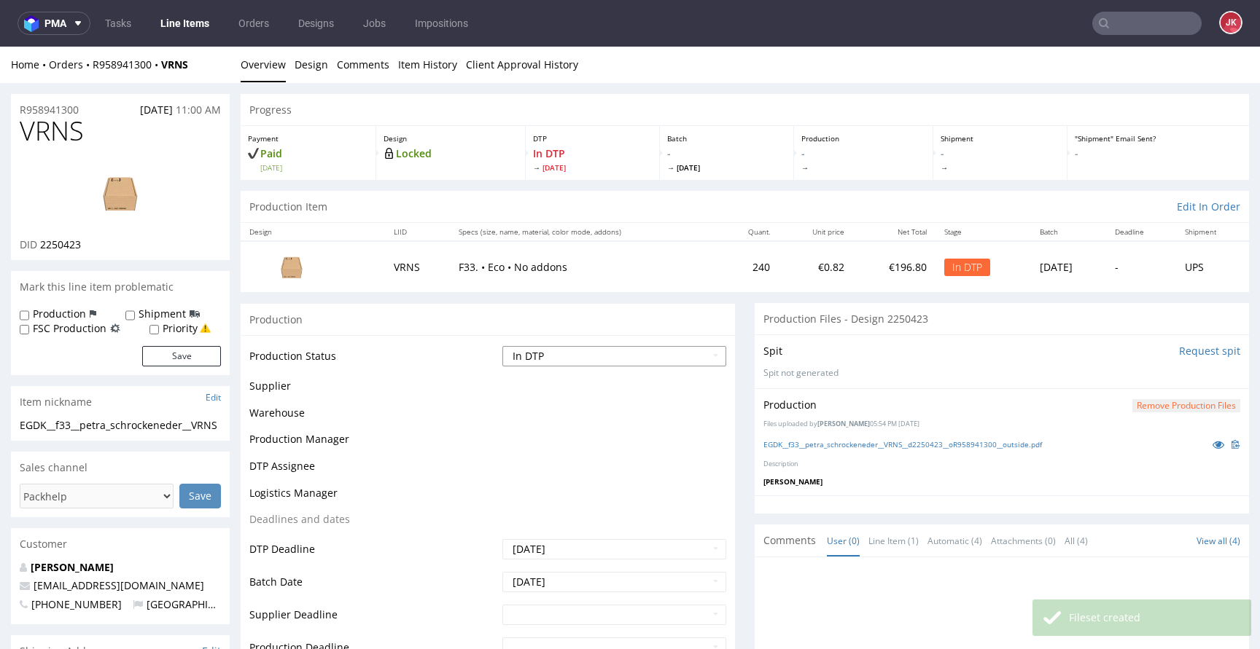
click at [586, 353] on select "Waiting for Artwork Waiting for Diecut Waiting for Mockup Waiting for DTP Waiti…" at bounding box center [614, 356] width 224 height 20
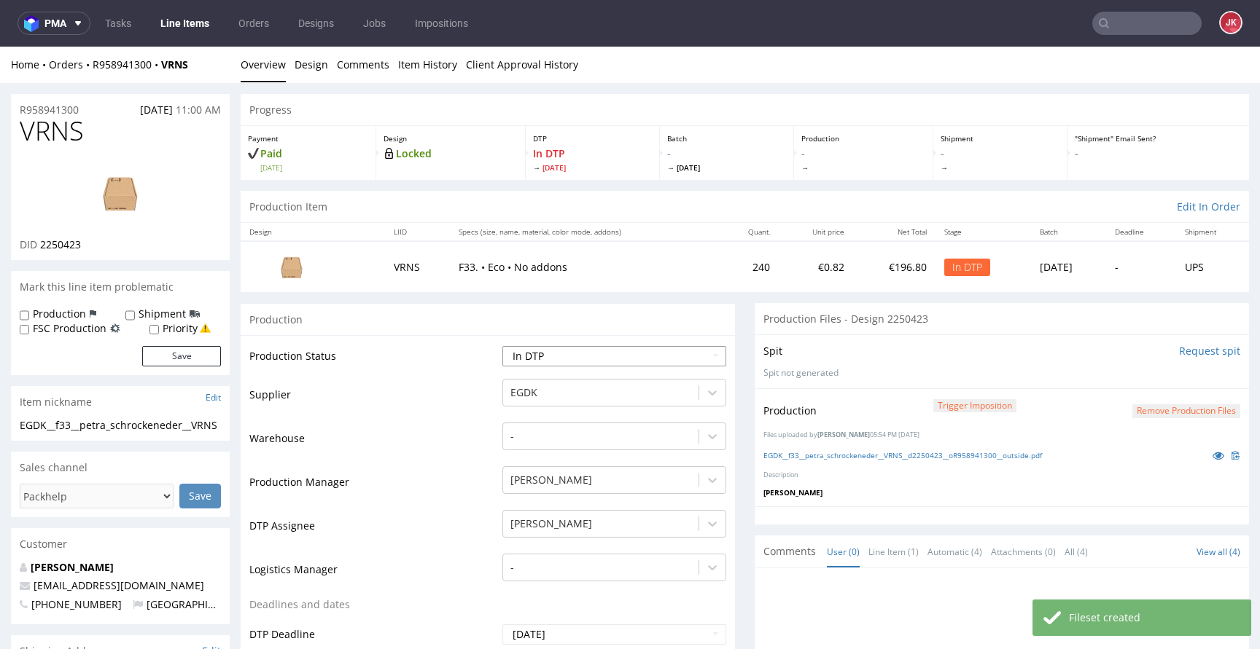
select select "dtp_production_ready"
click at [502, 346] on select "Waiting for Artwork Waiting for Diecut Waiting for Mockup Waiting for DTP Waiti…" at bounding box center [614, 356] width 224 height 20
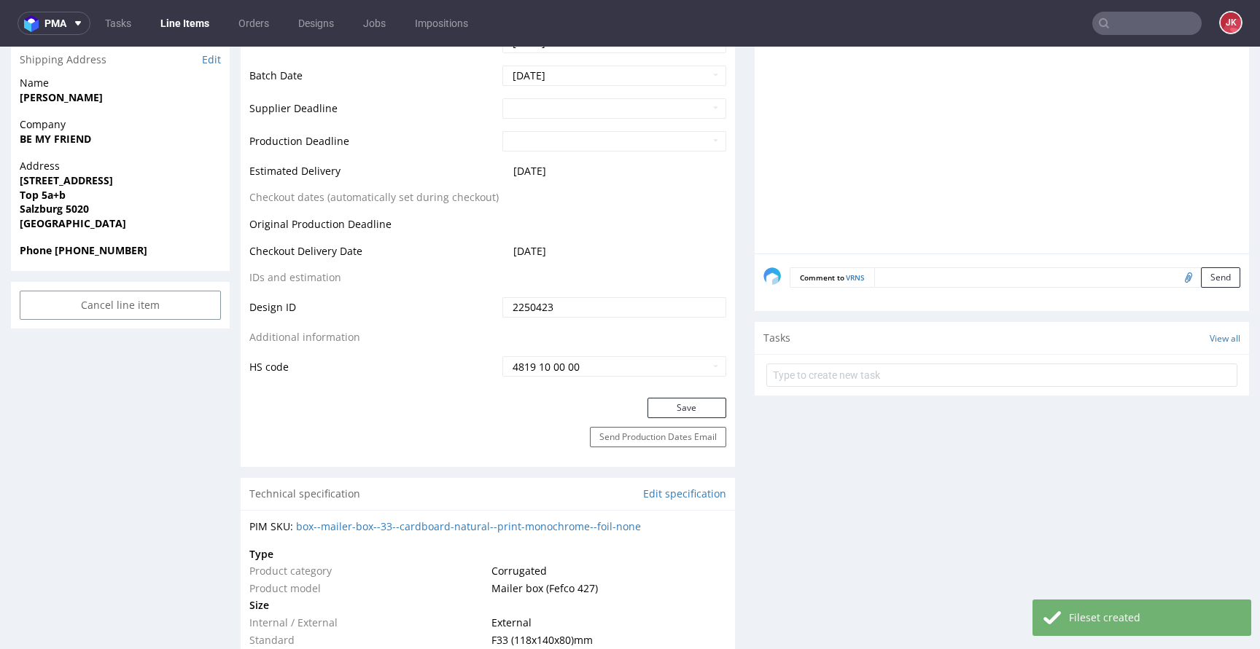
scroll to position [657, 0]
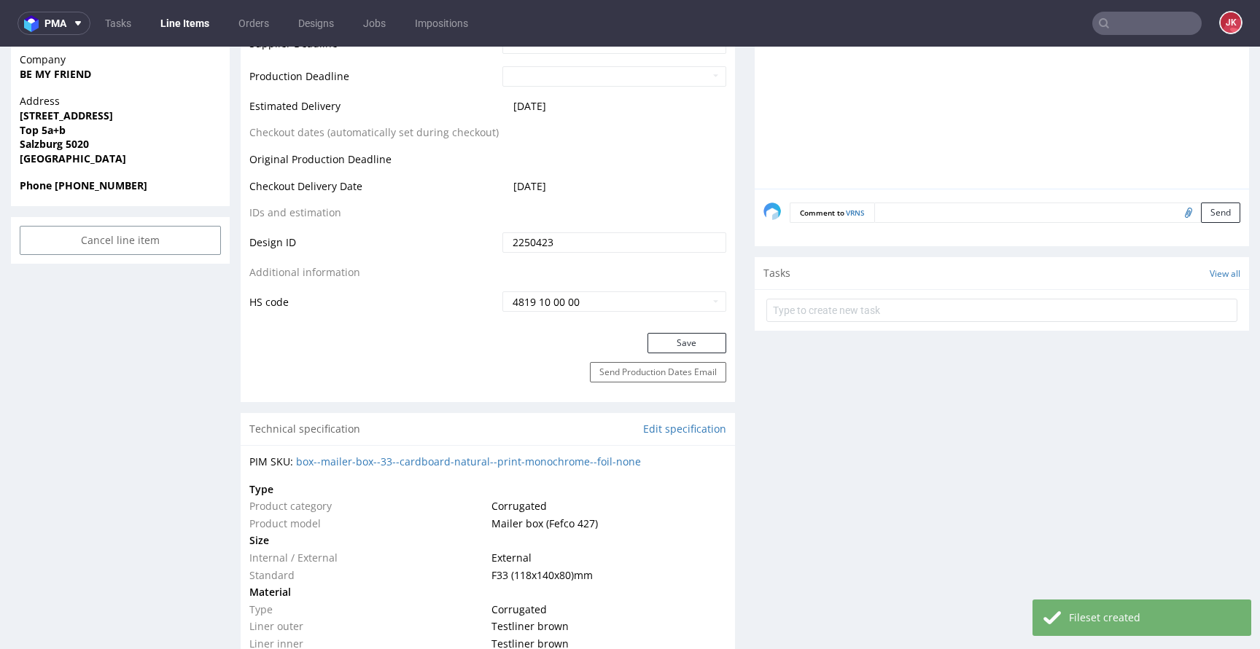
click at [659, 329] on div "Production Status Waiting for Artwork Waiting for Diecut Waiting for Mockup Wai…" at bounding box center [488, 6] width 494 height 655
click at [650, 338] on button "Save" at bounding box center [686, 343] width 79 height 20
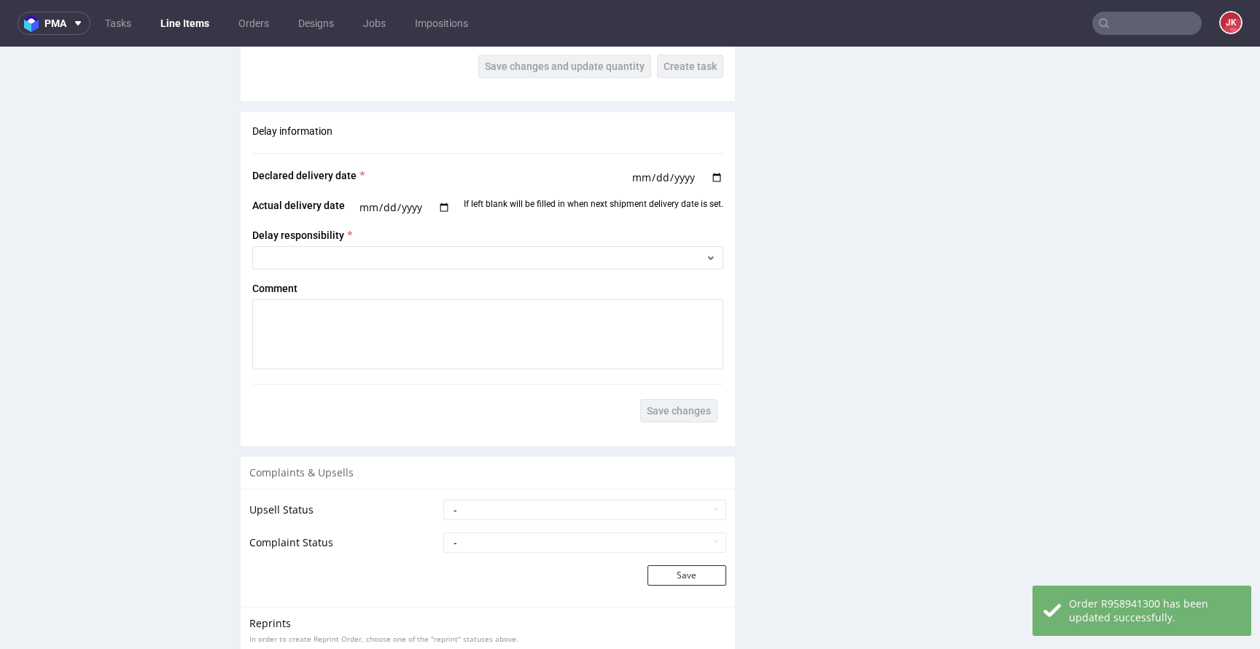
scroll to position [2022, 0]
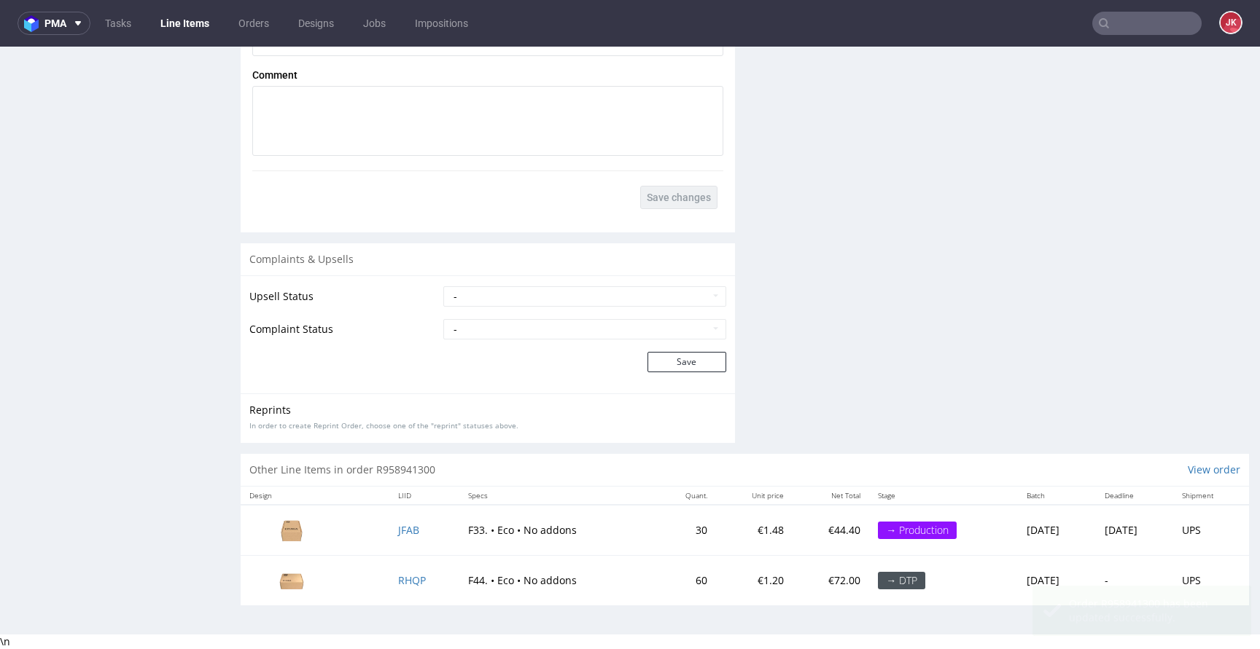
click at [400, 571] on td "RHQP" at bounding box center [424, 581] width 70 height 50
click at [400, 582] on span "RHQP" at bounding box center [412, 581] width 28 height 14
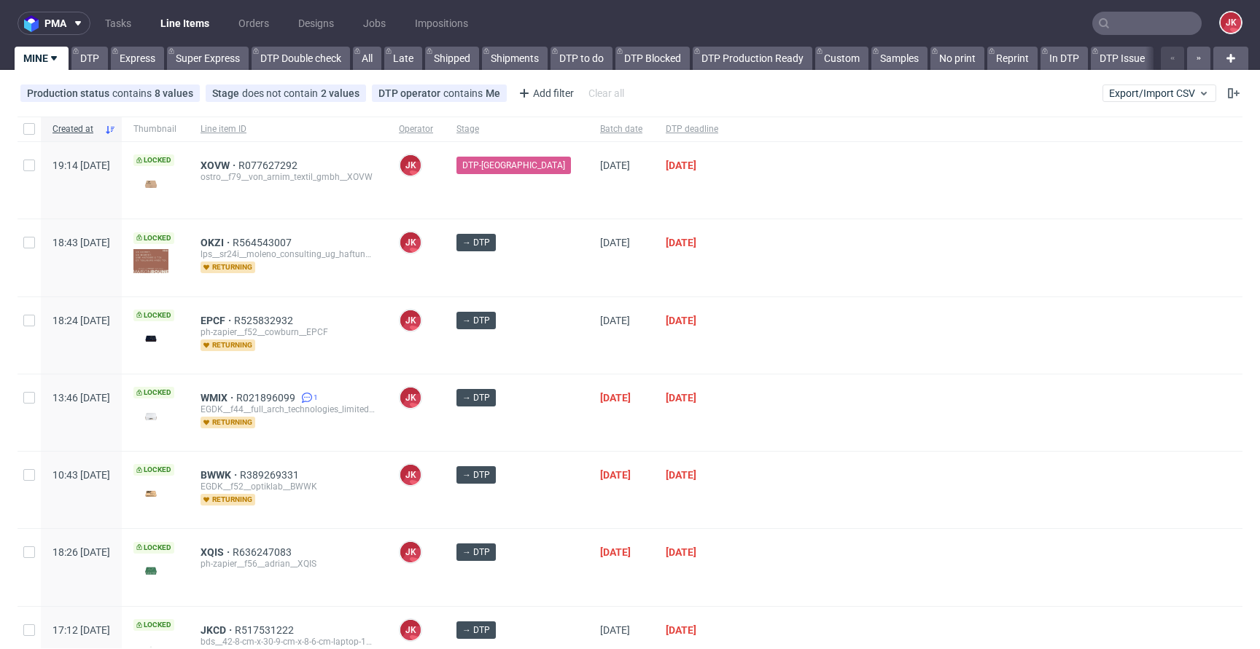
click at [730, 357] on div at bounding box center [986, 335] width 512 height 77
click at [730, 318] on div at bounding box center [986, 335] width 512 height 77
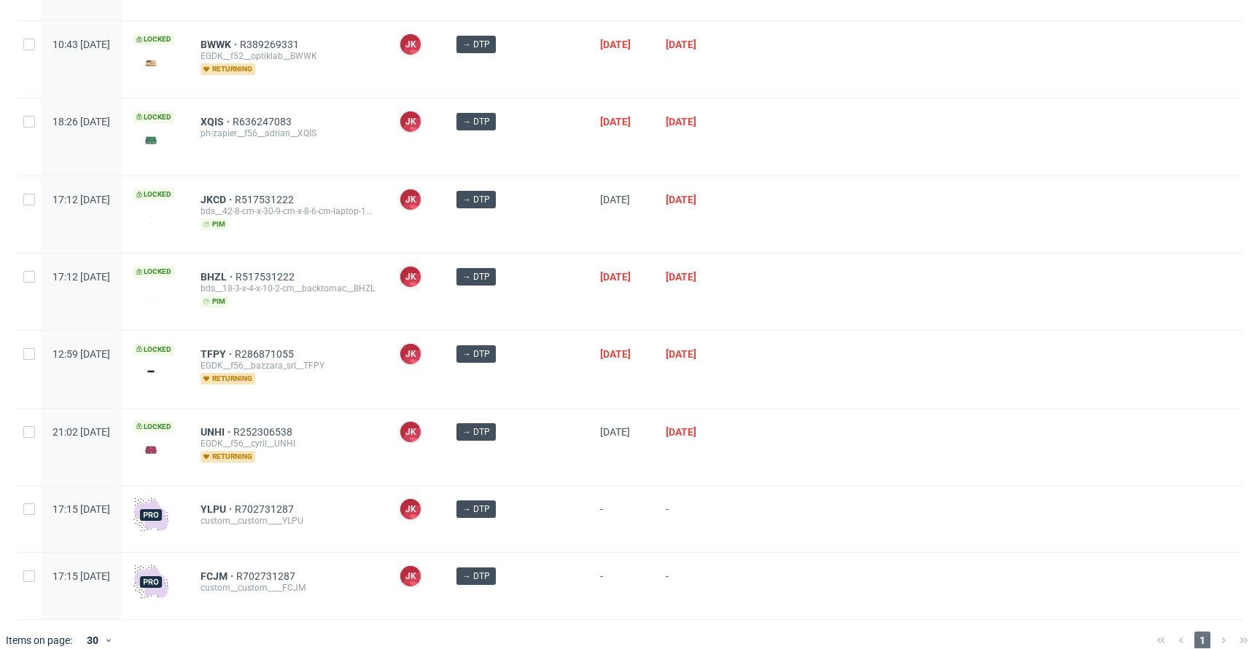
scroll to position [446, 0]
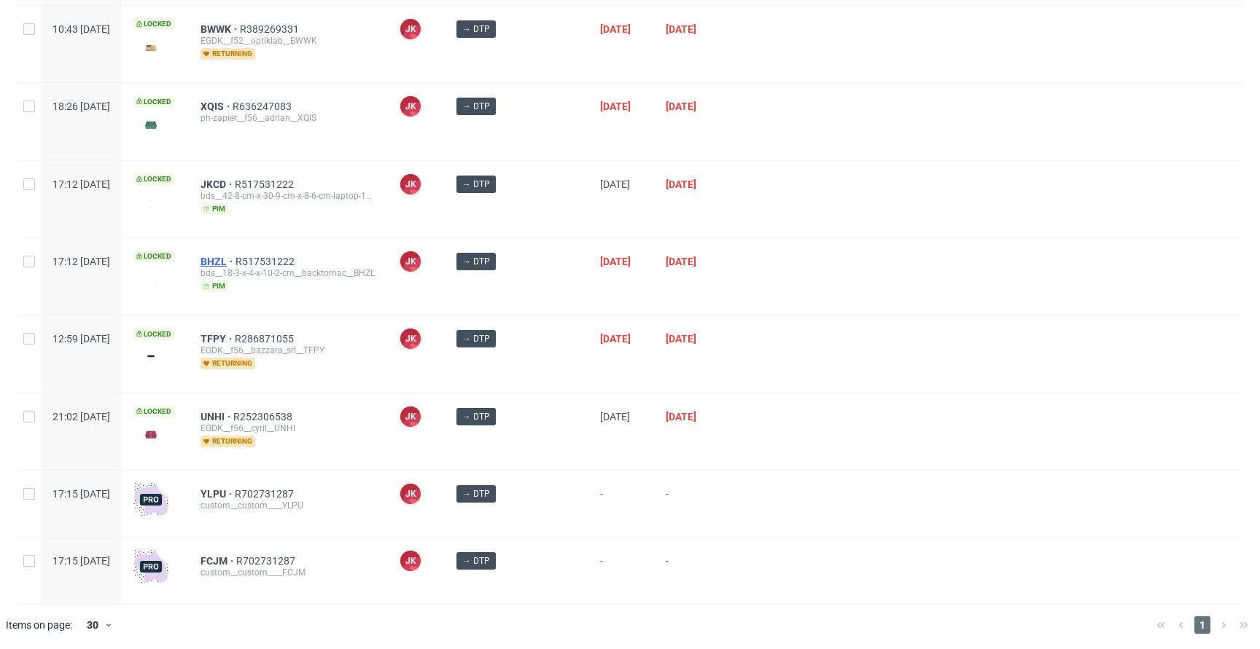
click at [235, 257] on span "BHZL" at bounding box center [217, 262] width 35 height 12
click at [235, 179] on span "JKCD" at bounding box center [217, 185] width 34 height 12
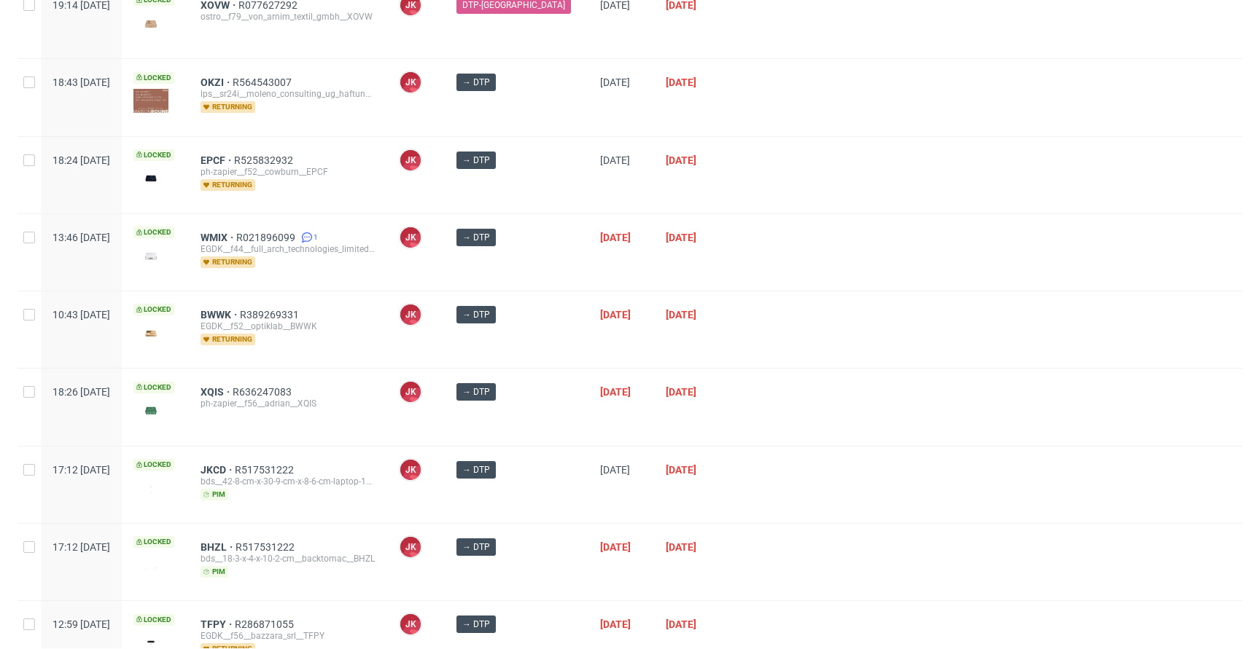
scroll to position [0, 0]
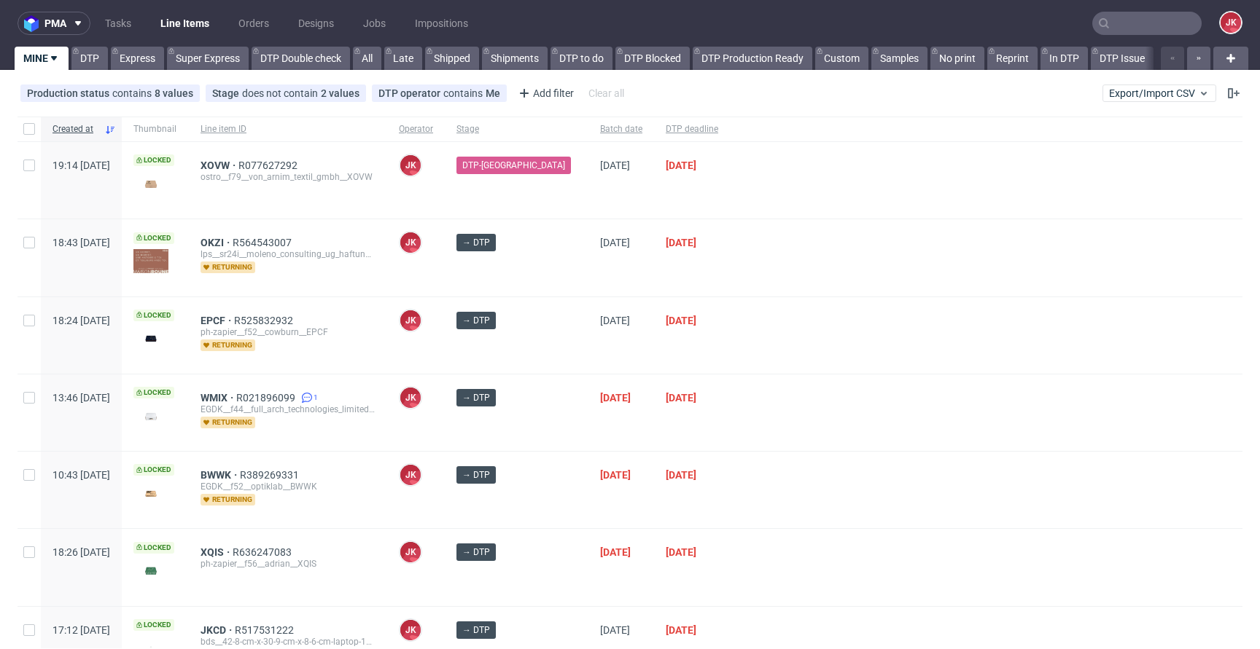
click at [588, 429] on div "24/09/2025" at bounding box center [621, 413] width 66 height 77
click at [555, 202] on div "DTP-[GEOGRAPHIC_DATA]" at bounding box center [517, 180] width 144 height 77
